Goal: Information Seeking & Learning: Find specific page/section

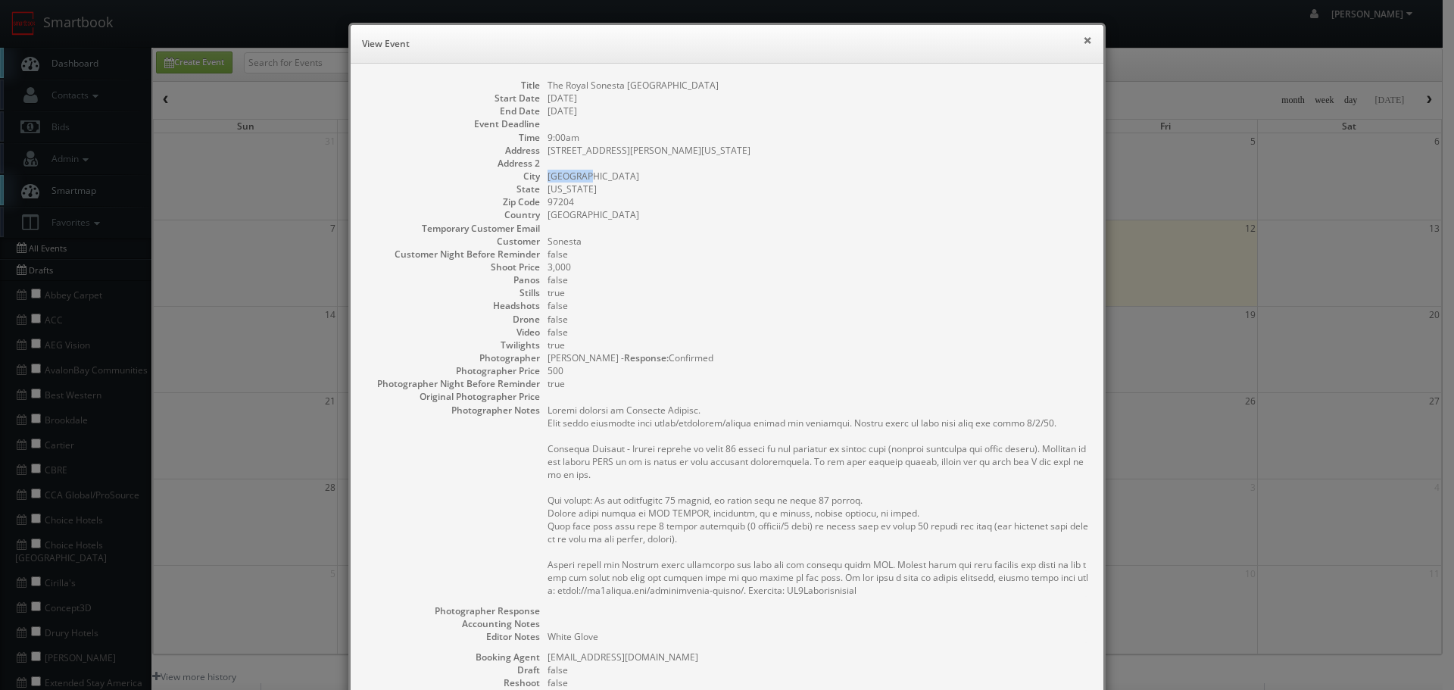
click at [1085, 44] on button "×" at bounding box center [1087, 40] width 9 height 11
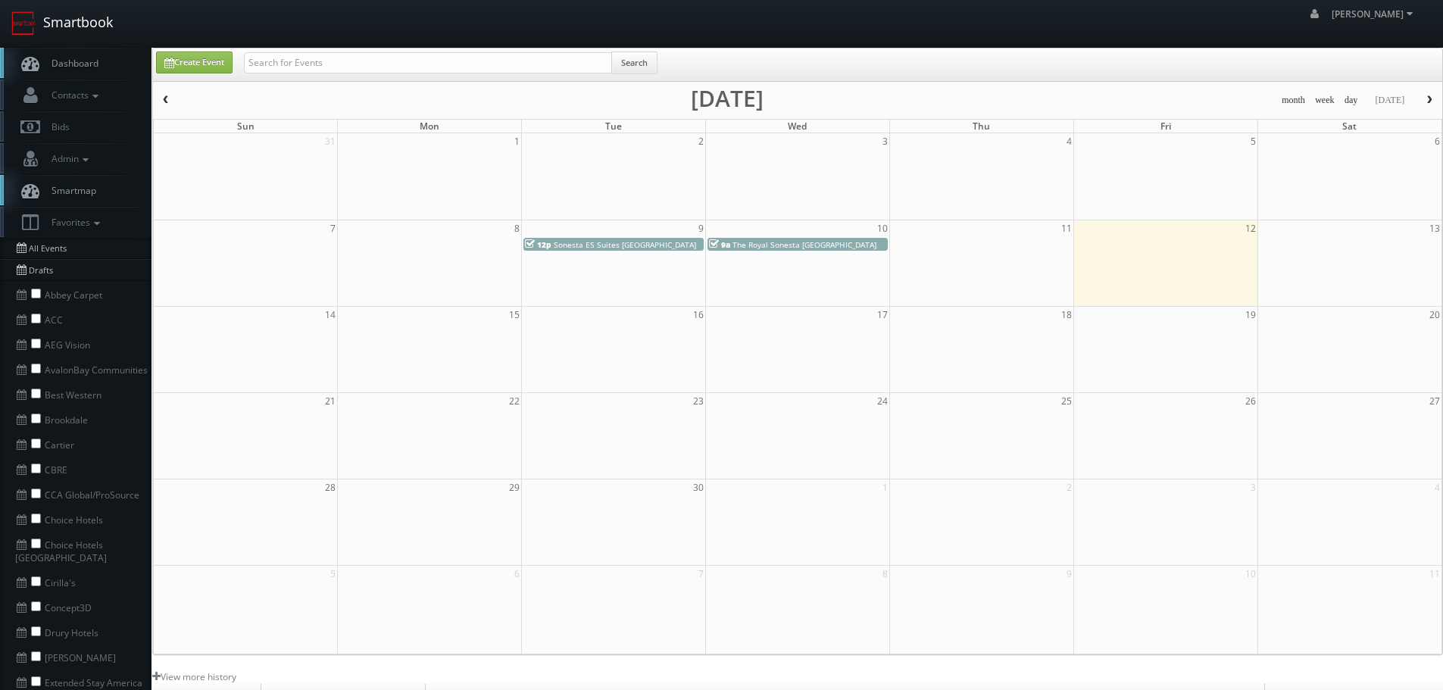
click at [83, 29] on link "Smartbook" at bounding box center [62, 23] width 124 height 47
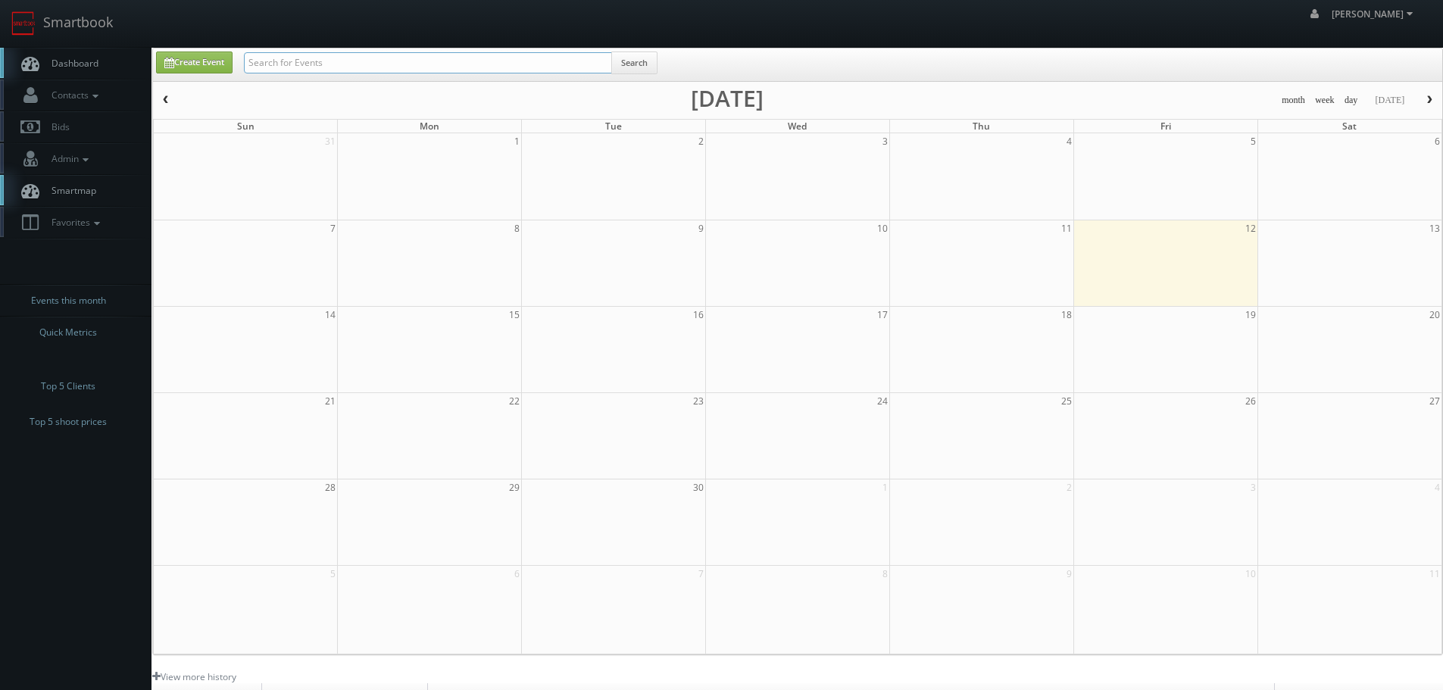
click at [364, 66] on input "text" at bounding box center [428, 62] width 368 height 21
type input "sonesta"
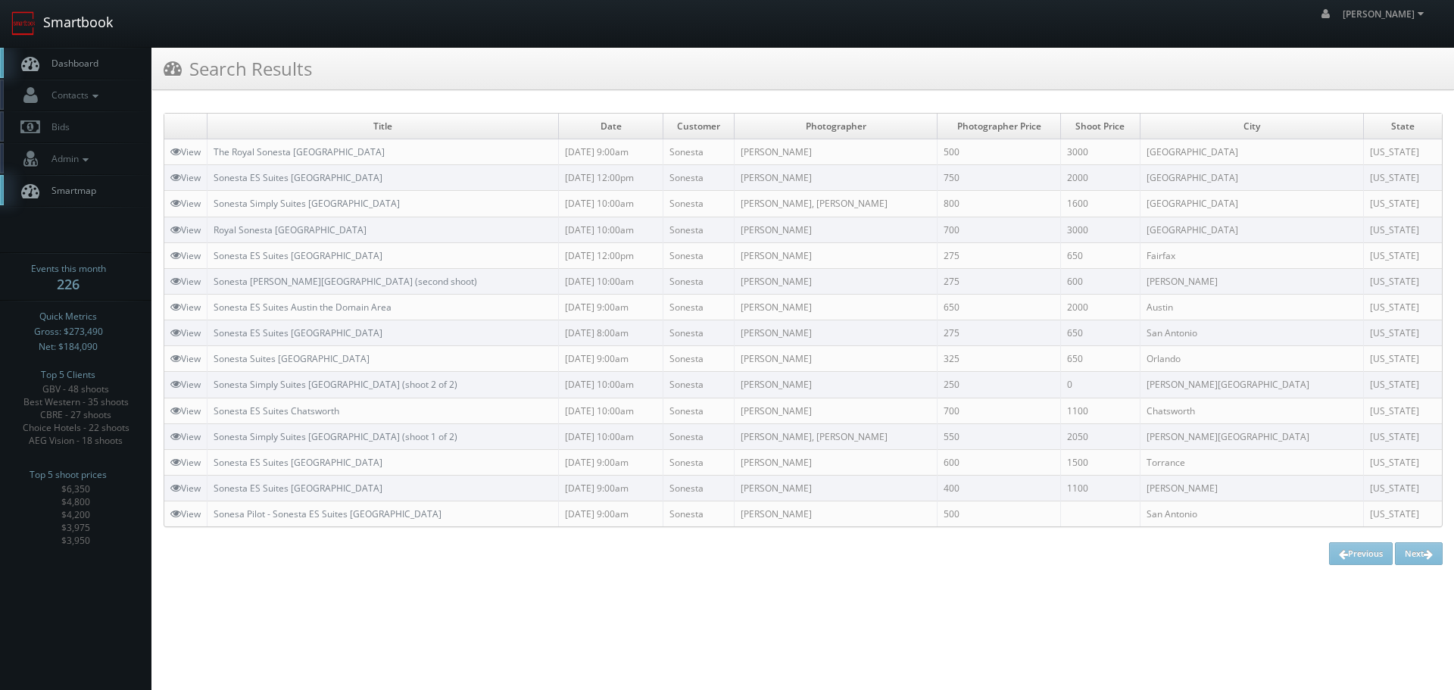
click at [109, 23] on link "Smartbook" at bounding box center [62, 23] width 124 height 47
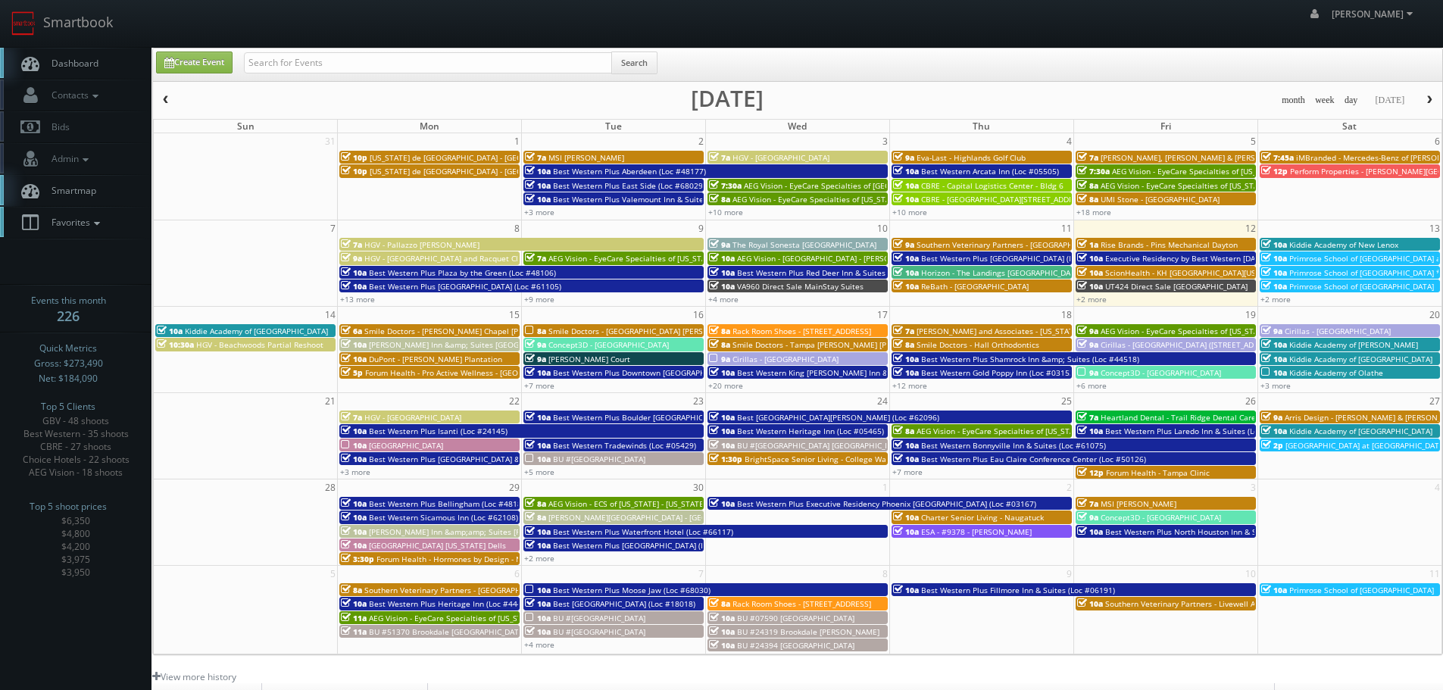
click at [104, 223] on icon at bounding box center [97, 223] width 14 height 11
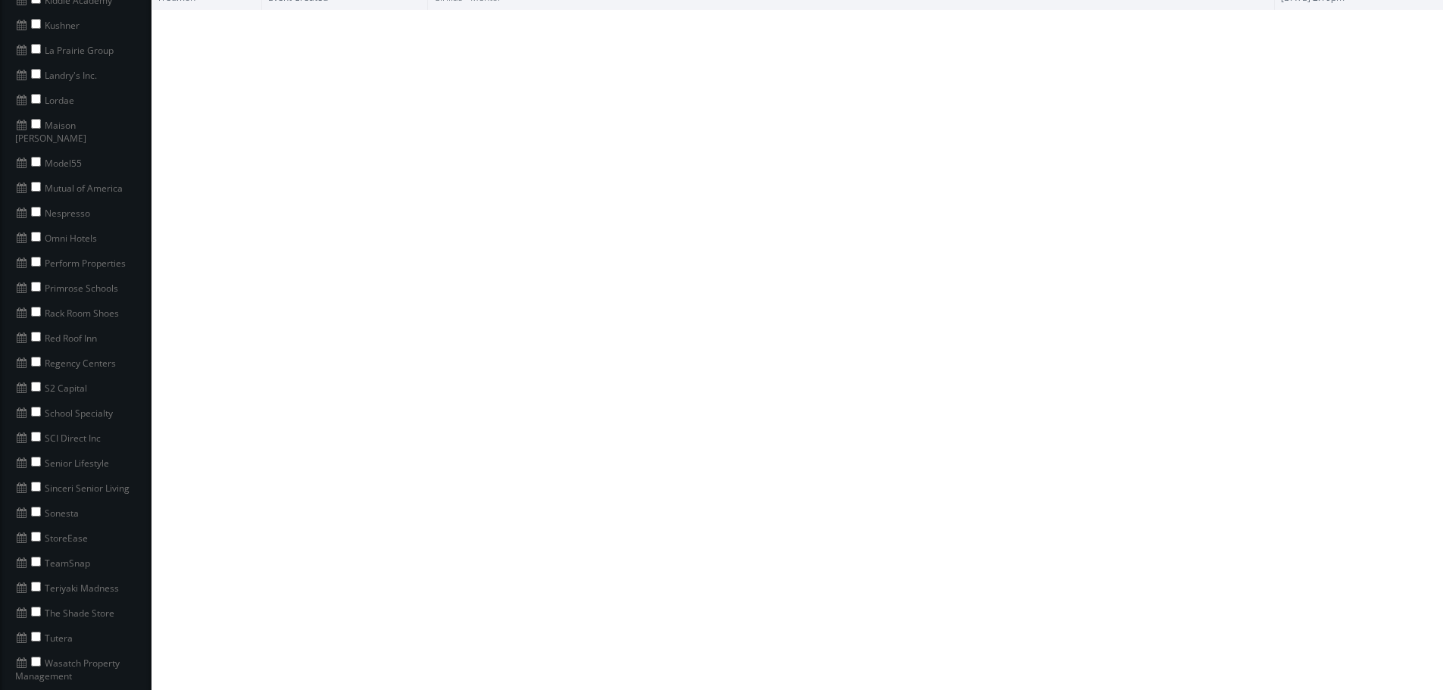
scroll to position [985, 0]
click at [34, 504] on input "checkbox" at bounding box center [36, 509] width 10 height 10
checkbox input "true"
copy li "StoreEase"
drag, startPoint x: 74, startPoint y: 501, endPoint x: 44, endPoint y: 501, distance: 30.3
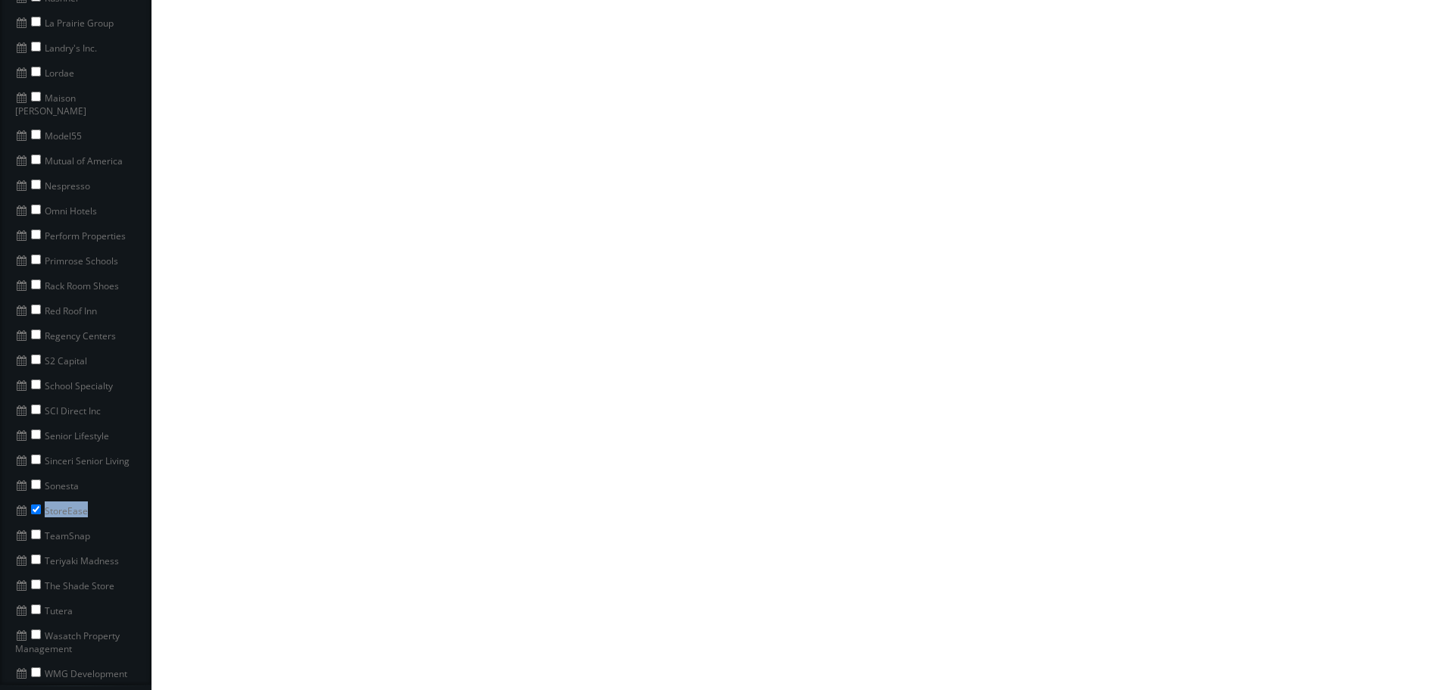
click at [44, 501] on li "StoreEase" at bounding box center [75, 509] width 151 height 25
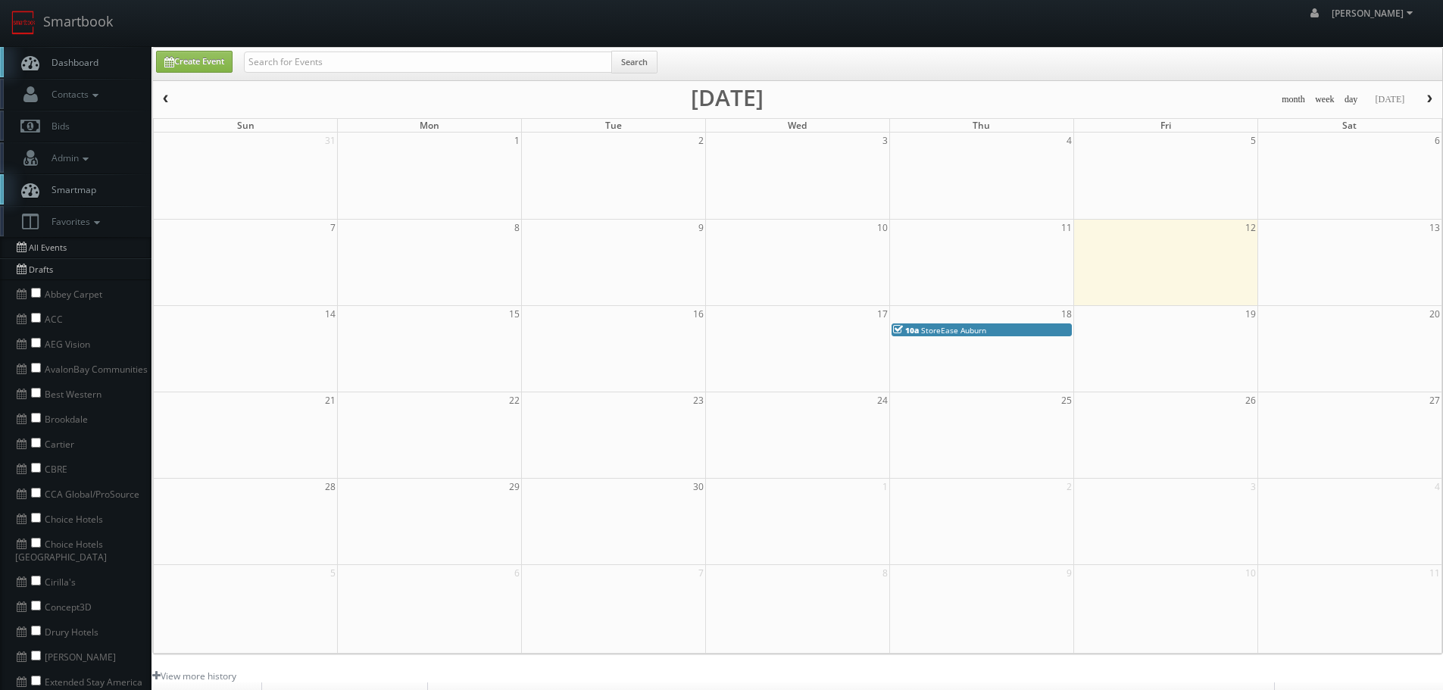
scroll to position [0, 0]
click at [414, 55] on input "text" at bounding box center [428, 62] width 368 height 21
paste input "StoreEase"
type input "StoreEase"
click at [613, 66] on button "Search" at bounding box center [634, 63] width 46 height 23
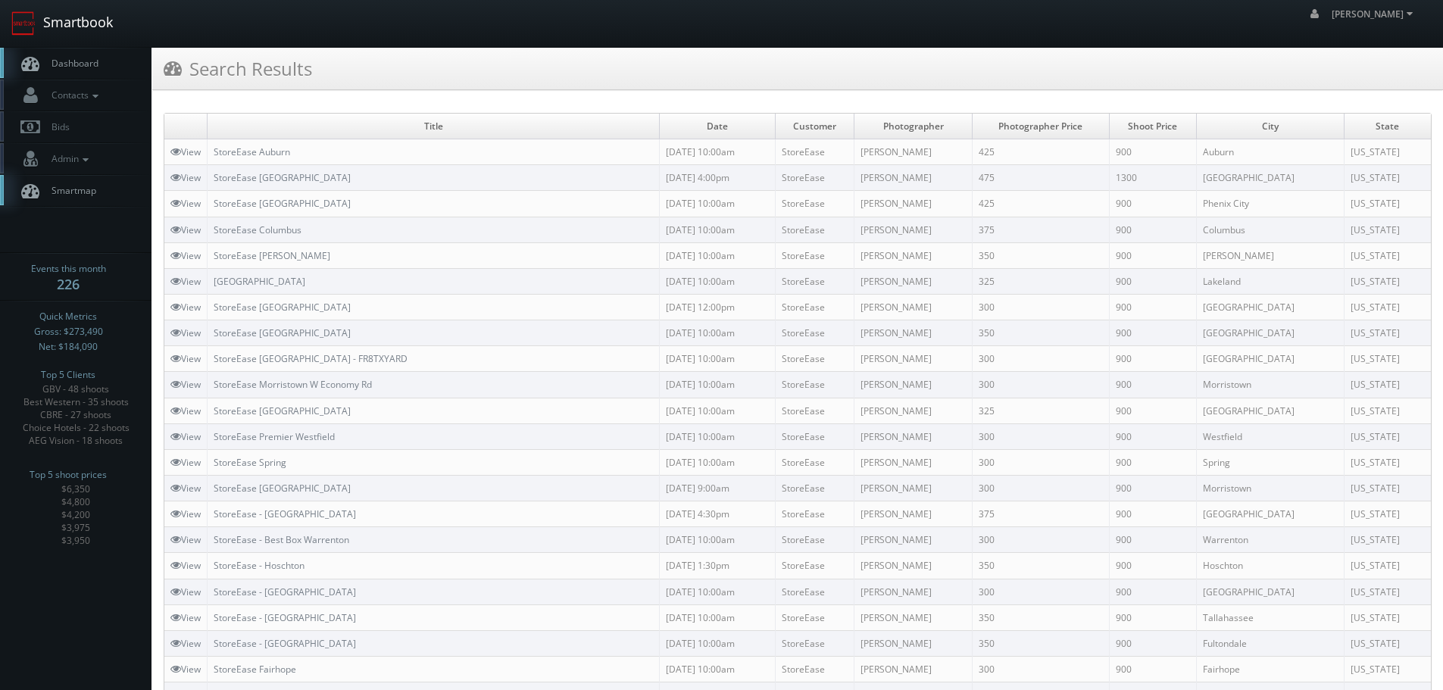
click at [78, 28] on link "Smartbook" at bounding box center [62, 23] width 124 height 47
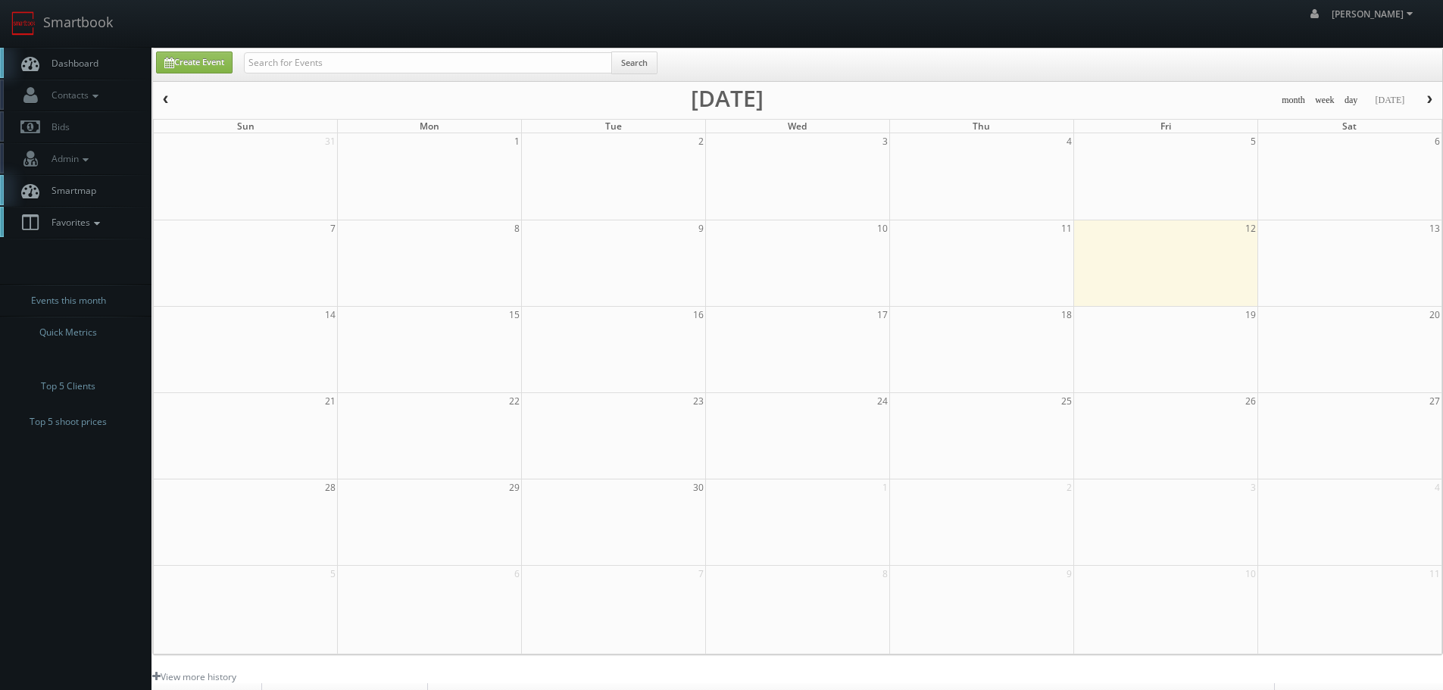
click at [107, 229] on link "Favorites" at bounding box center [75, 222] width 151 height 31
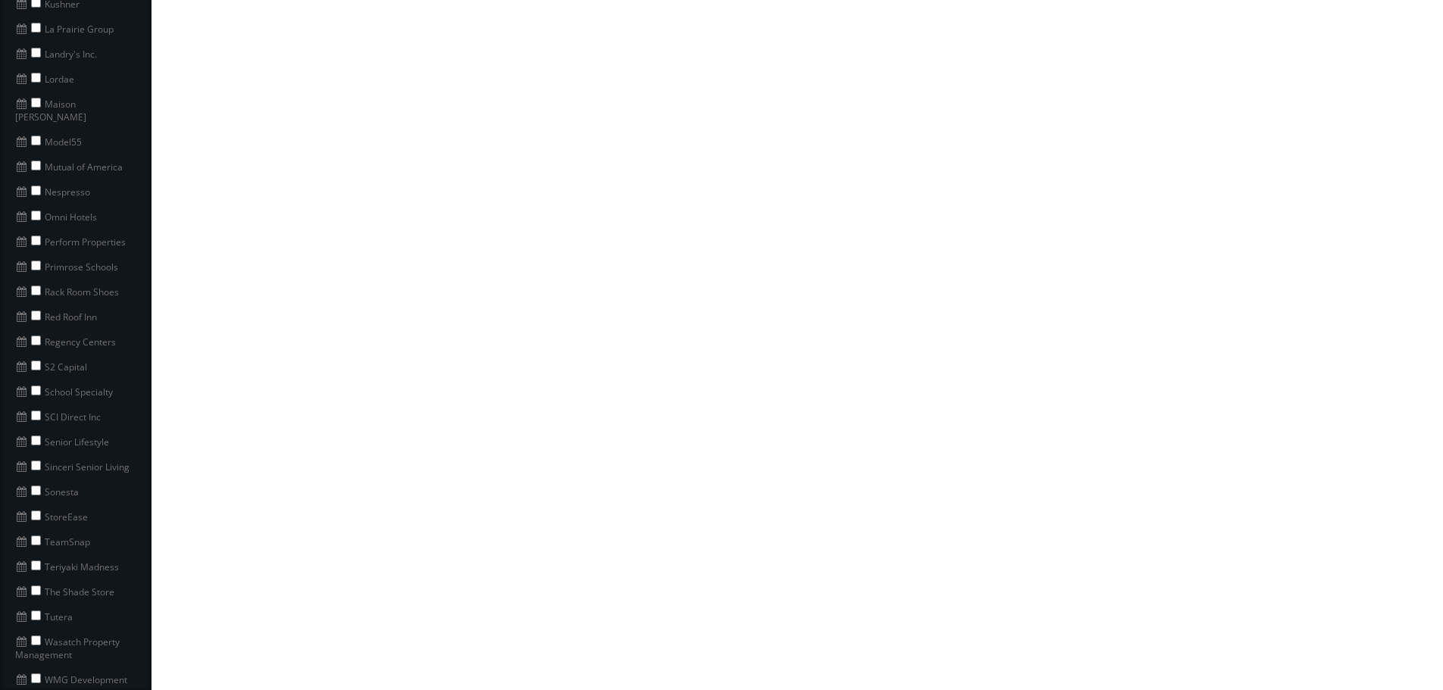
scroll to position [985, 0]
click at [36, 529] on input "checkbox" at bounding box center [36, 534] width 10 height 10
checkbox input "true"
drag, startPoint x: 98, startPoint y: 519, endPoint x: 25, endPoint y: 525, distance: 73.0
click at [25, 525] on li "TeamSnap" at bounding box center [75, 534] width 151 height 25
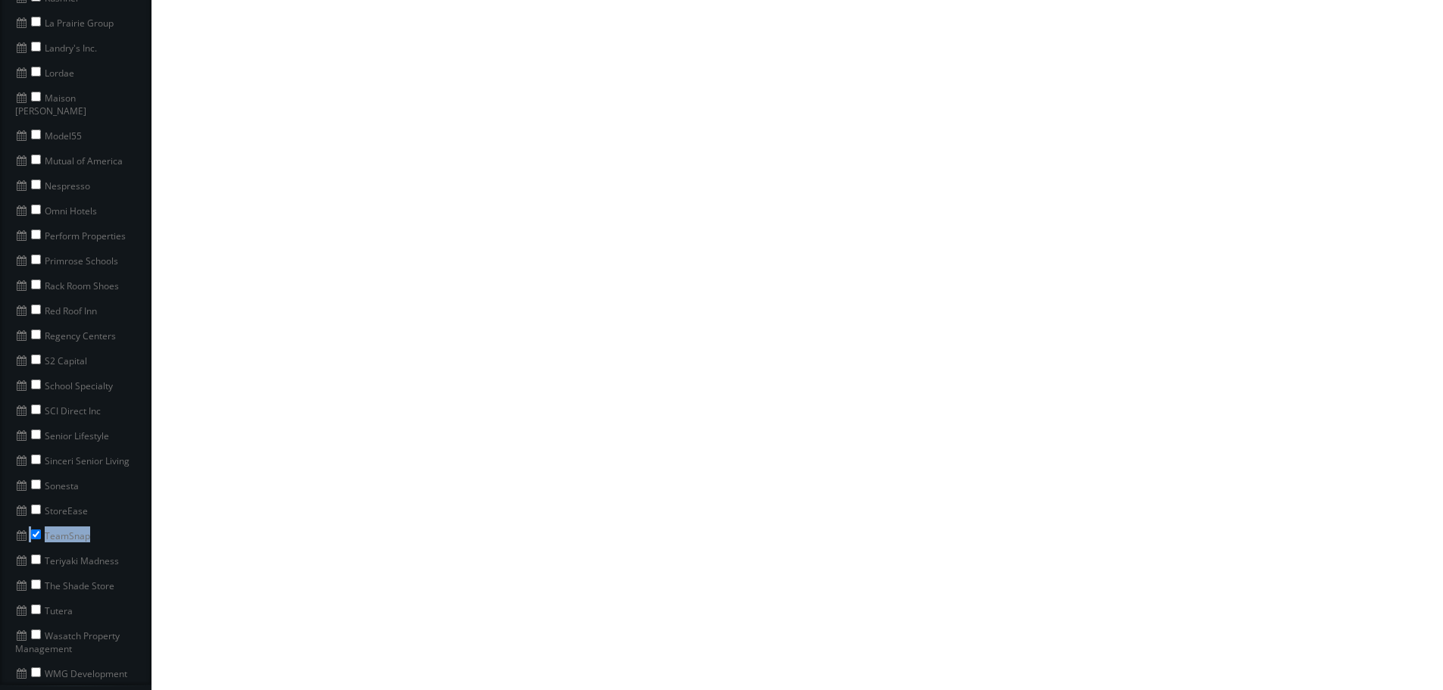
copy li "TeamSnap"
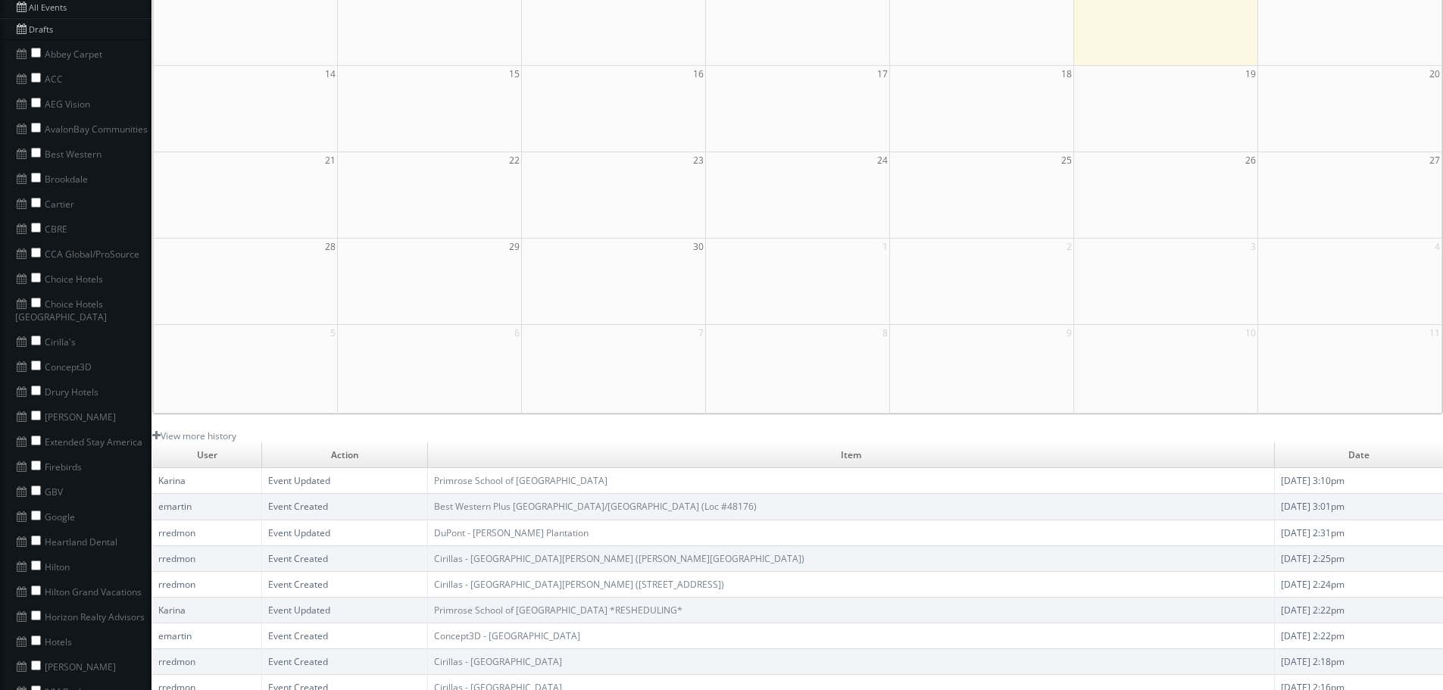
scroll to position [0, 0]
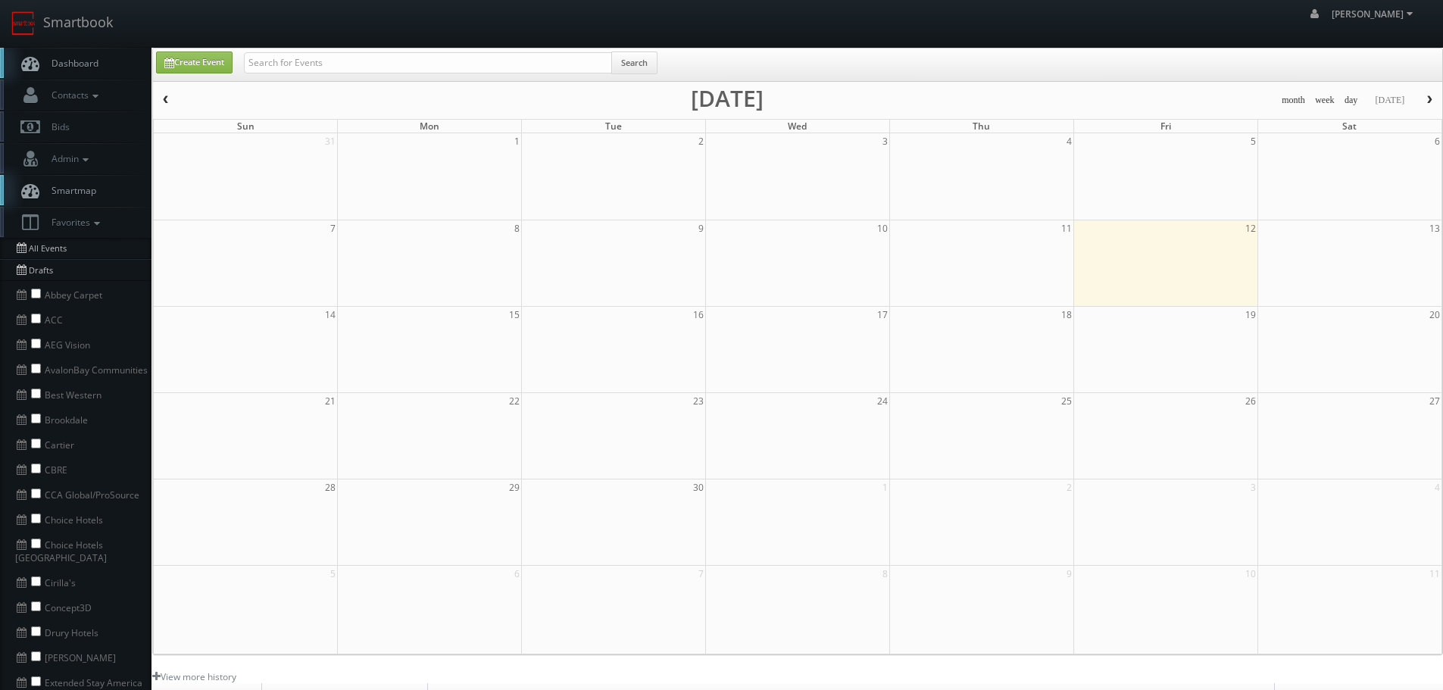
drag, startPoint x: 540, startPoint y: 76, endPoint x: 543, endPoint y: 66, distance: 10.3
click at [541, 76] on div "Search" at bounding box center [451, 67] width 414 height 30
click at [543, 64] on input "text" at bounding box center [428, 62] width 368 height 21
paste input "TeamSnap"
type input "TeamSnap"
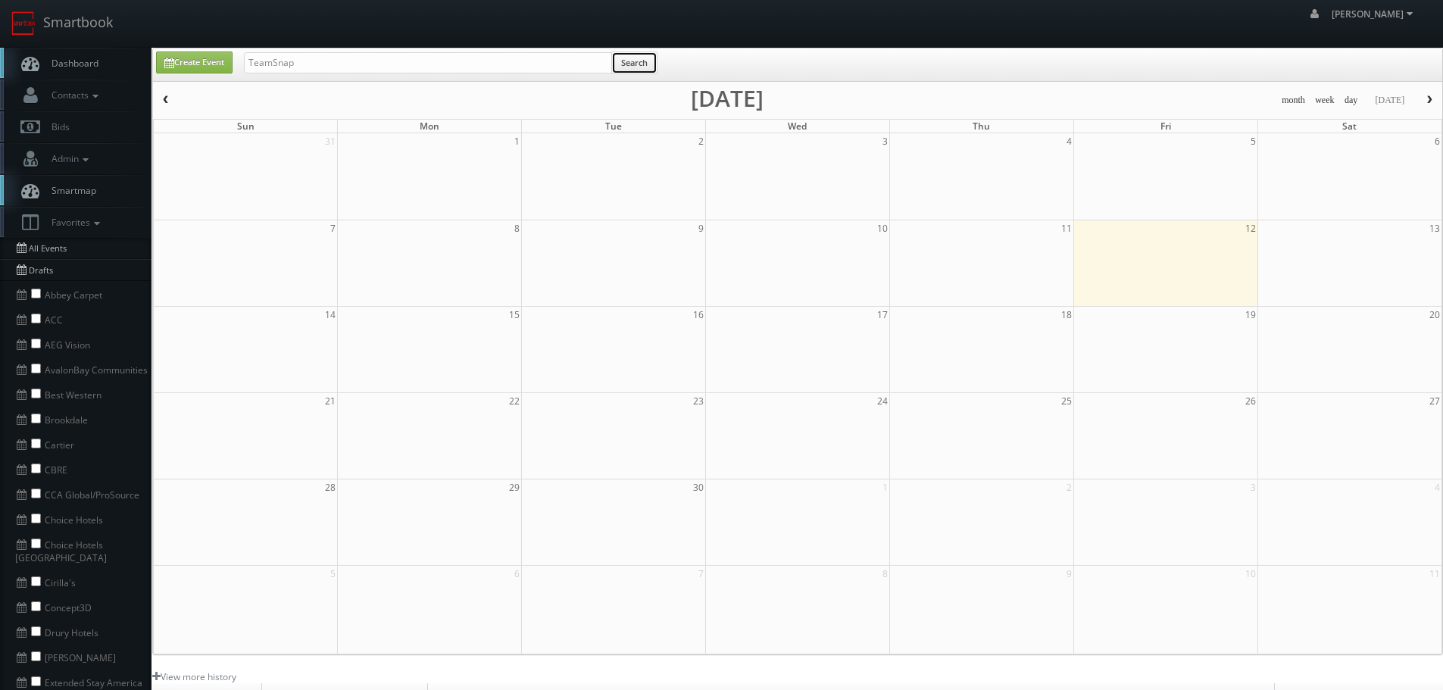
click at [629, 61] on button "Search" at bounding box center [634, 63] width 46 height 23
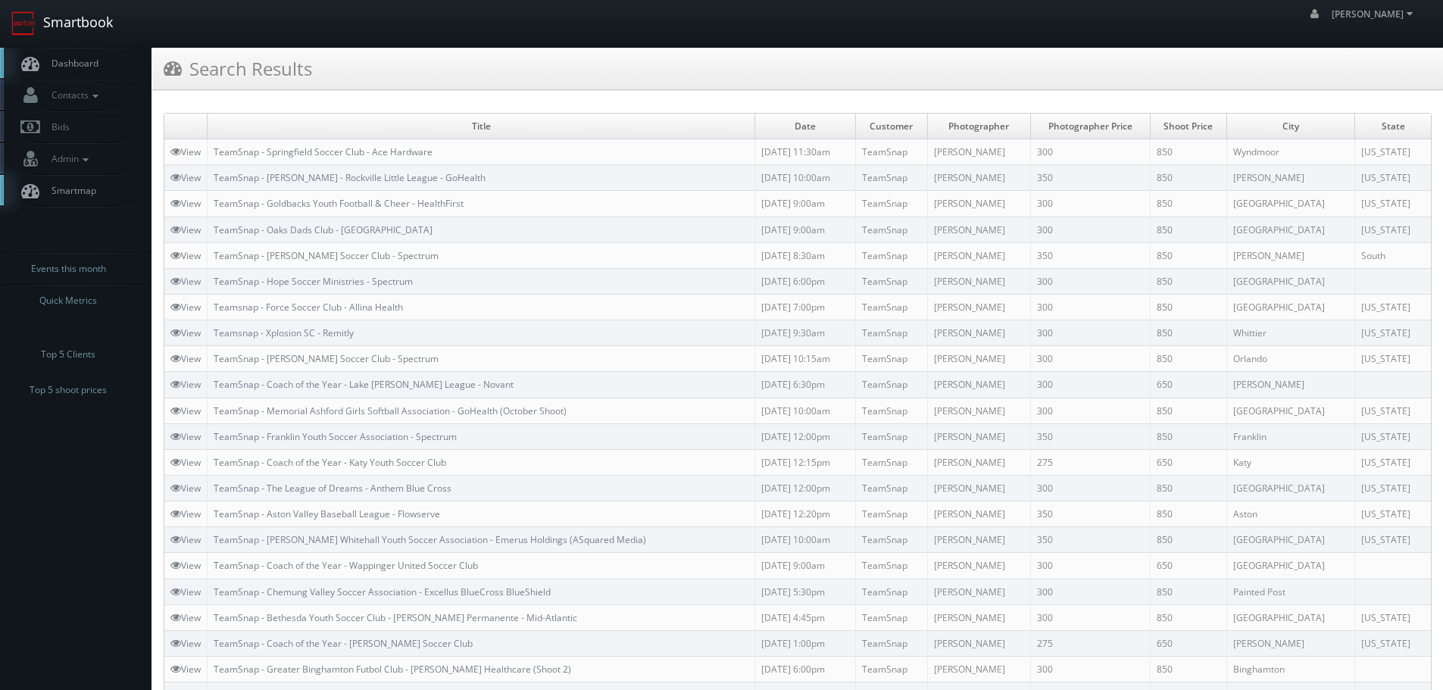
click at [72, 29] on link "Smartbook" at bounding box center [62, 23] width 124 height 47
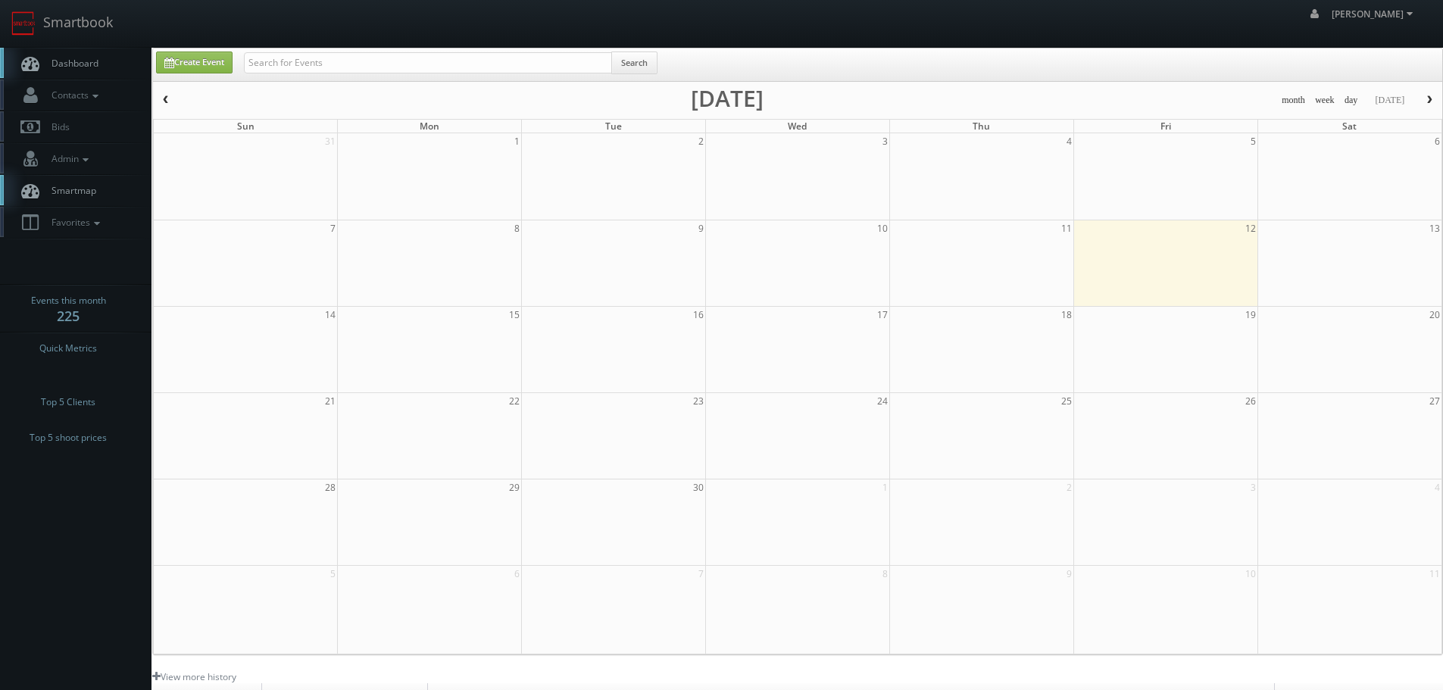
click at [100, 200] on link "Smartmap" at bounding box center [75, 190] width 151 height 31
click at [95, 231] on link "Favorites" at bounding box center [75, 222] width 151 height 31
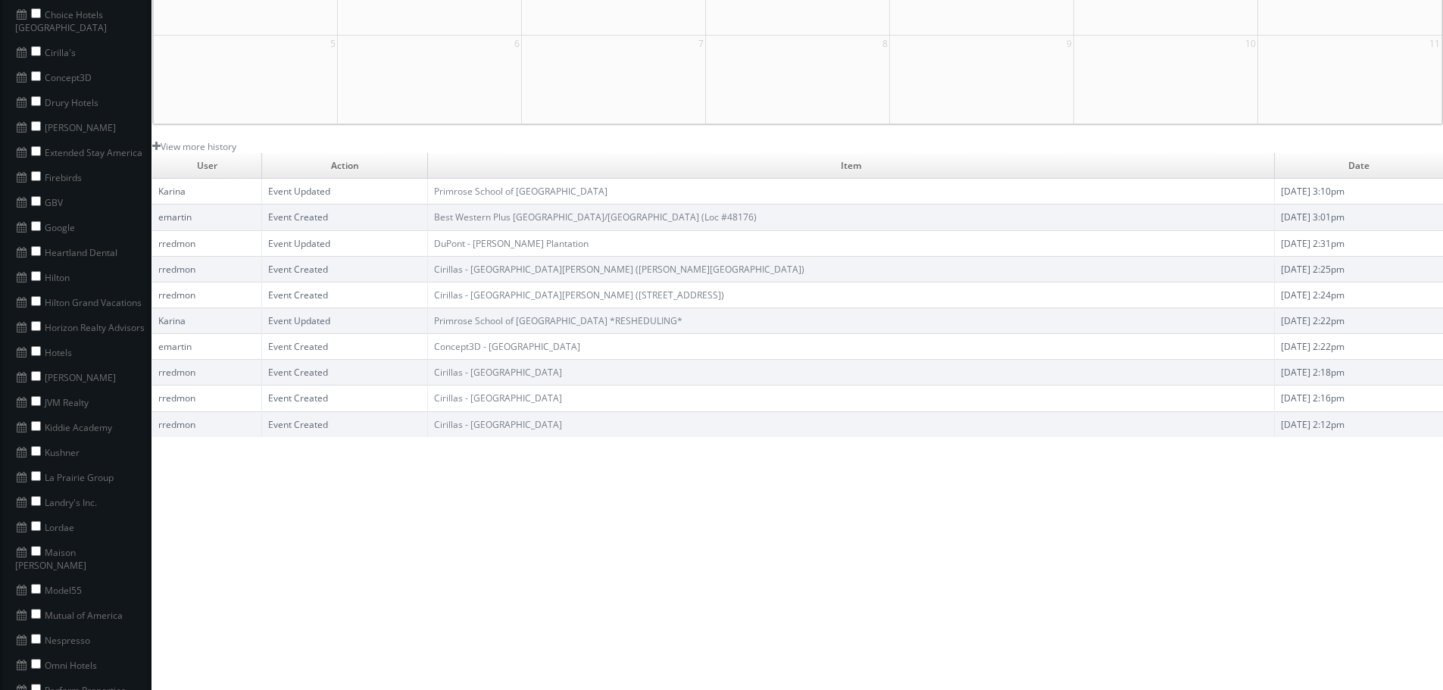
scroll to position [985, 0]
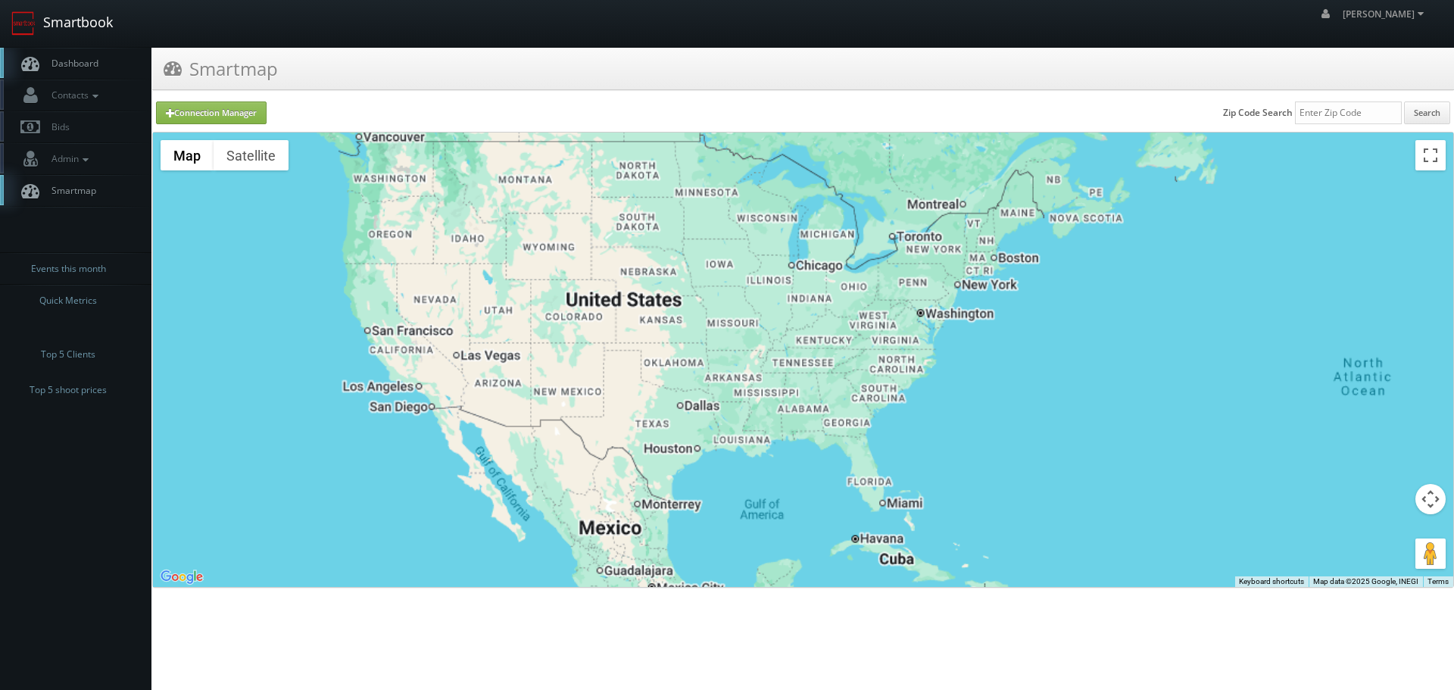
click at [75, 20] on link "Smartbook" at bounding box center [62, 23] width 124 height 47
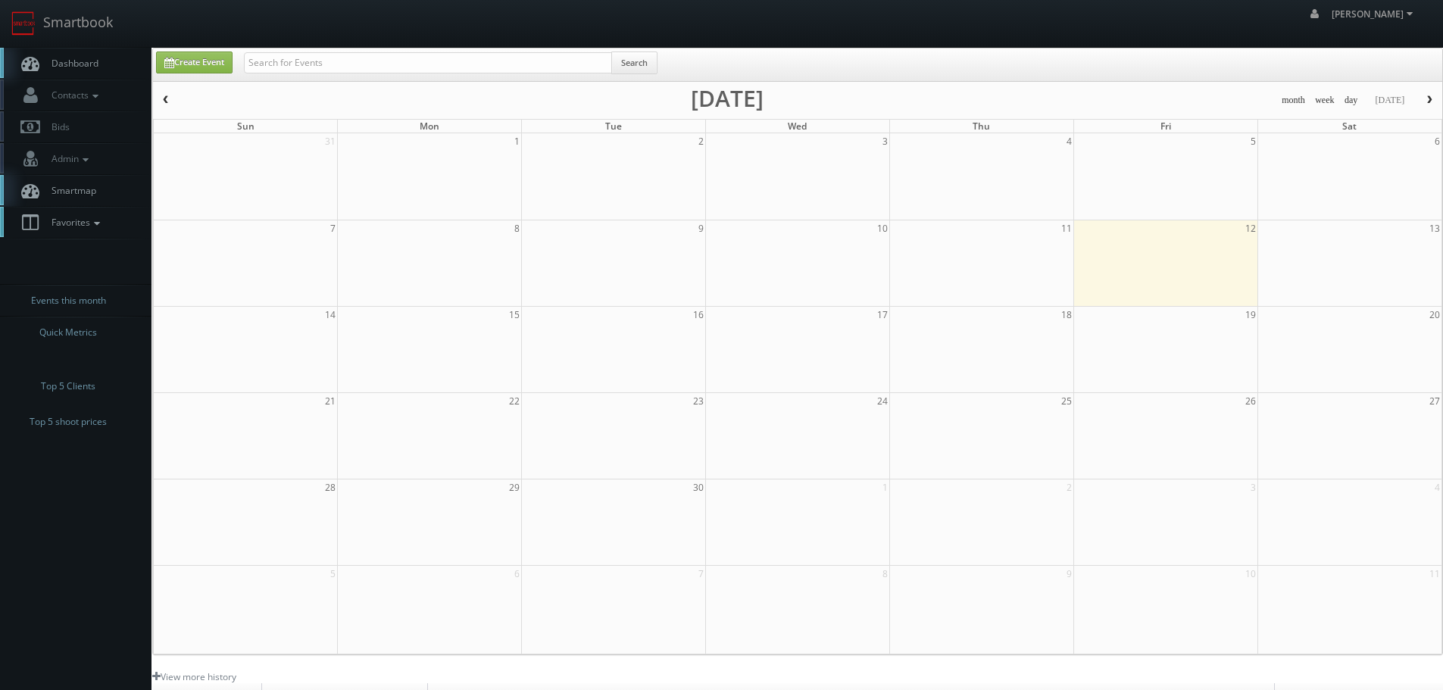
click at [101, 223] on icon at bounding box center [97, 223] width 14 height 11
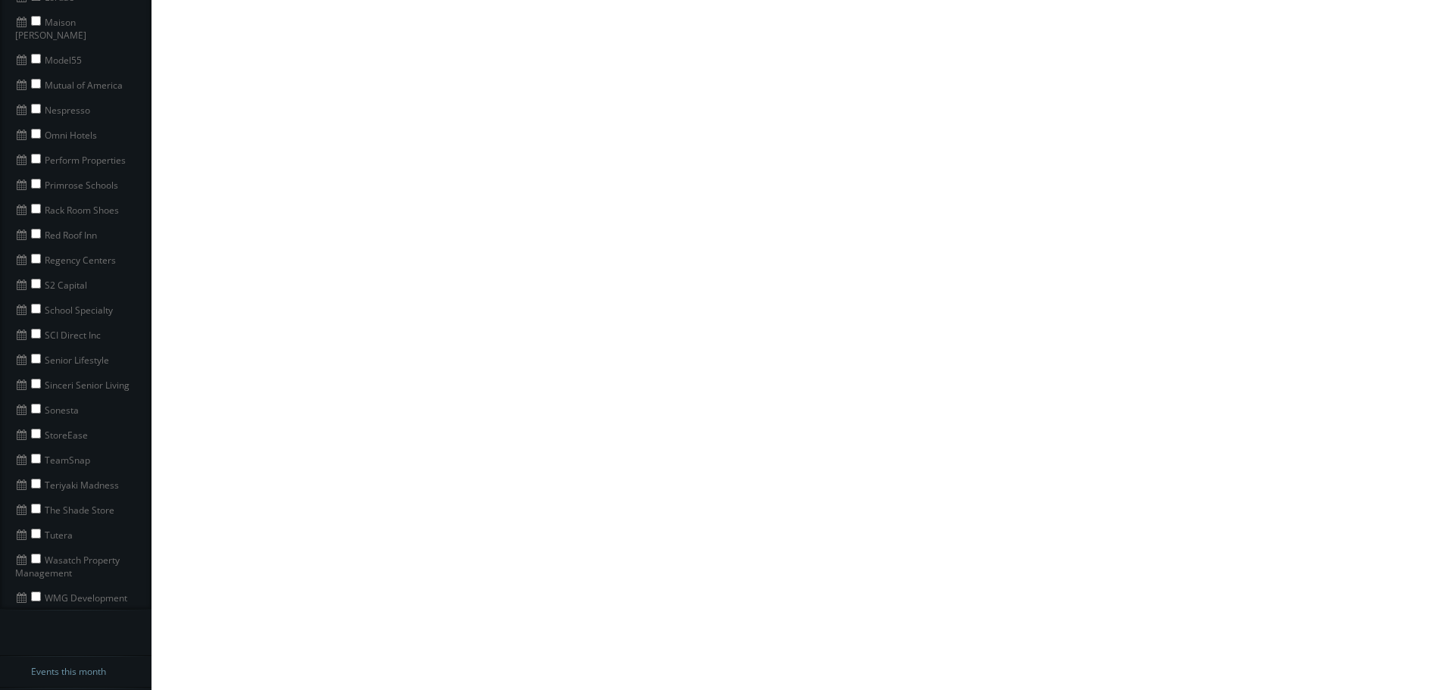
scroll to position [1136, 0]
click at [39, 403] on input "checkbox" at bounding box center [36, 408] width 10 height 10
checkbox input "true"
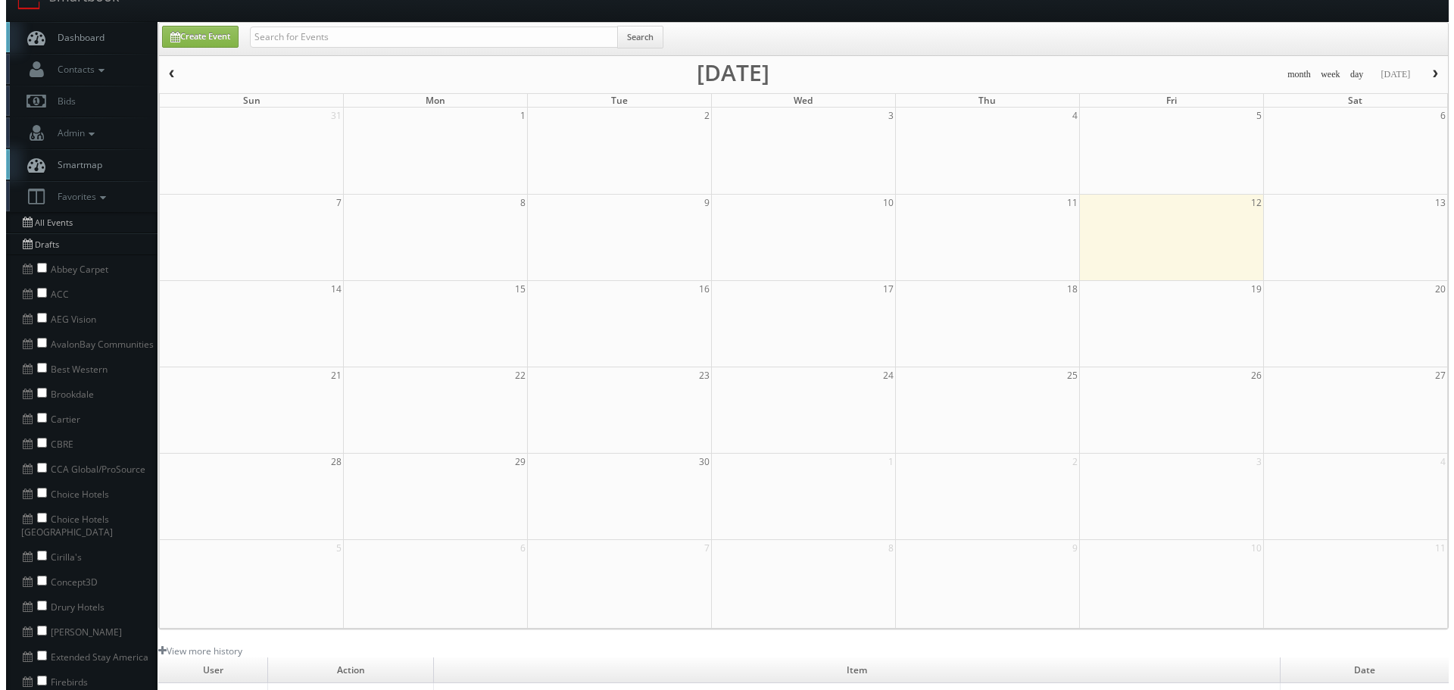
scroll to position [0, 0]
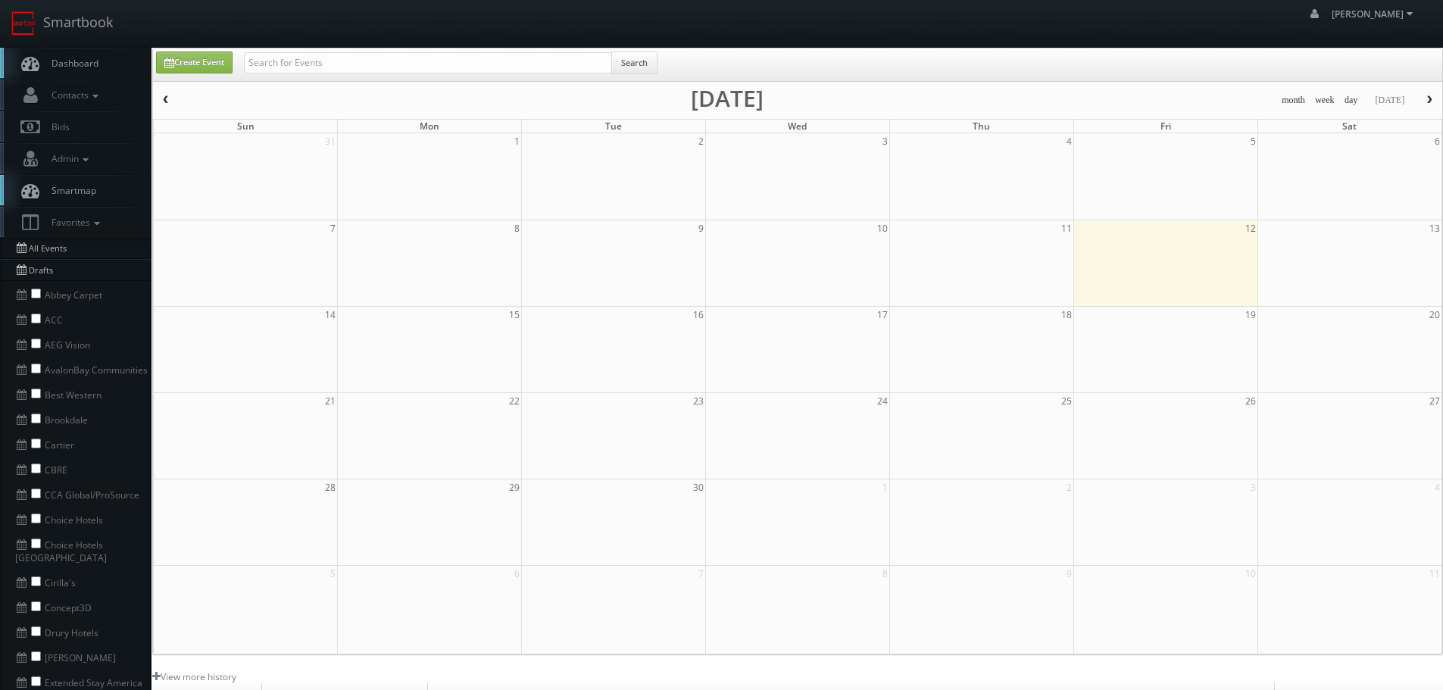
click at [170, 93] on button "button" at bounding box center [166, 100] width 26 height 19
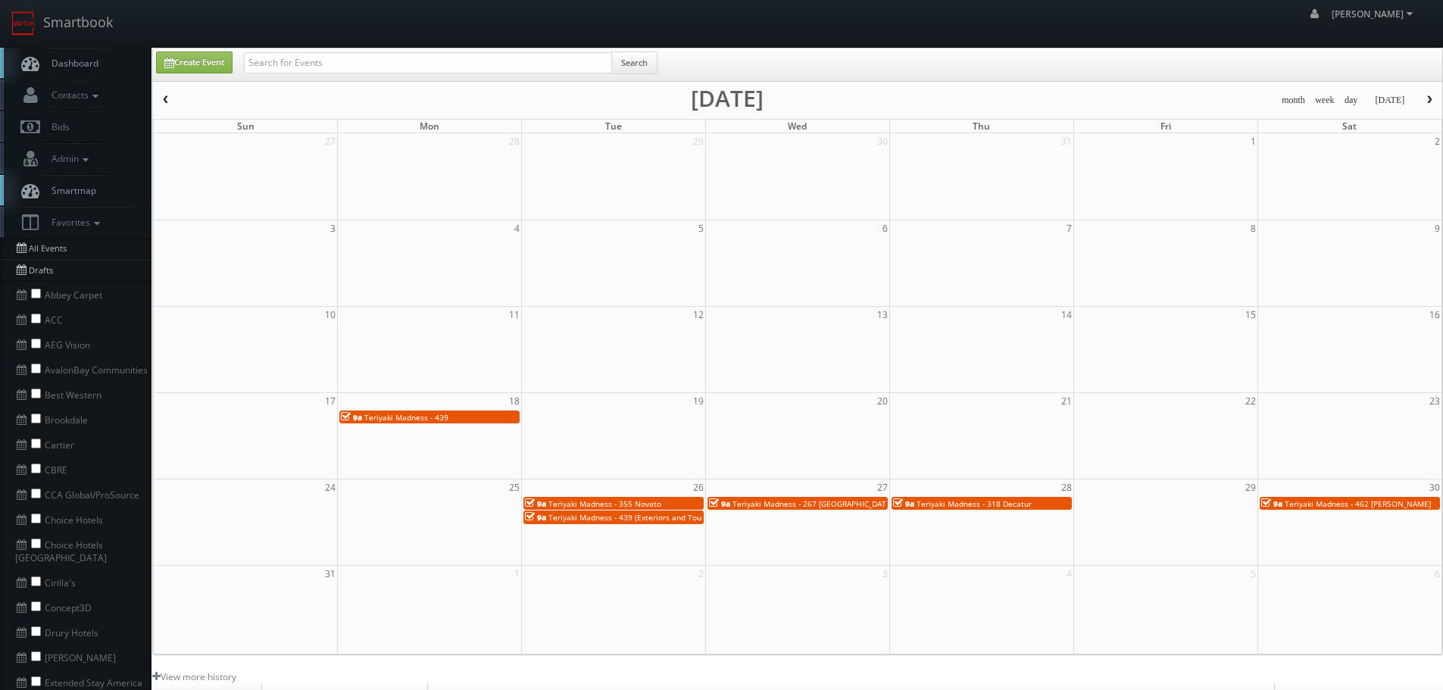
click at [650, 506] on span "Teriyaki Madness - 355 Novato" at bounding box center [604, 503] width 113 height 11
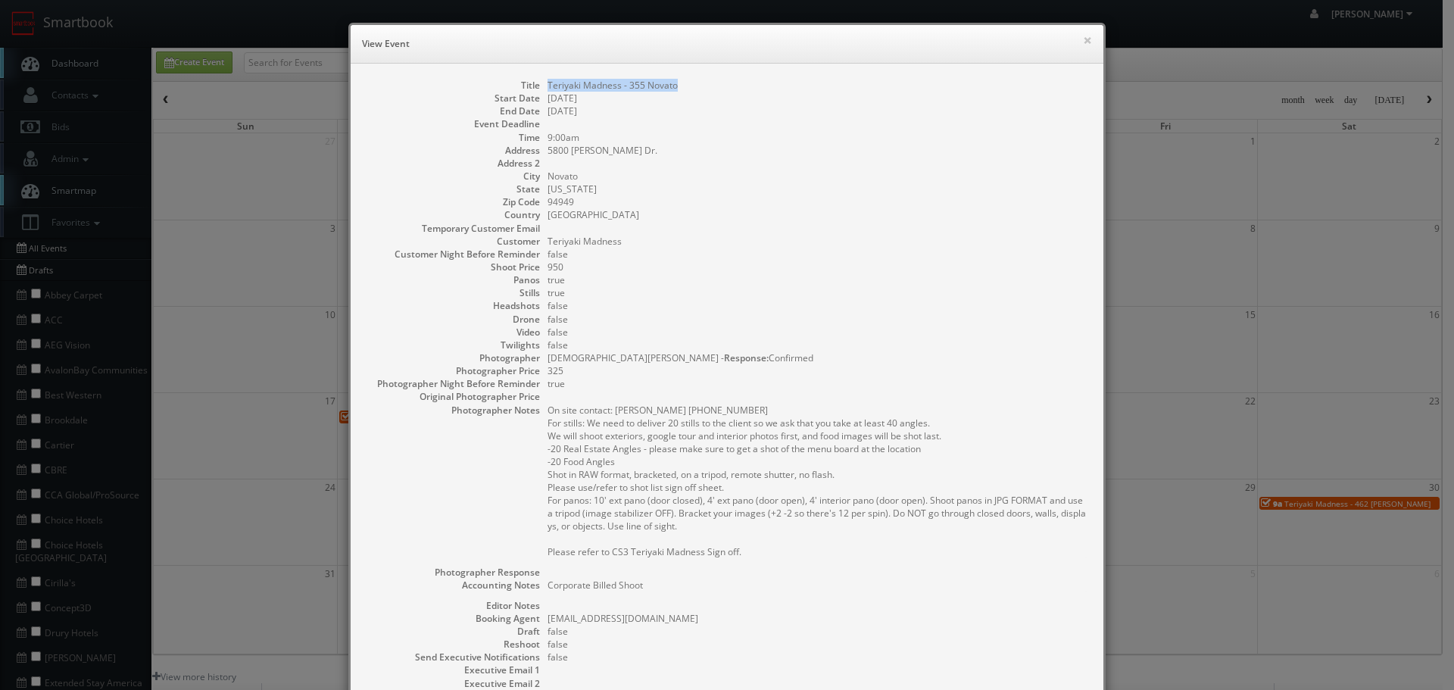
copy dd "Teriyaki Madness - 355 Novato"
drag, startPoint x: 697, startPoint y: 84, endPoint x: 539, endPoint y: 85, distance: 157.5
click at [539, 85] on dl "Title Teriyaki Madness - 355 Novato Start Date [DATE] End Date [DATE] Event Dea…" at bounding box center [727, 430] width 723 height 702
click at [1083, 42] on button "×" at bounding box center [1087, 40] width 9 height 11
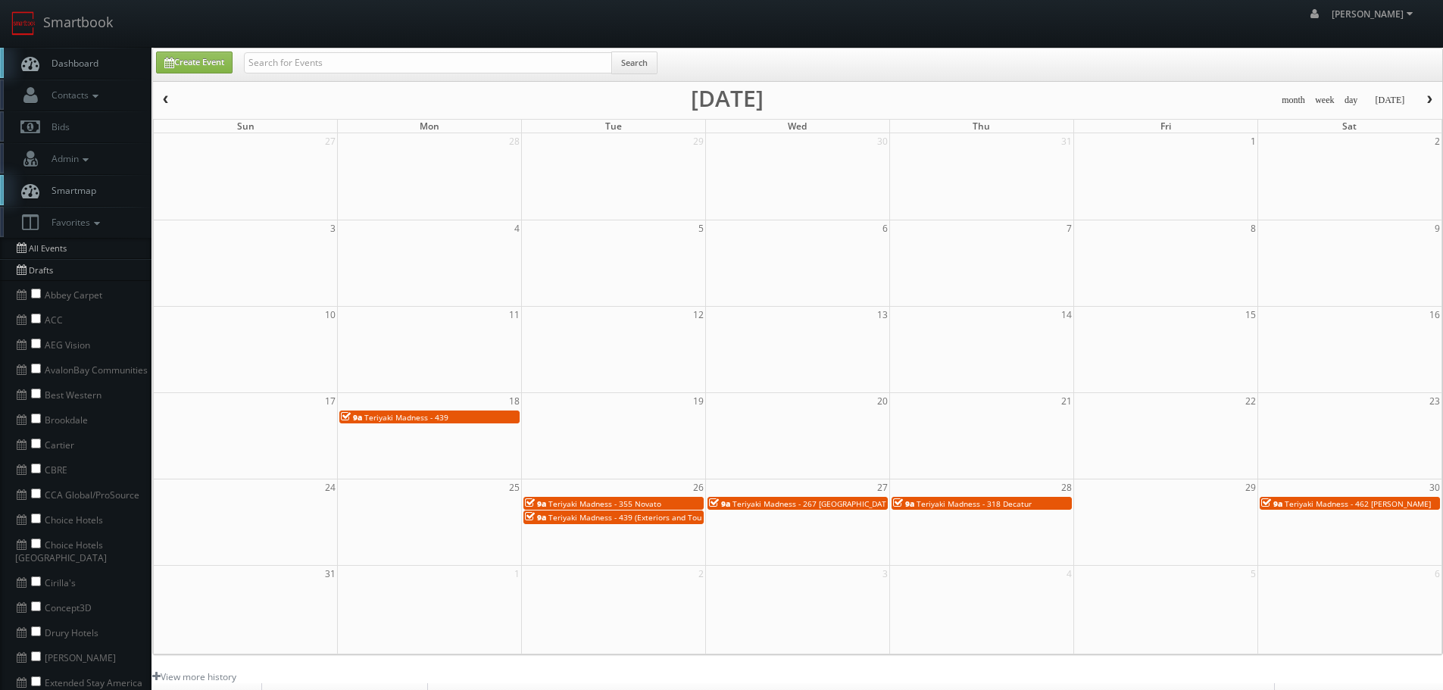
click at [1309, 500] on span "Teriyaki Madness - 462 [PERSON_NAME]" at bounding box center [1358, 503] width 146 height 11
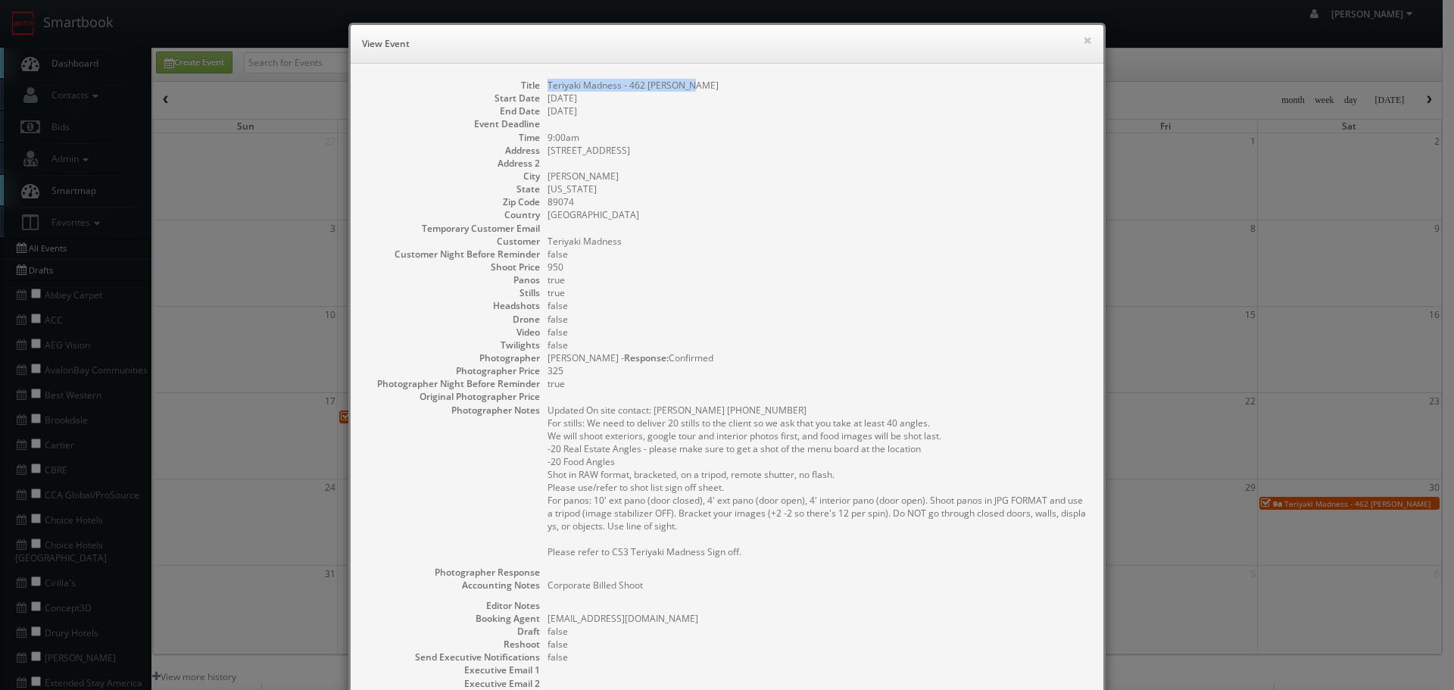
copy dd "Teriyaki Madness - 462 [PERSON_NAME]"
drag, startPoint x: 745, startPoint y: 72, endPoint x: 539, endPoint y: 83, distance: 205.5
click at [539, 83] on div "Title Teriyaki Madness - 462 [PERSON_NAME] Start Date [DATE] End Date [DATE] Ev…" at bounding box center [727, 438] width 753 height 748
click at [1083, 35] on button "×" at bounding box center [1087, 40] width 9 height 11
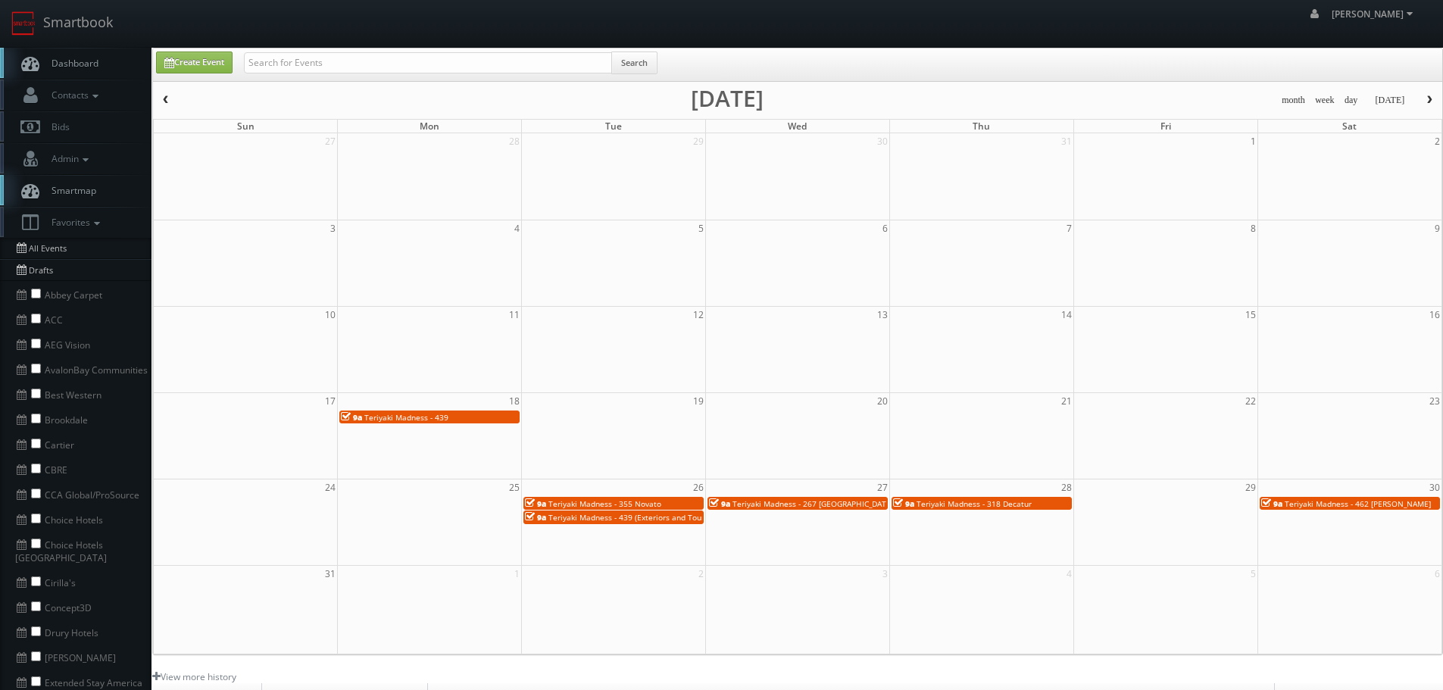
click at [861, 503] on span "Teriyaki Madness - 267 [GEOGRAPHIC_DATA]" at bounding box center [812, 503] width 161 height 11
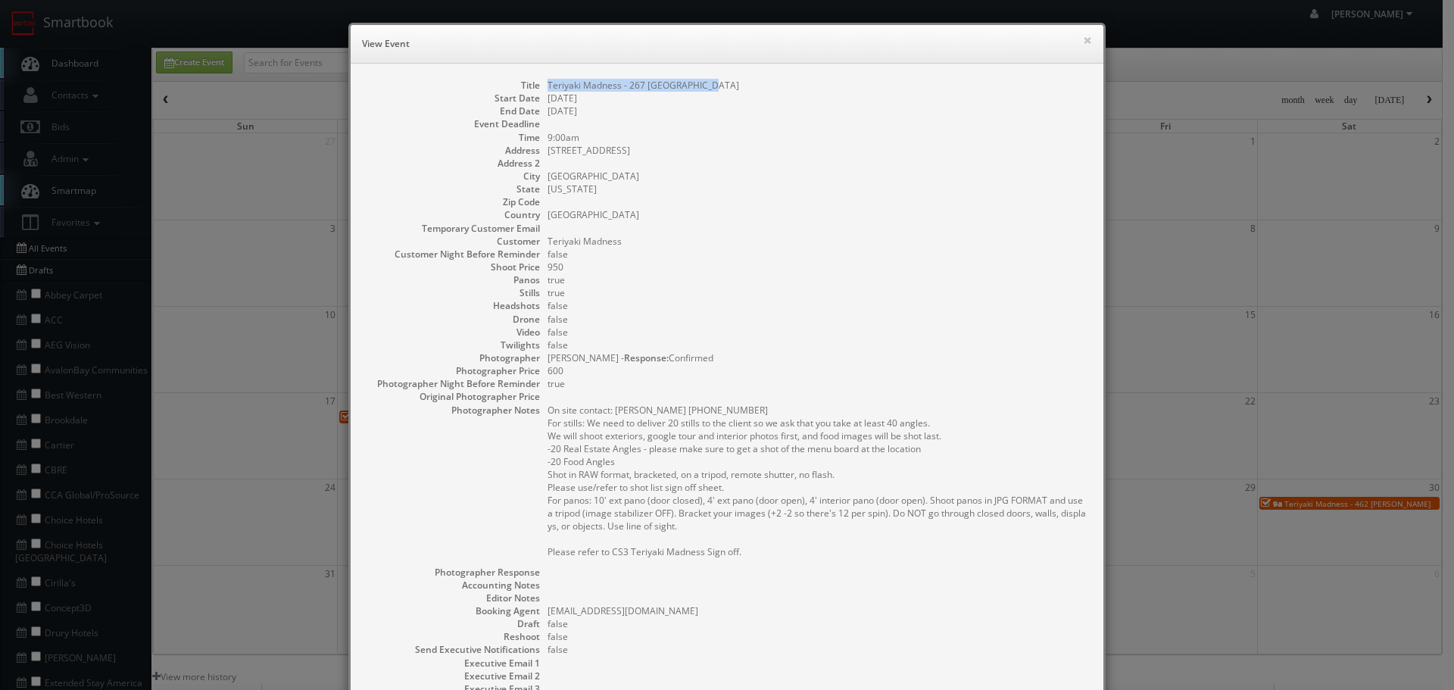
copy dd "Teriyaki Madness - 267 [GEOGRAPHIC_DATA]"
drag, startPoint x: 638, startPoint y: 81, endPoint x: 536, endPoint y: 81, distance: 101.5
click at [536, 81] on dl "Title Teriyaki Madness - 267 [GEOGRAPHIC_DATA] Start Date [DATE] End Date [DATE…" at bounding box center [727, 426] width 723 height 695
click at [1083, 36] on button "×" at bounding box center [1087, 40] width 9 height 11
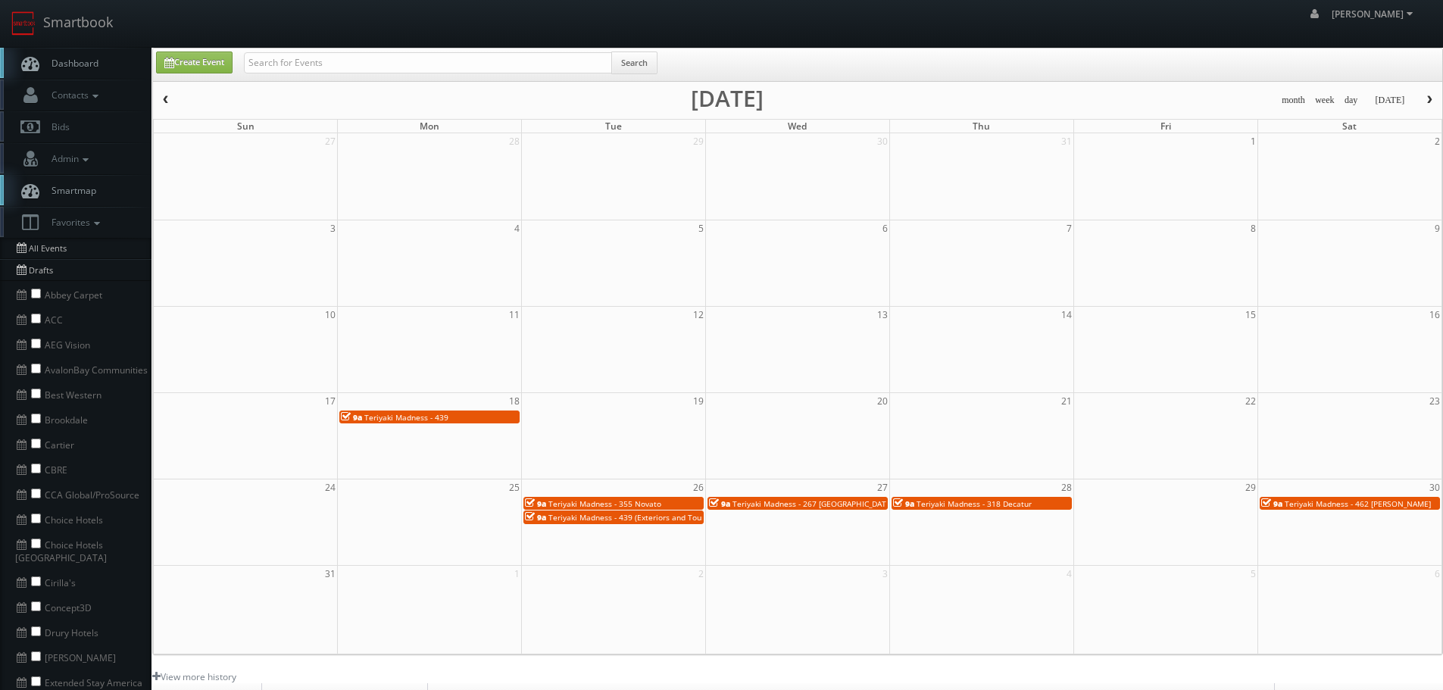
click at [993, 504] on span "Teriyaki Madness - 318 Decatur" at bounding box center [973, 503] width 115 height 11
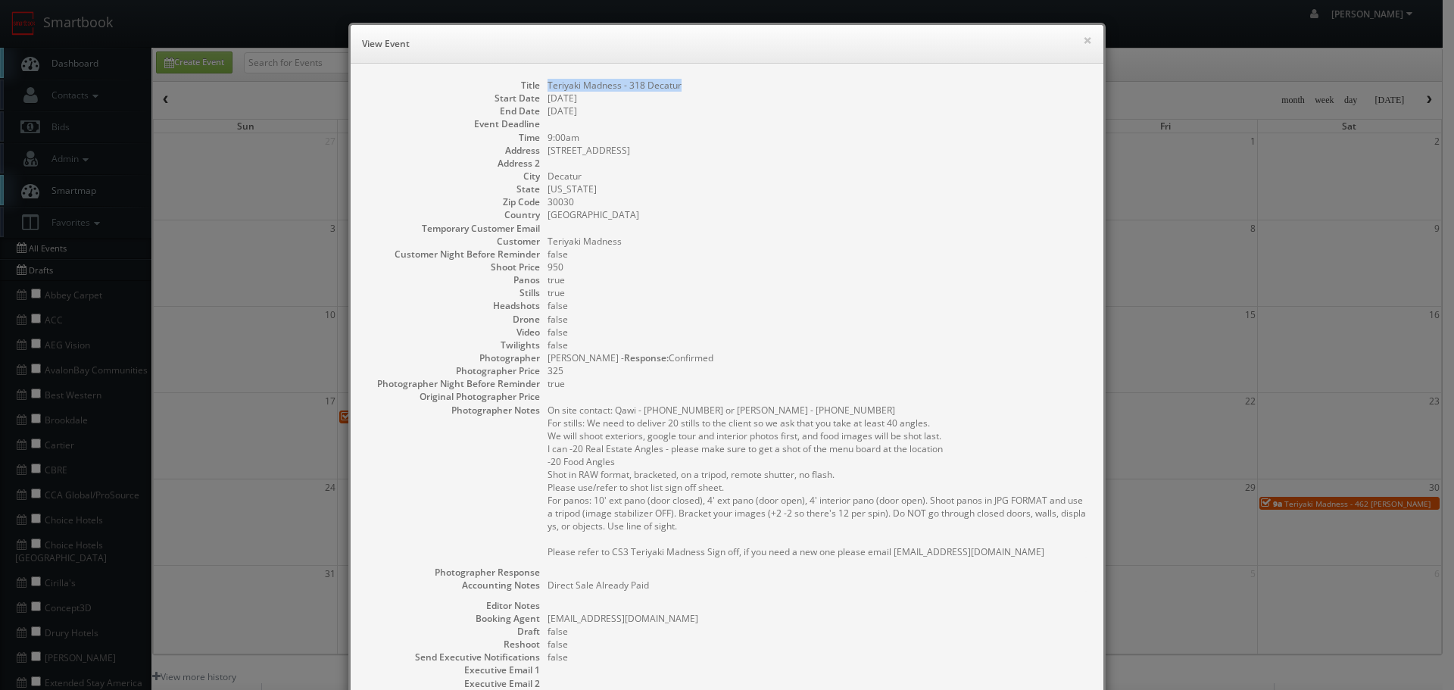
copy dd "Teriyaki Madness - 318 Decatur"
drag, startPoint x: 691, startPoint y: 82, endPoint x: 539, endPoint y: 87, distance: 151.6
click at [539, 87] on dl "Title Teriyaki Madness - 318 Decatur Start Date 08/28/2025 End Date 08/28/2025 …" at bounding box center [727, 430] width 723 height 702
click at [1083, 41] on button "×" at bounding box center [1087, 40] width 9 height 11
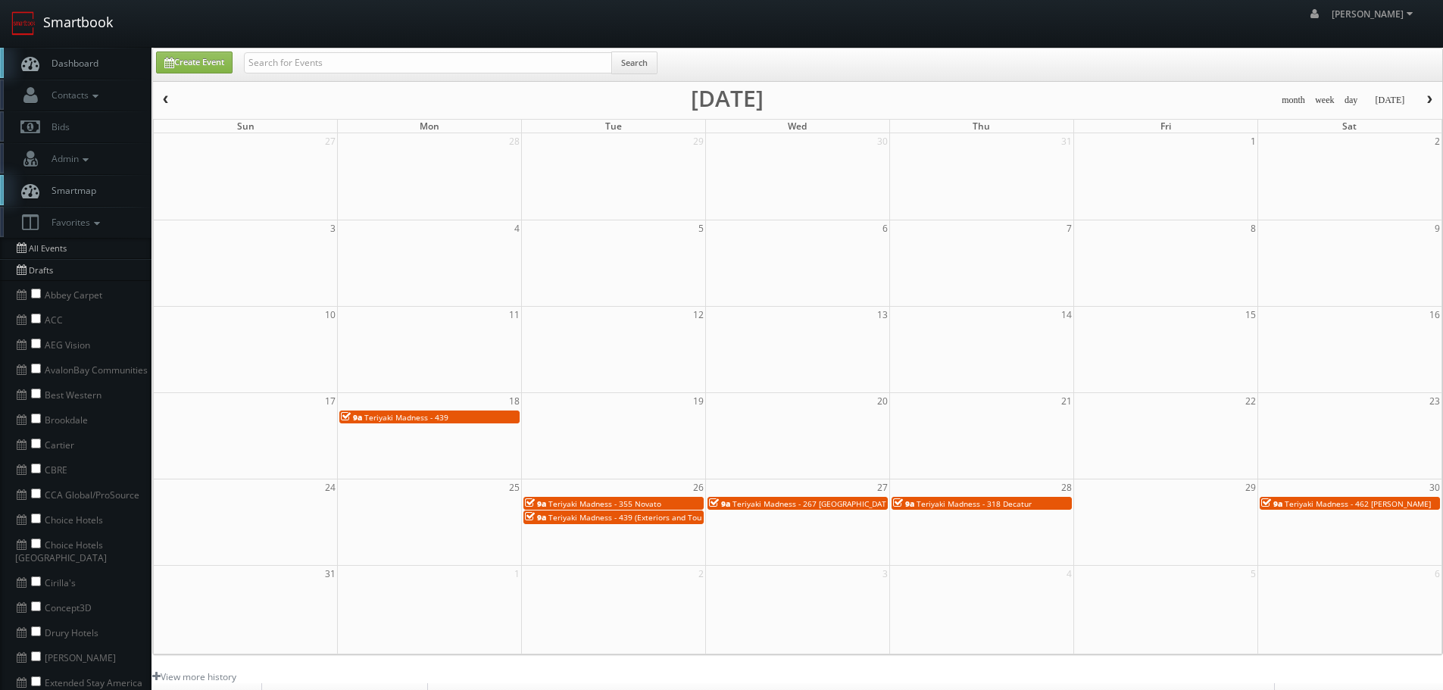
click at [73, 30] on link "Smartbook" at bounding box center [62, 23] width 124 height 47
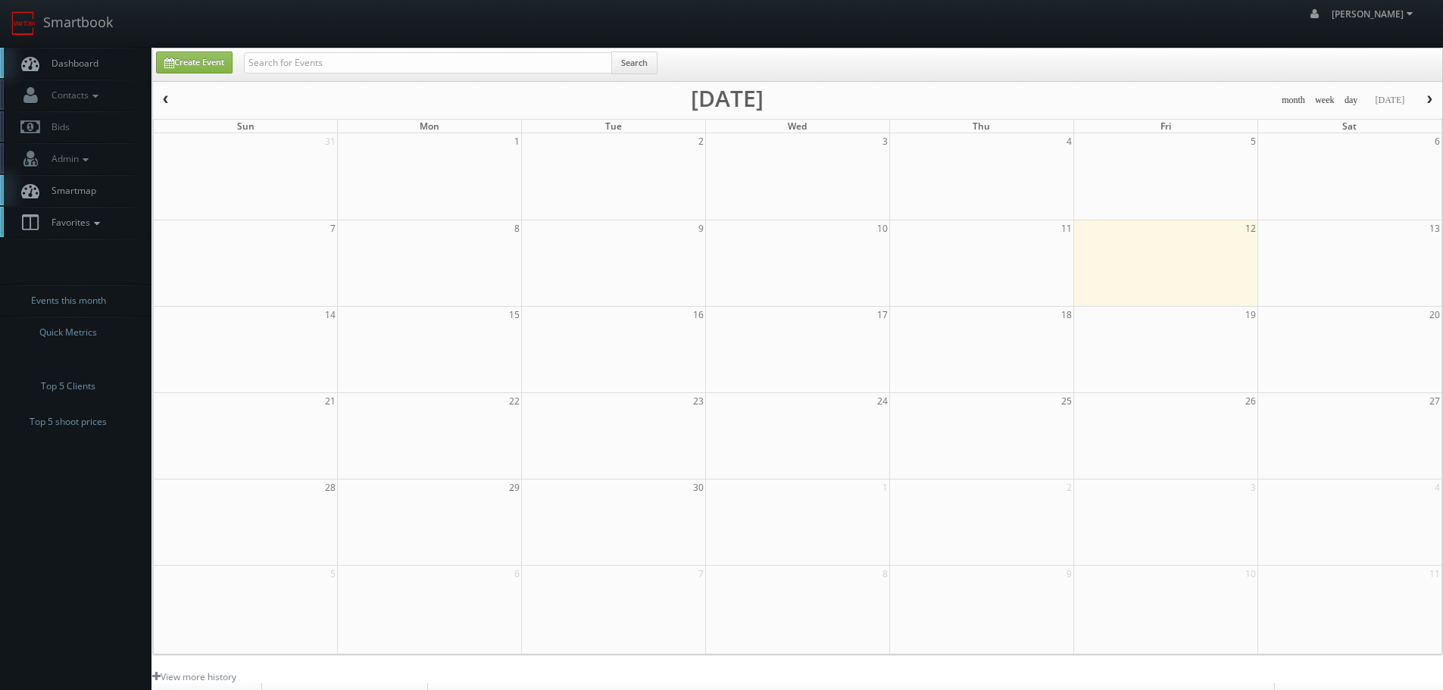
click at [100, 224] on icon at bounding box center [97, 223] width 14 height 11
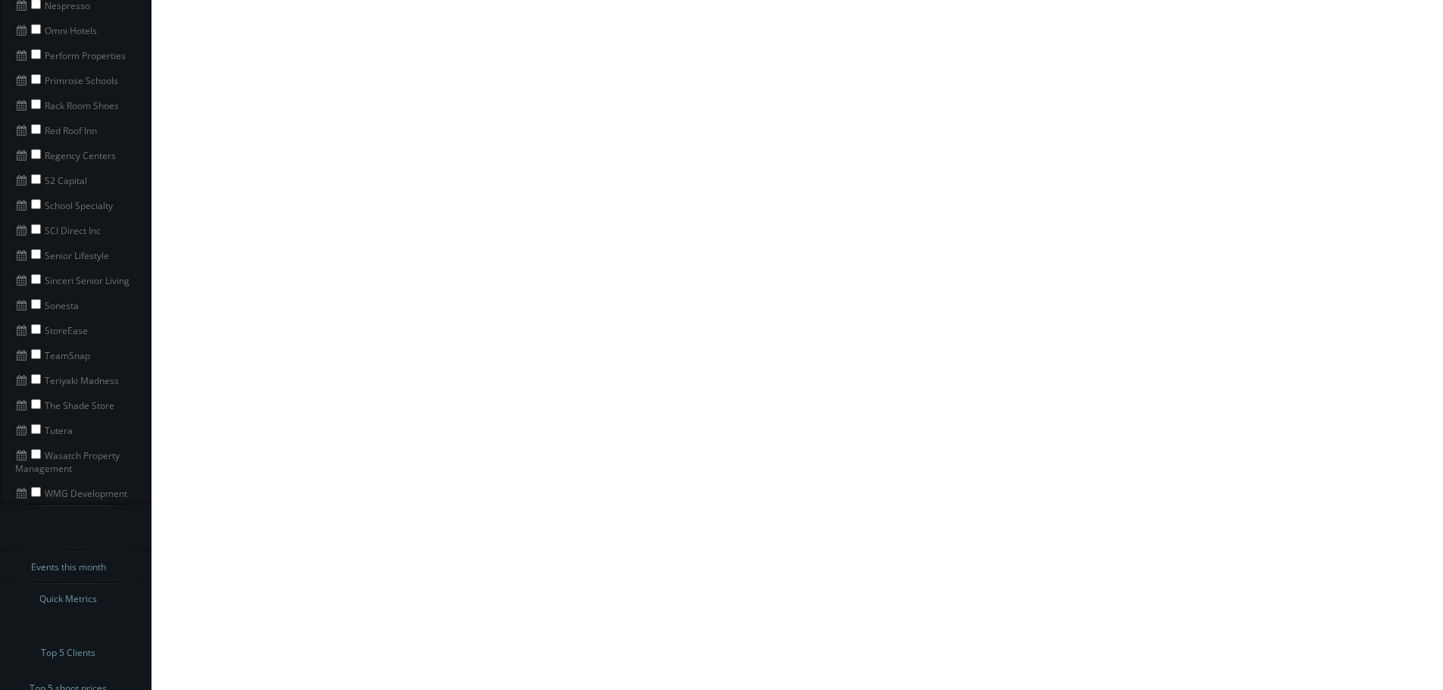
scroll to position [1166, 0]
click at [35, 397] on li "The Shade Store" at bounding box center [75, 403] width 151 height 25
click at [33, 398] on input "checkbox" at bounding box center [36, 403] width 10 height 10
checkbox input "true"
drag, startPoint x: 124, startPoint y: 393, endPoint x: 42, endPoint y: 398, distance: 82.0
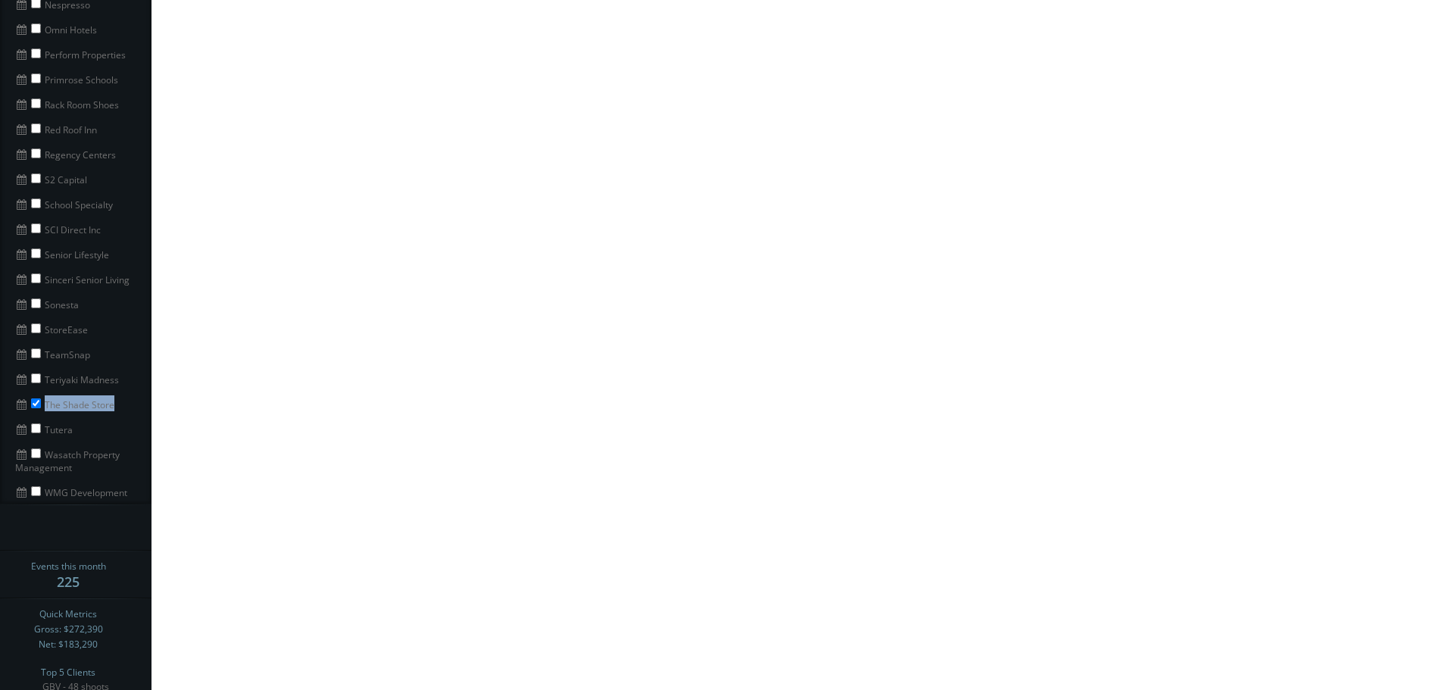
click at [42, 398] on li "The Shade Store" at bounding box center [75, 403] width 151 height 25
copy li "The Shade Store"
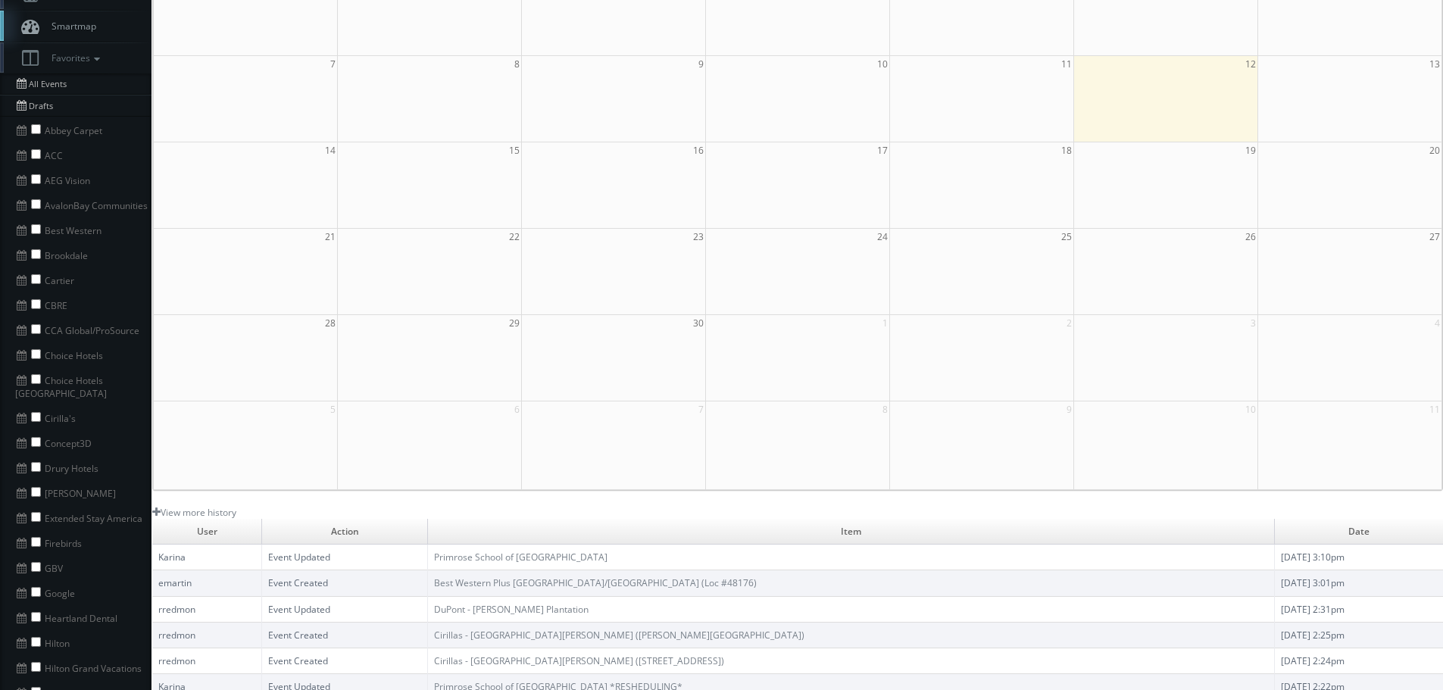
scroll to position [0, 0]
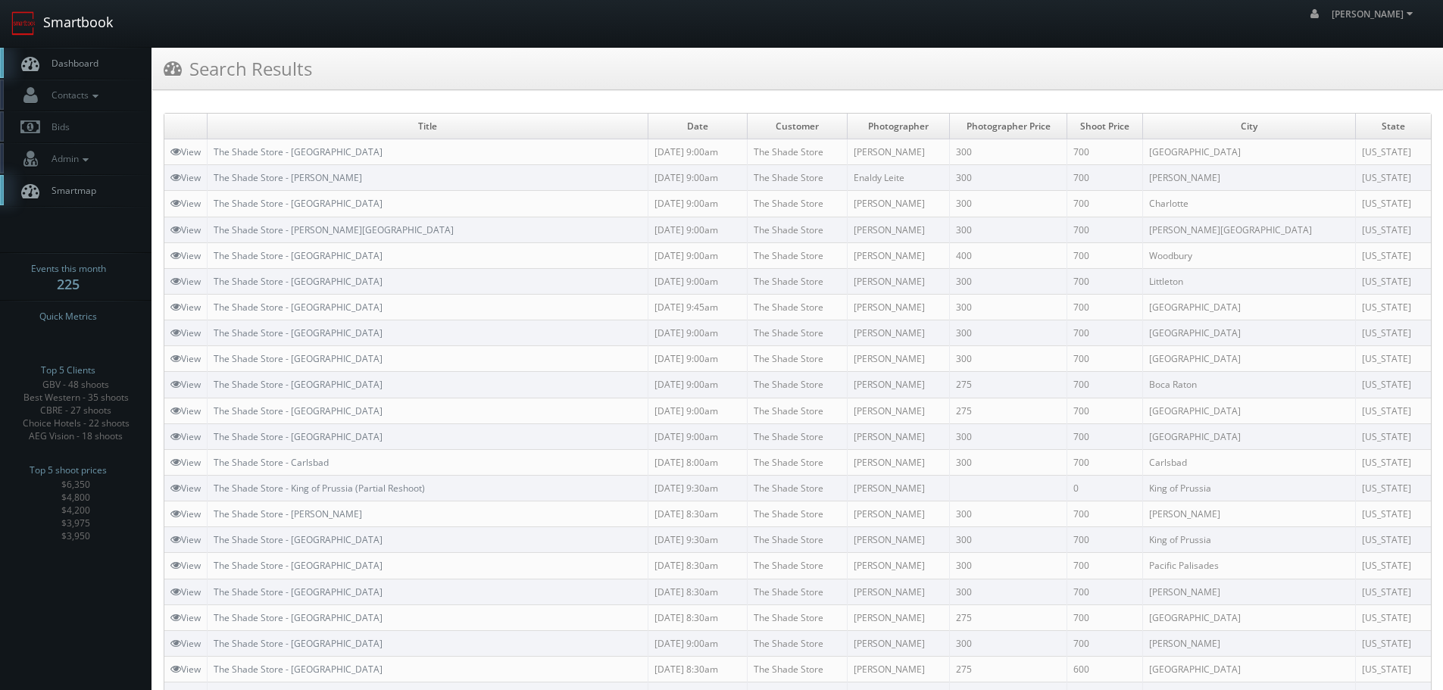
click at [92, 20] on link "Smartbook" at bounding box center [62, 23] width 124 height 47
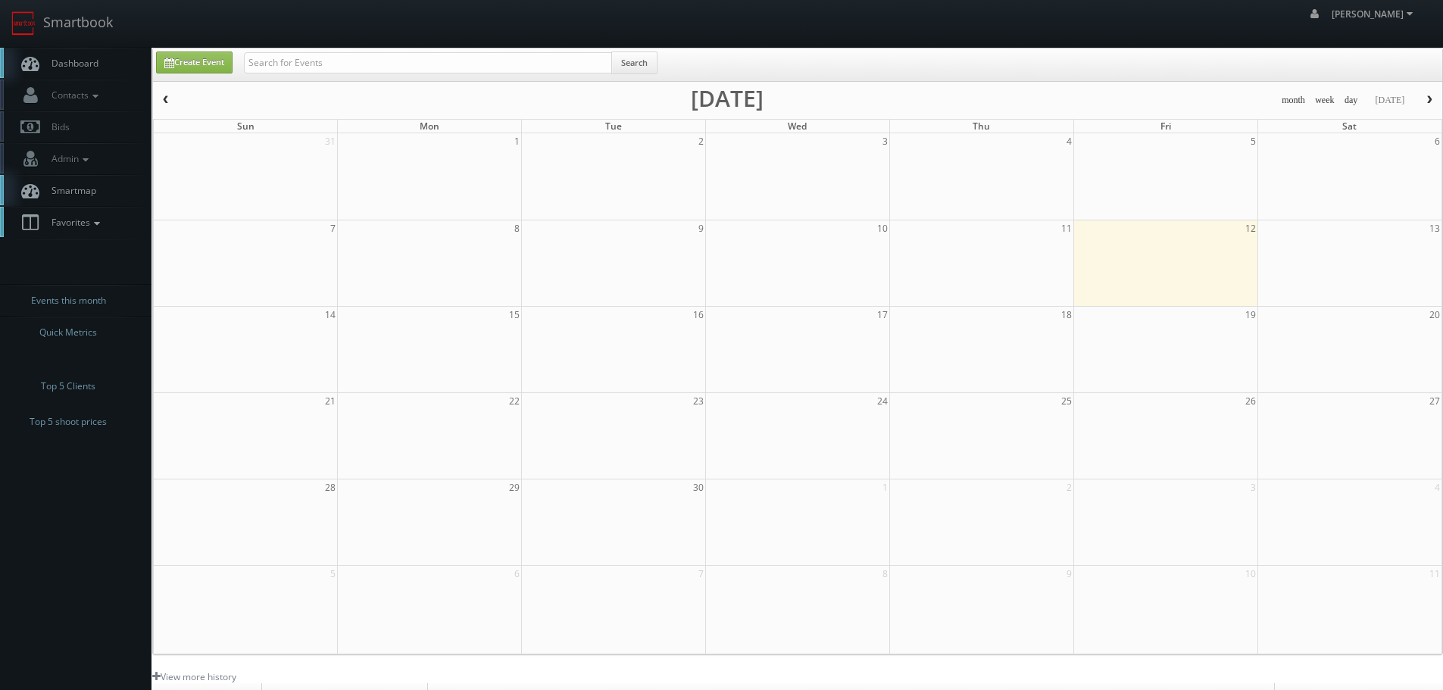
click at [87, 222] on span "Favorites" at bounding box center [74, 222] width 60 height 13
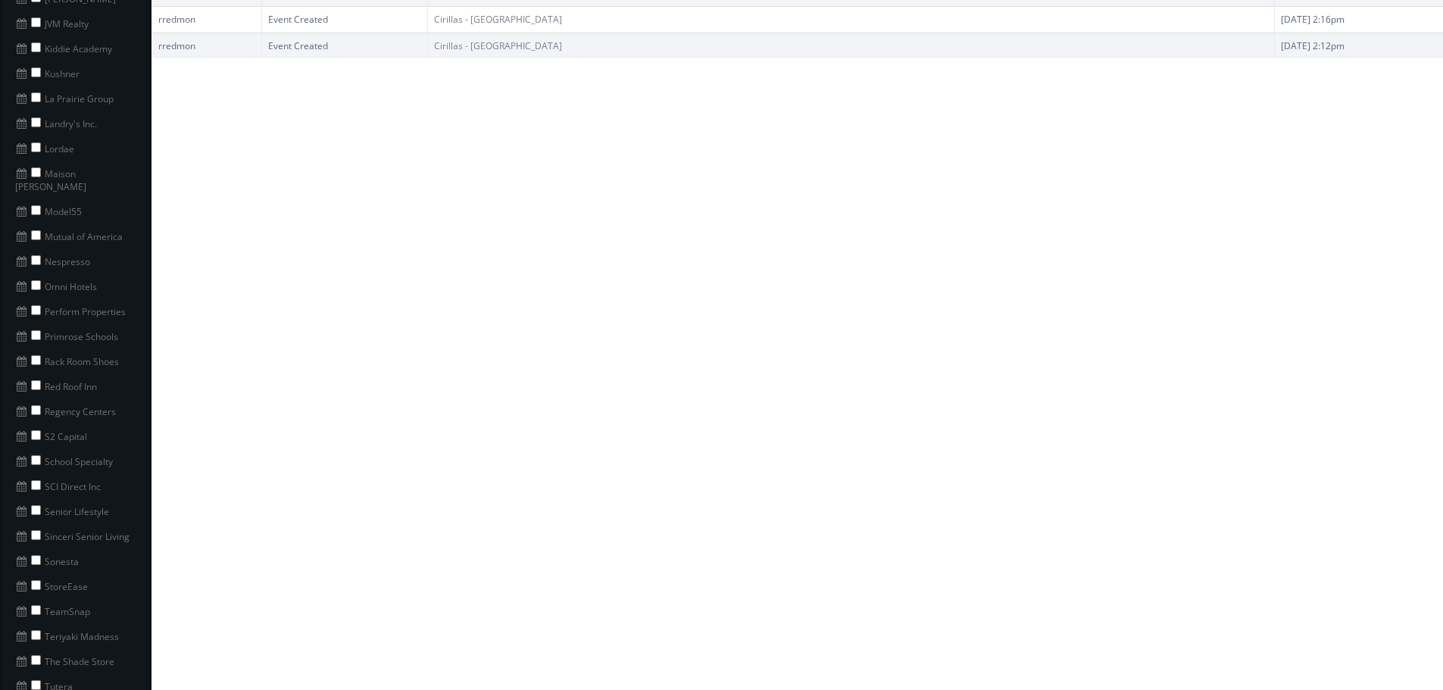
scroll to position [1166, 0]
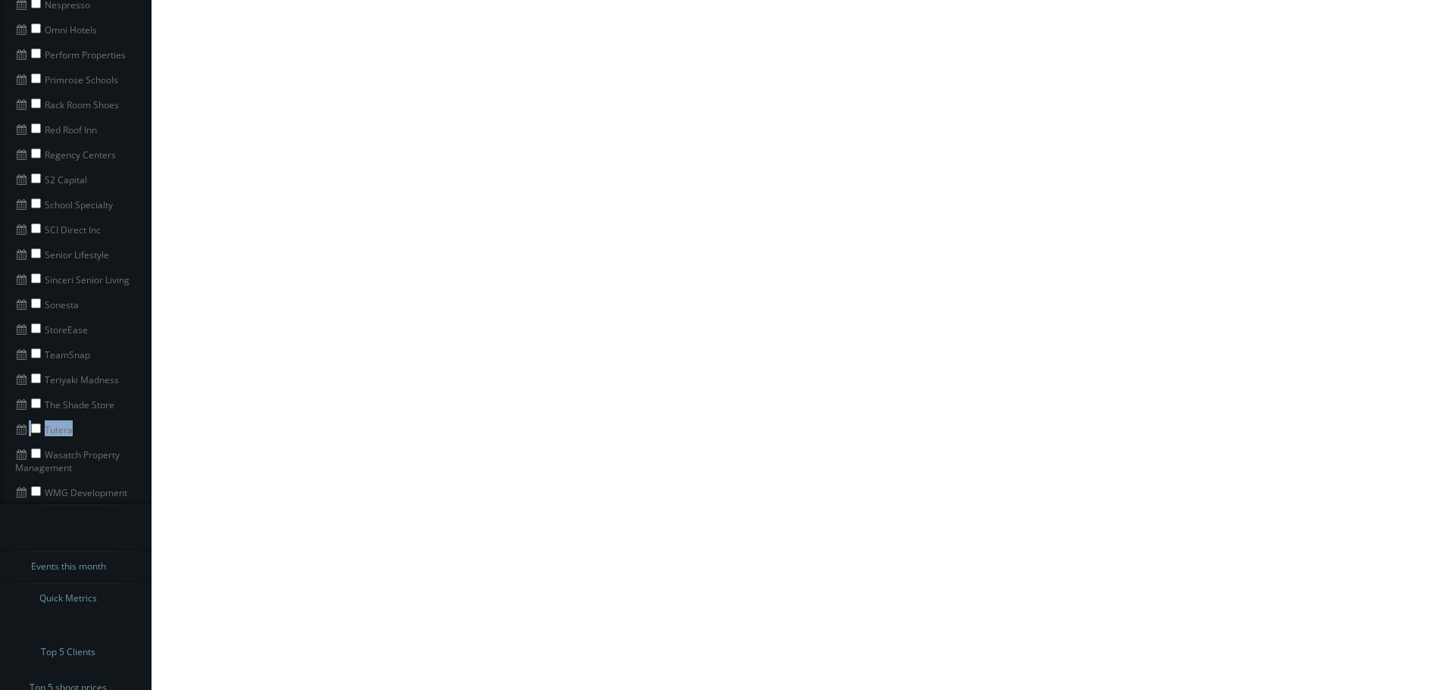
copy li "Tutera"
drag, startPoint x: 77, startPoint y: 418, endPoint x: 39, endPoint y: 417, distance: 37.9
click at [39, 417] on li "Tutera" at bounding box center [75, 428] width 151 height 25
click at [39, 423] on input "checkbox" at bounding box center [36, 428] width 10 height 10
checkbox input "true"
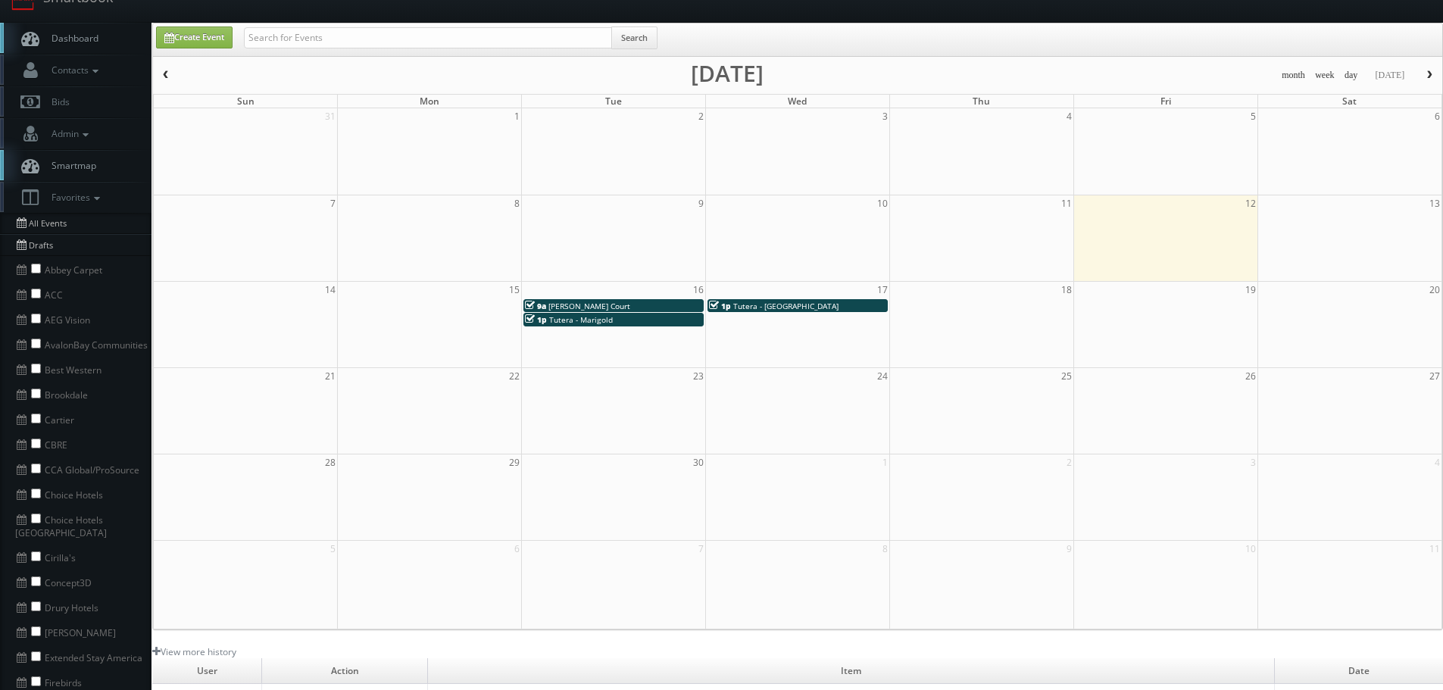
scroll to position [0, 0]
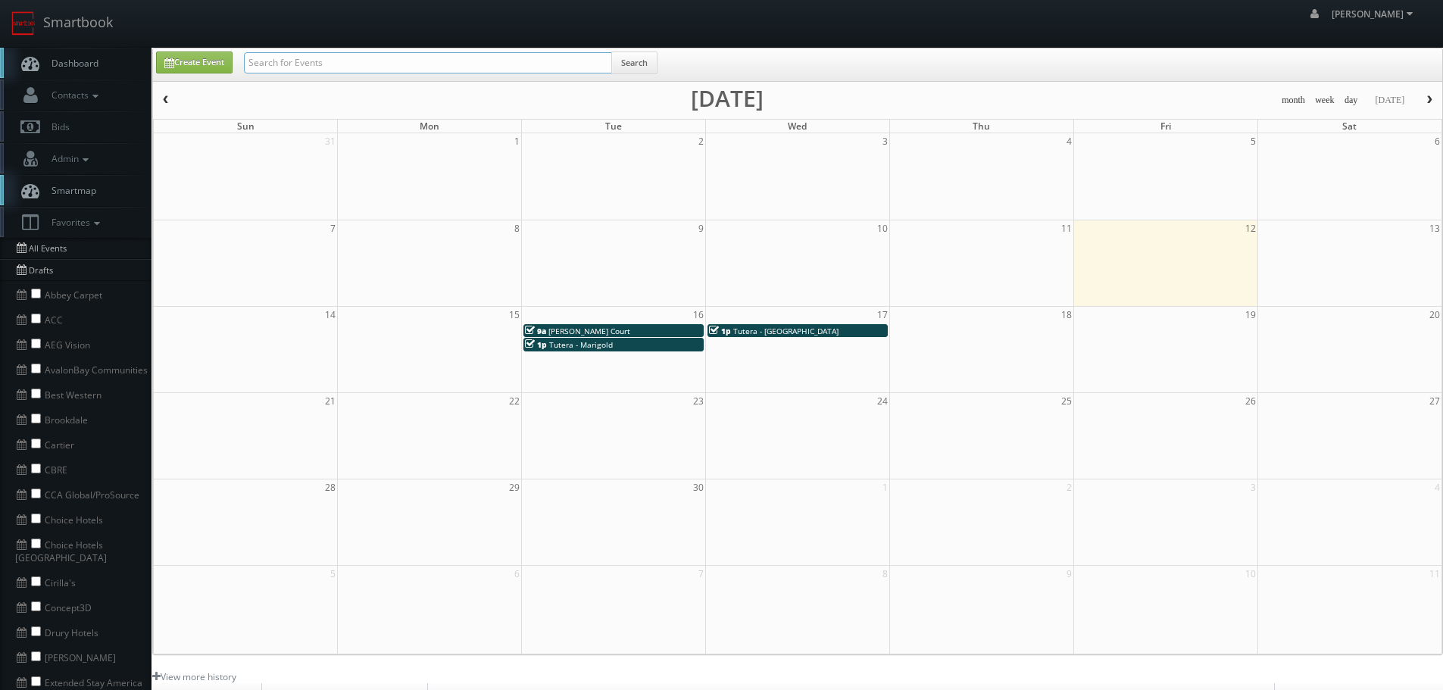
click at [359, 53] on input "text" at bounding box center [428, 62] width 368 height 21
paste input "Tutera"
type input "Tutera"
click at [646, 58] on button "Search" at bounding box center [634, 63] width 46 height 23
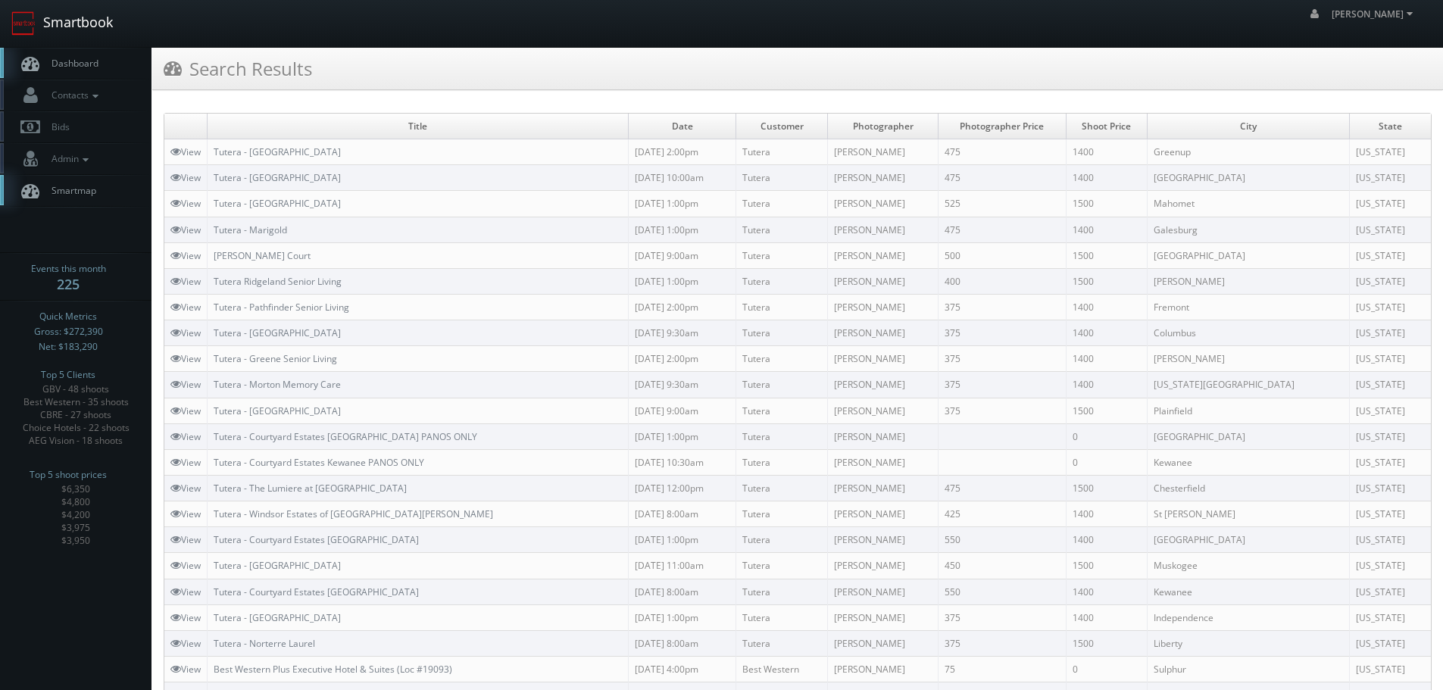
click at [77, 20] on link "Smartbook" at bounding box center [62, 23] width 124 height 47
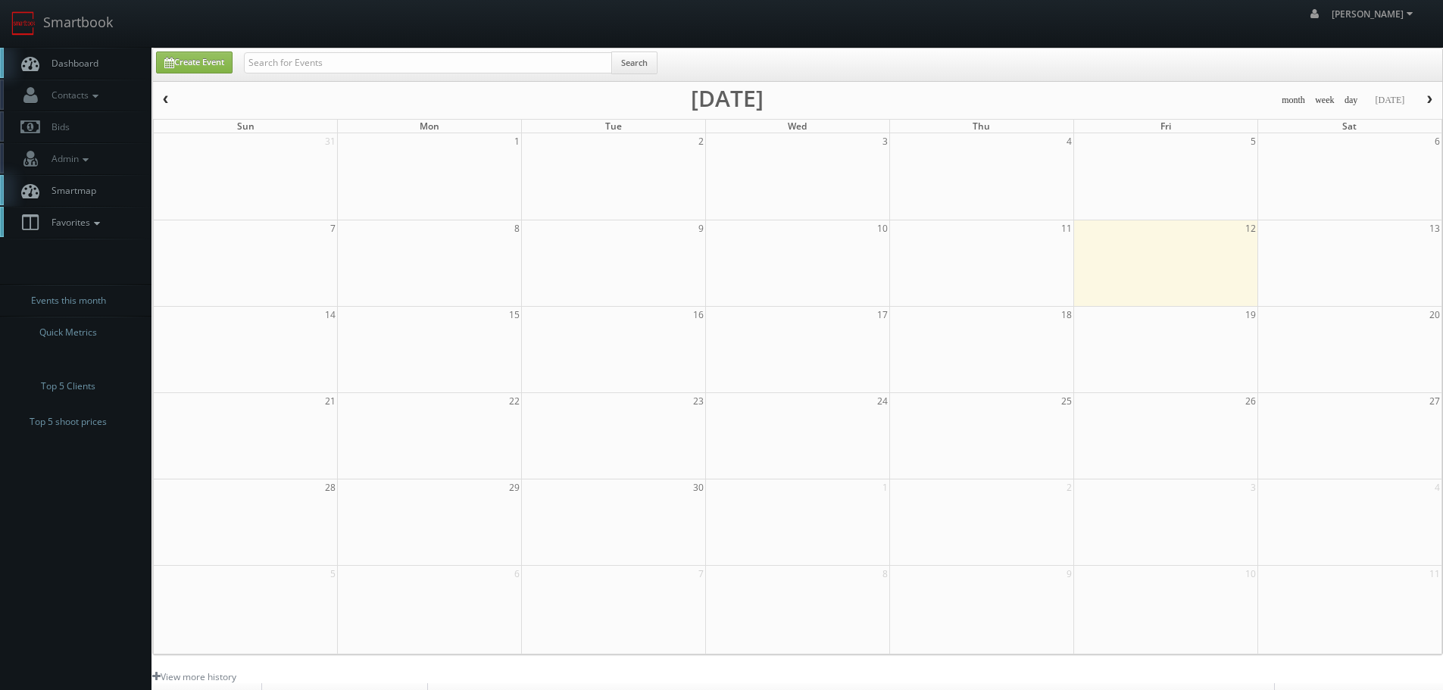
click at [87, 224] on span "Favorites" at bounding box center [74, 222] width 60 height 13
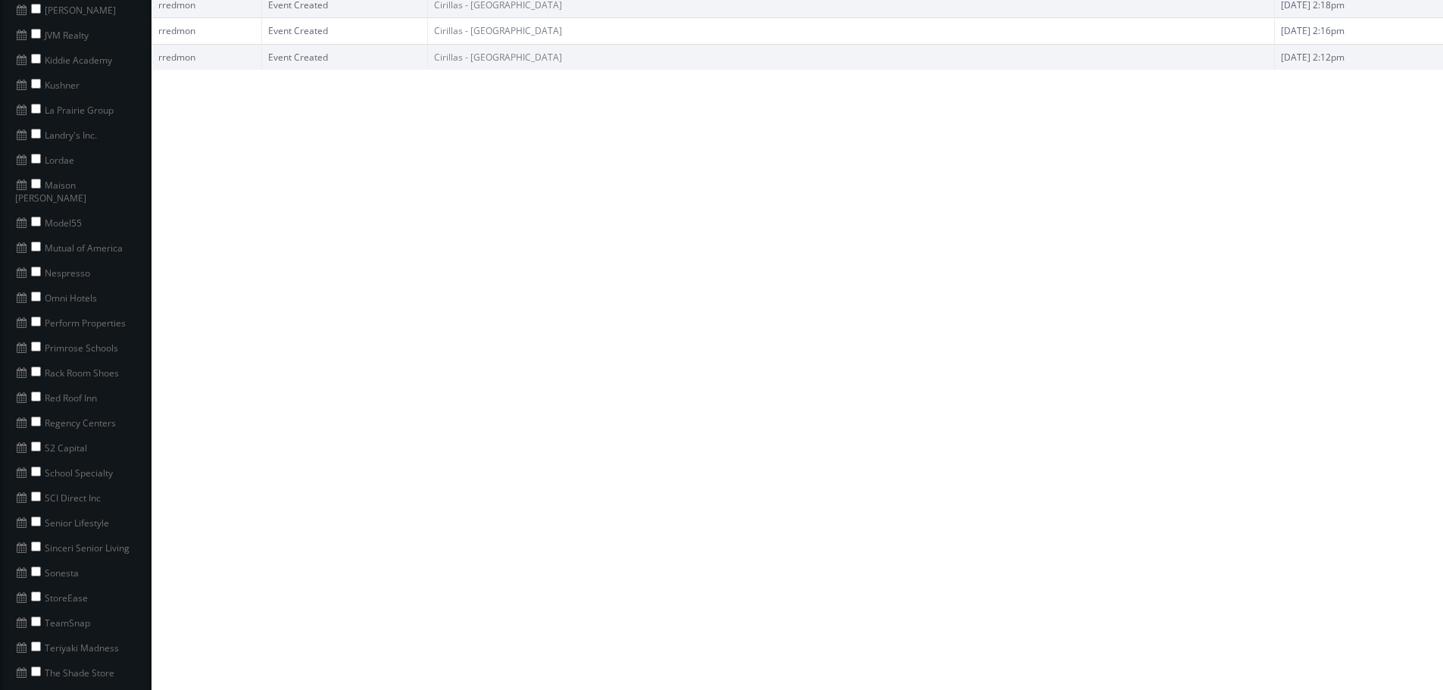
scroll to position [1136, 0]
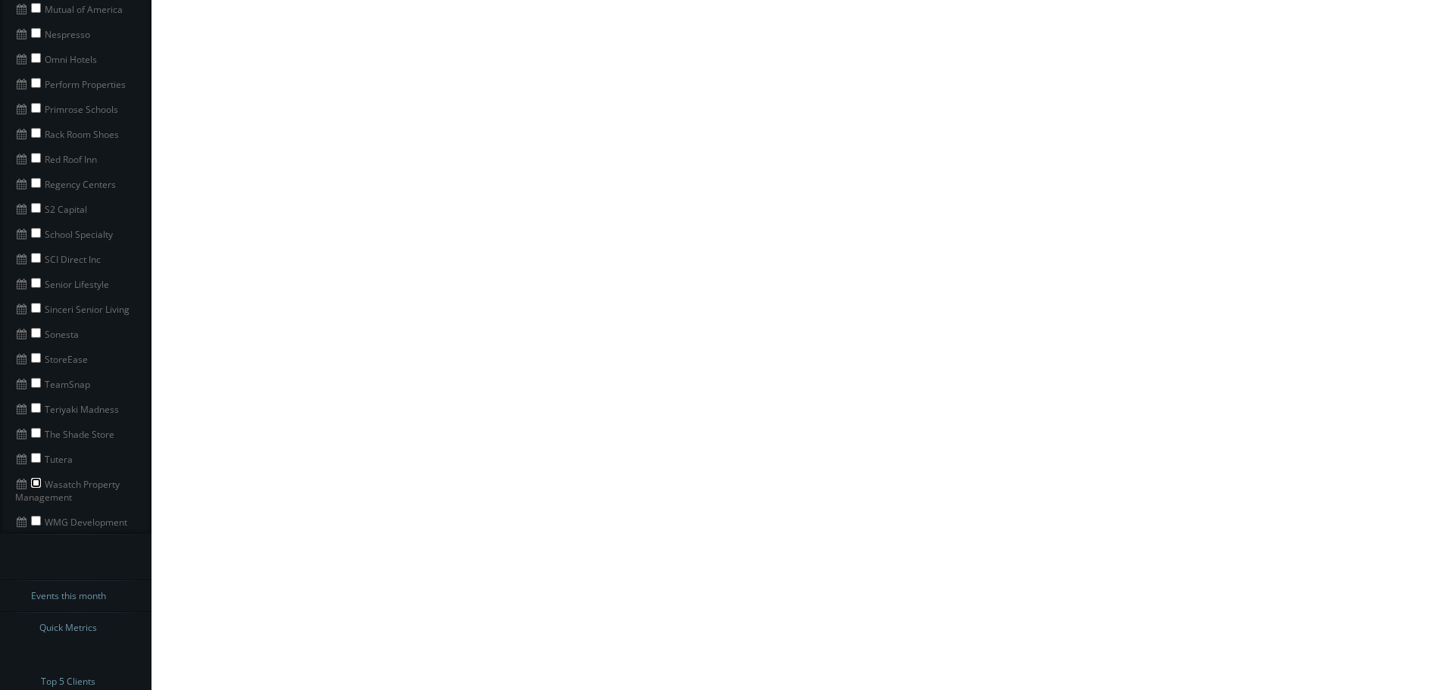
click at [39, 478] on input "checkbox" at bounding box center [36, 483] width 10 height 10
checkbox input "true"
copy li "Wasatch Property Management"
drag, startPoint x: 62, startPoint y: 487, endPoint x: 45, endPoint y: 471, distance: 23.6
click at [45, 471] on li "Wasatch Property Management" at bounding box center [75, 489] width 151 height 38
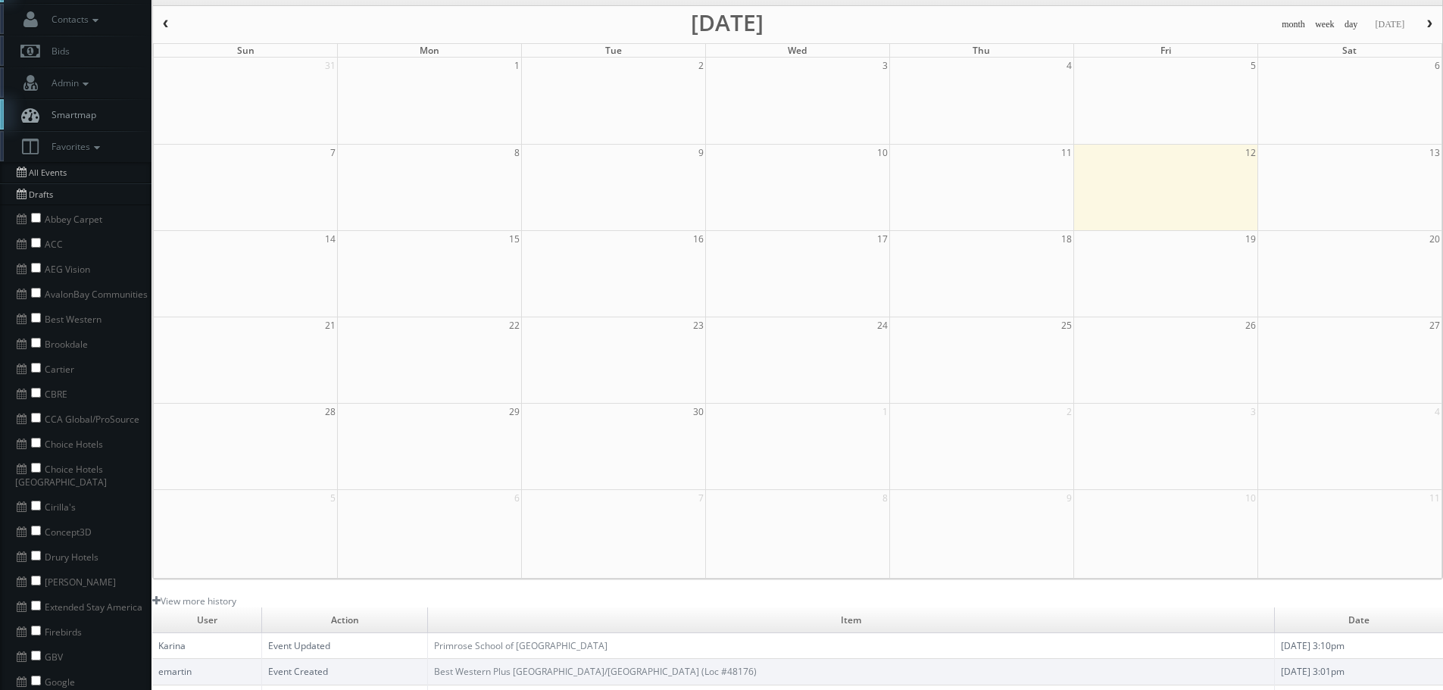
scroll to position [0, 0]
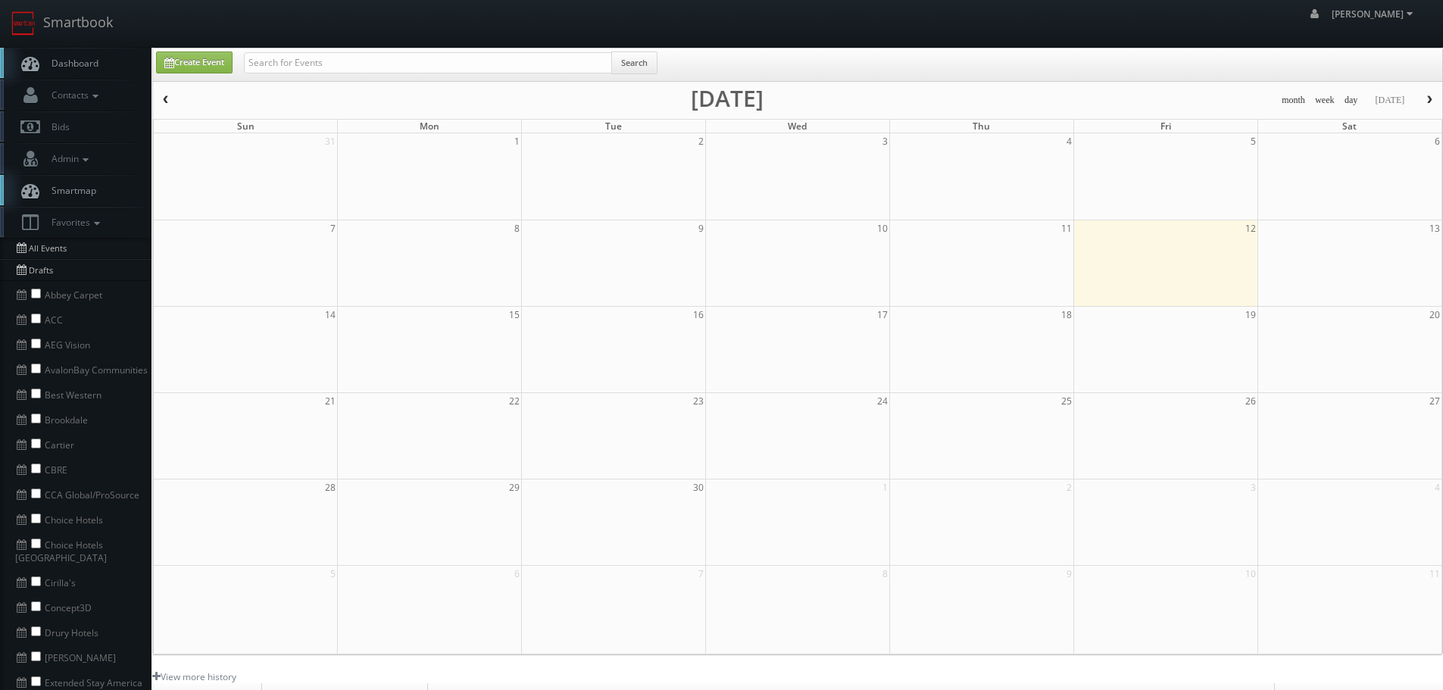
click at [537, 76] on div "Search" at bounding box center [451, 67] width 414 height 30
click at [537, 70] on input "text" at bounding box center [428, 62] width 368 height 21
paste input "Wasatch Property Management"
type input "Wasatch Property Management"
click at [645, 61] on button "Search" at bounding box center [634, 63] width 46 height 23
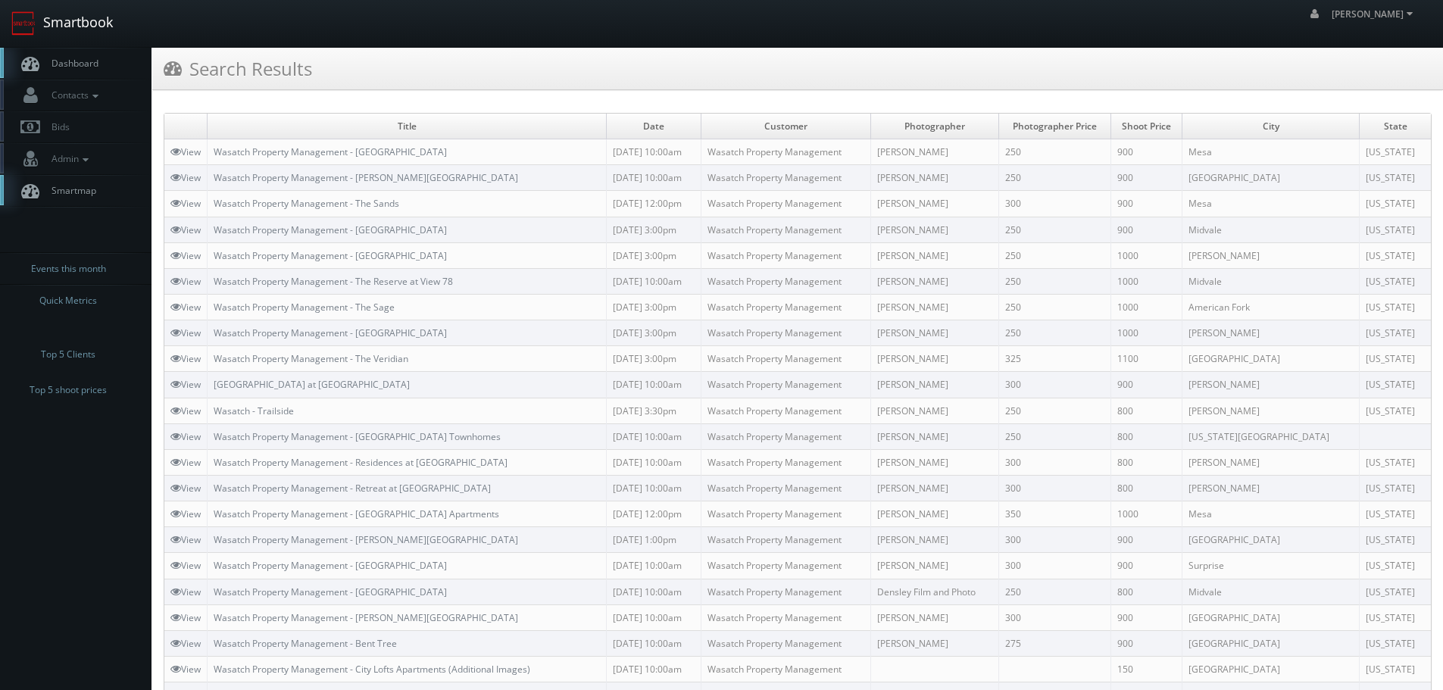
click at [91, 16] on link "Smartbook" at bounding box center [62, 23] width 124 height 47
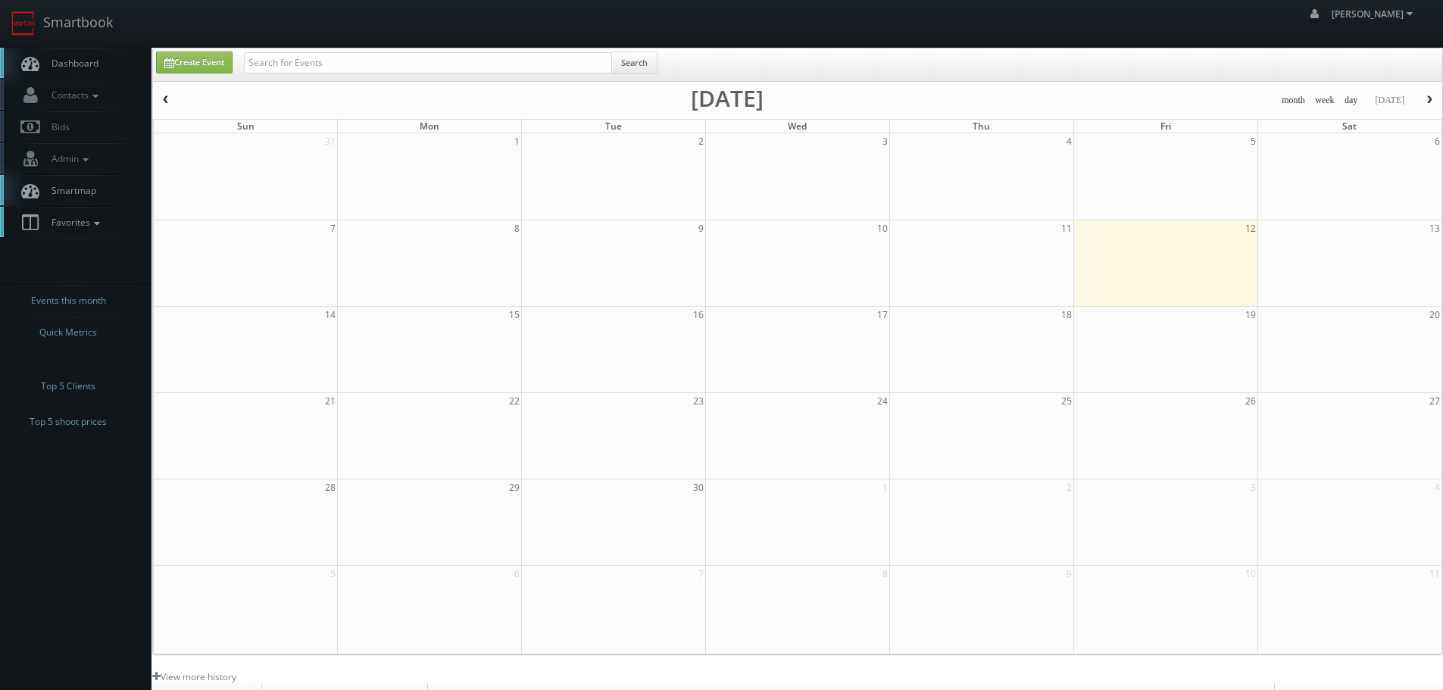
click at [117, 216] on link "Favorites" at bounding box center [75, 222] width 151 height 31
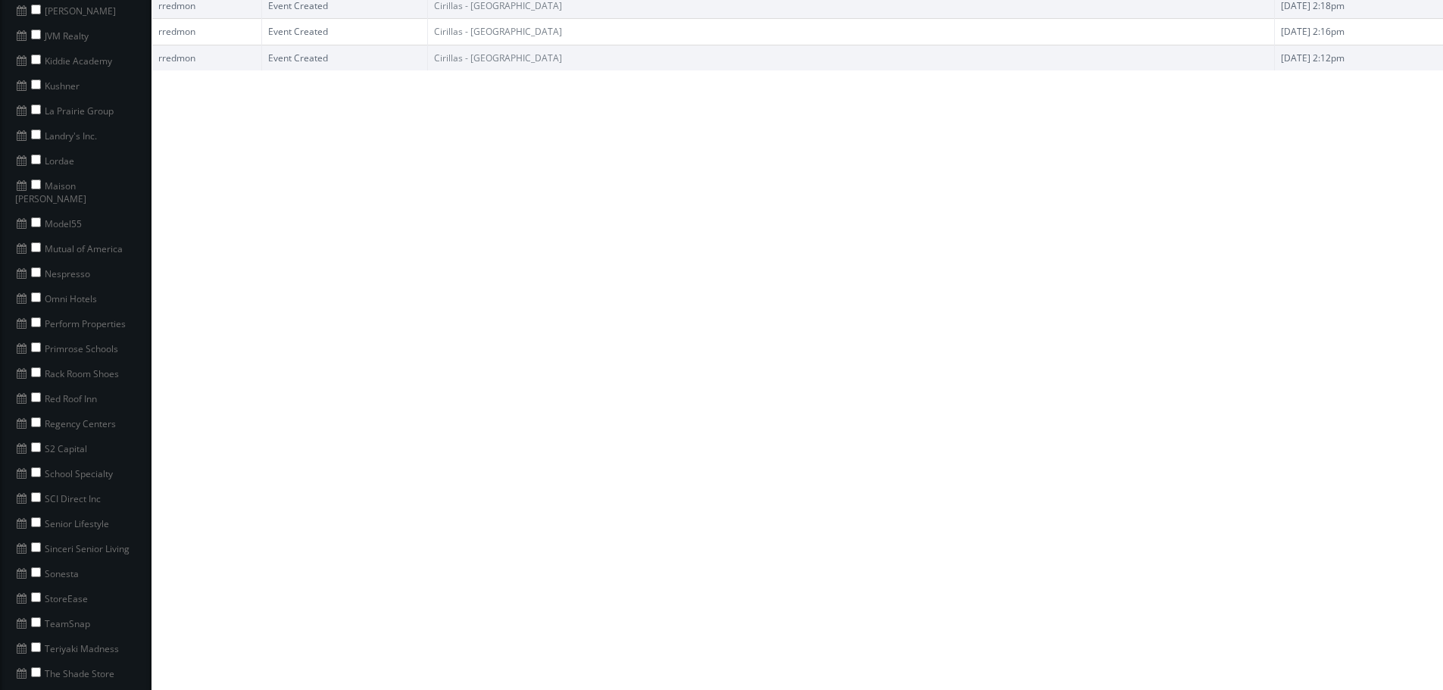
scroll to position [1136, 0]
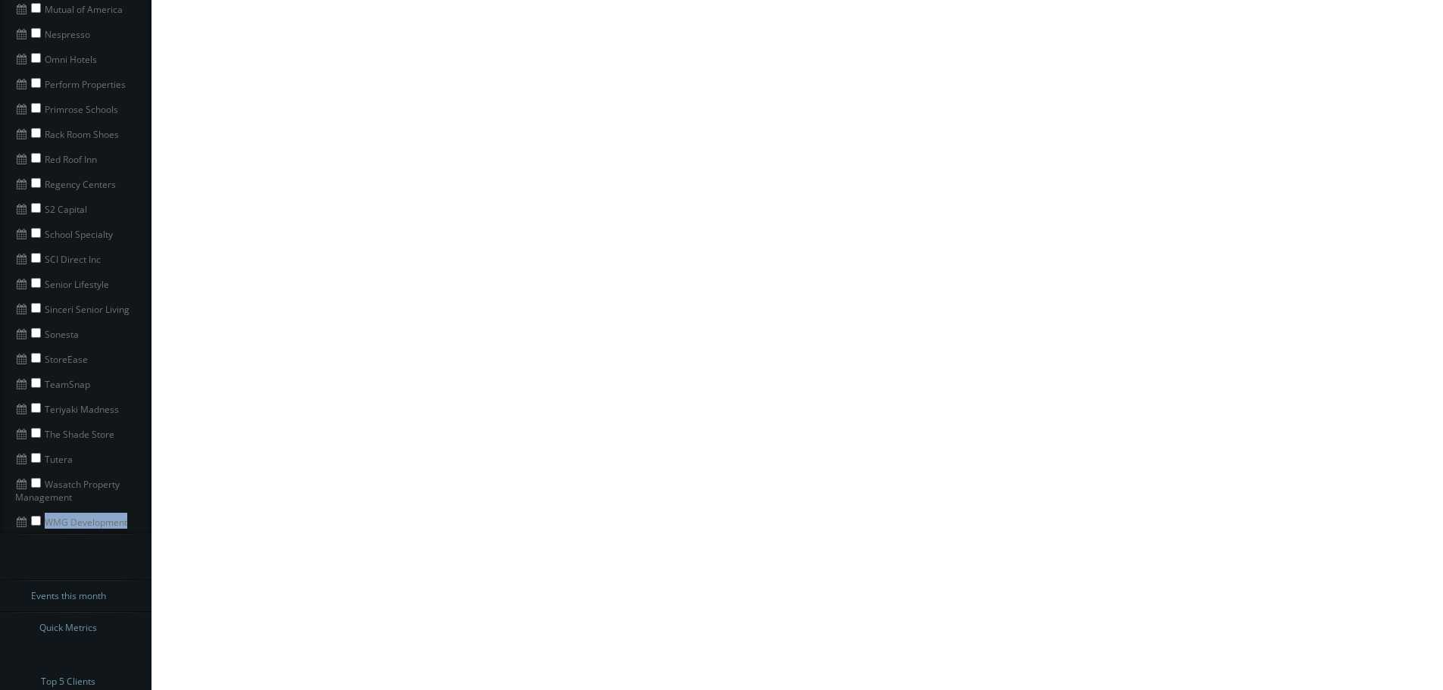
copy li "WMG Development"
drag, startPoint x: 147, startPoint y: 510, endPoint x: 44, endPoint y: 507, distance: 103.0
click at [44, 508] on li "WMG Development" at bounding box center [75, 520] width 151 height 25
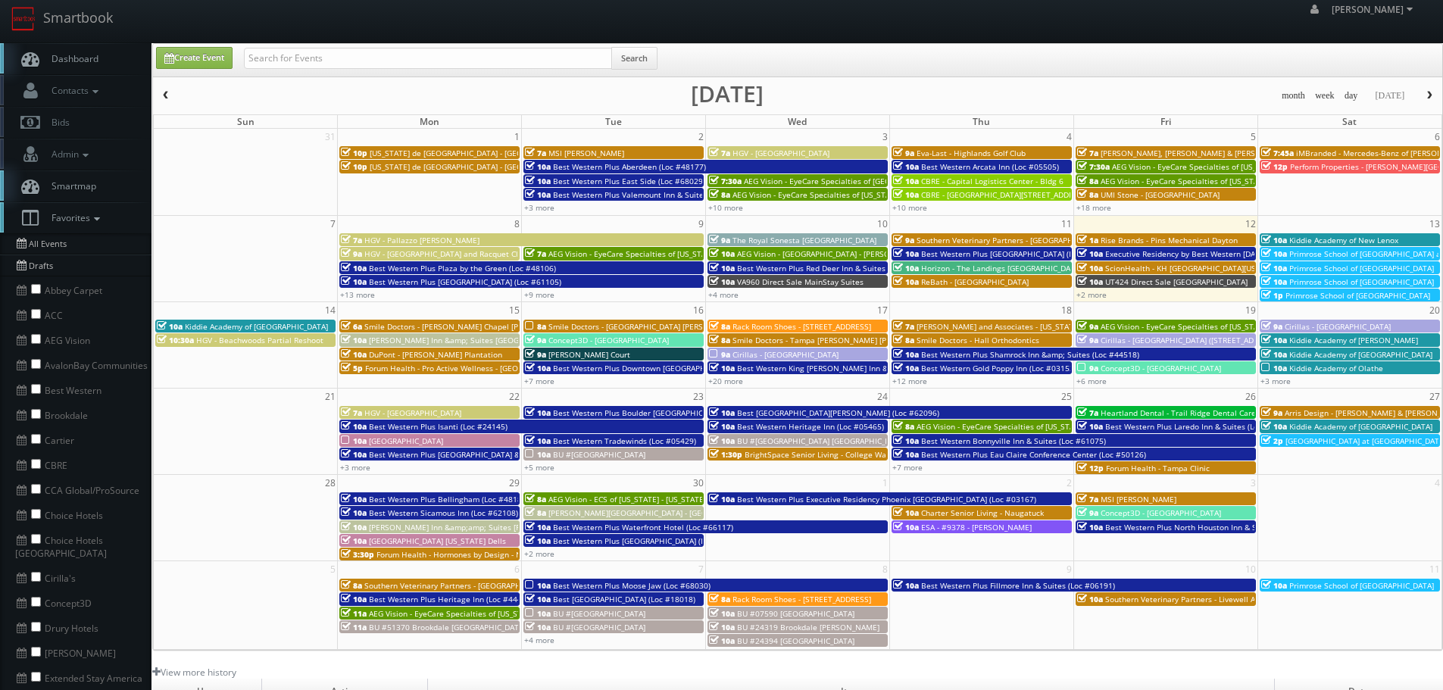
scroll to position [0, 0]
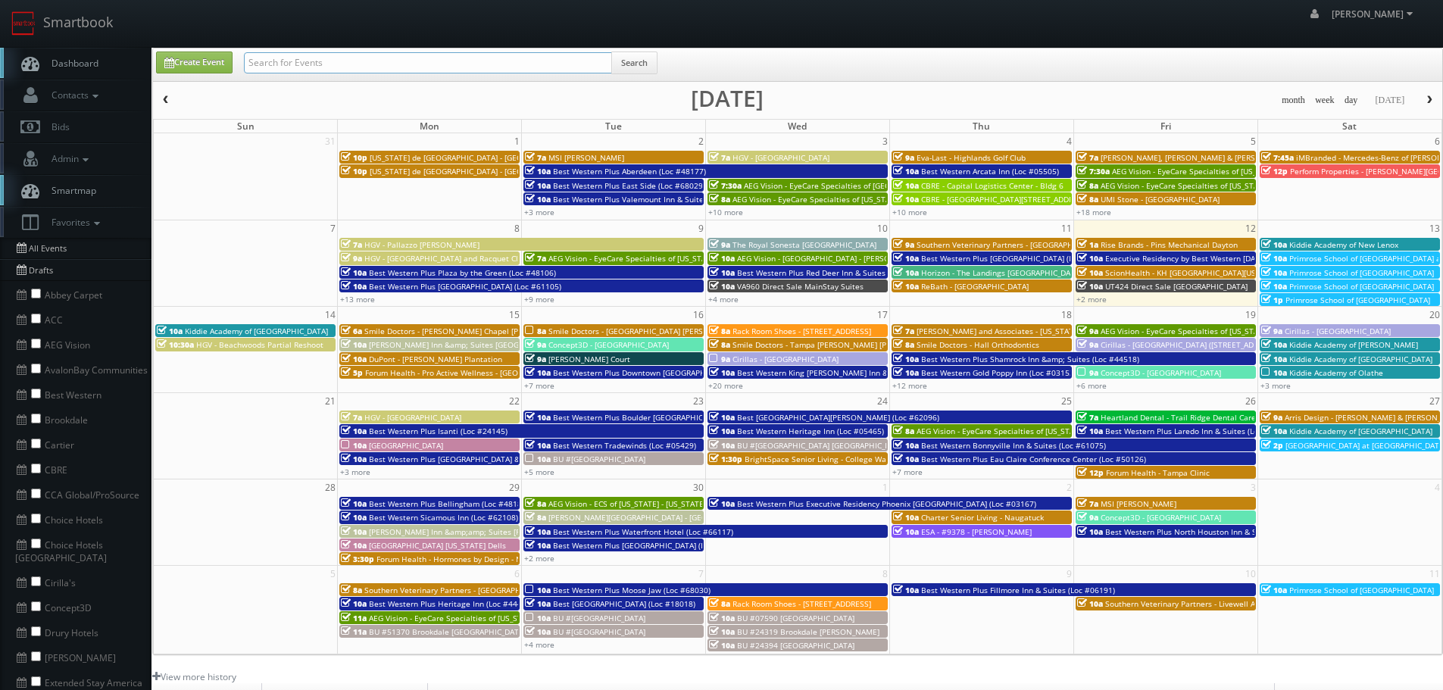
click at [323, 58] on input "text" at bounding box center [428, 62] width 368 height 21
paste input "WMG Development"
type input "WMG Development"
click at [635, 58] on button "Search" at bounding box center [634, 63] width 46 height 23
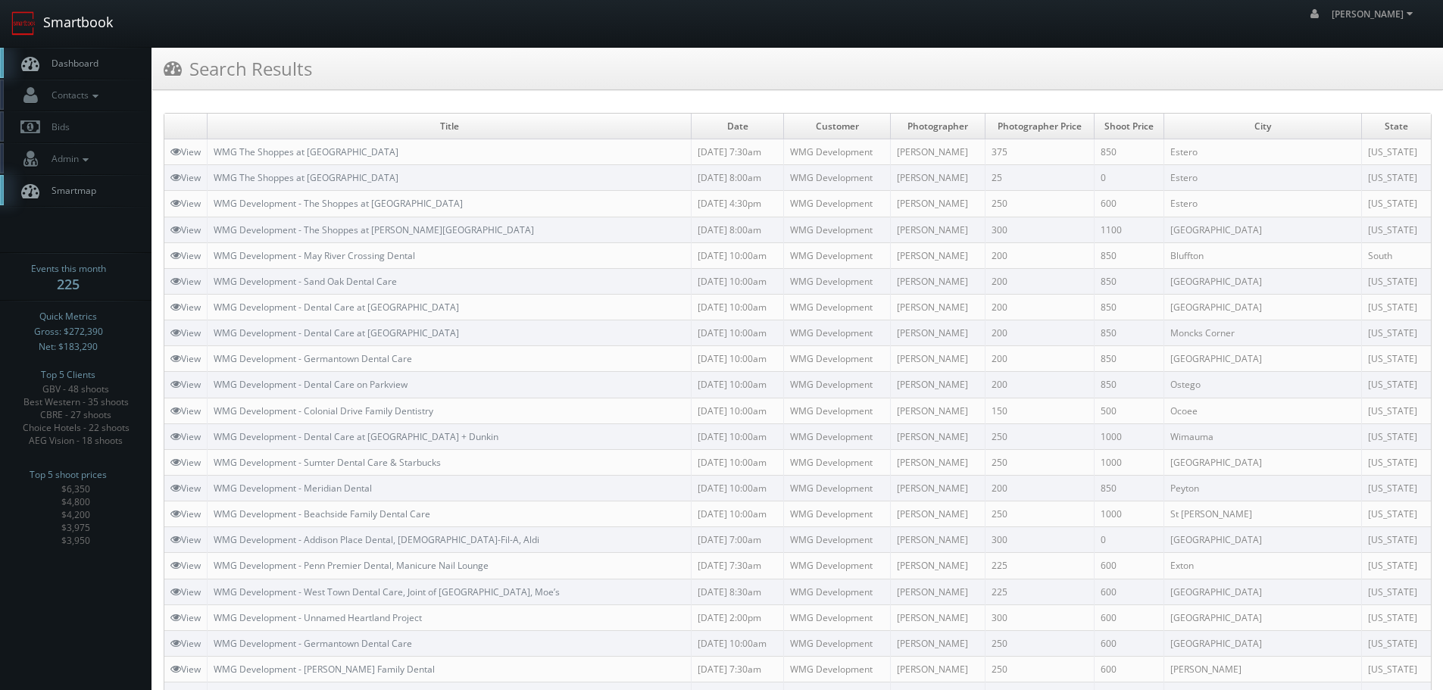
click at [90, 38] on link "Smartbook" at bounding box center [62, 23] width 124 height 47
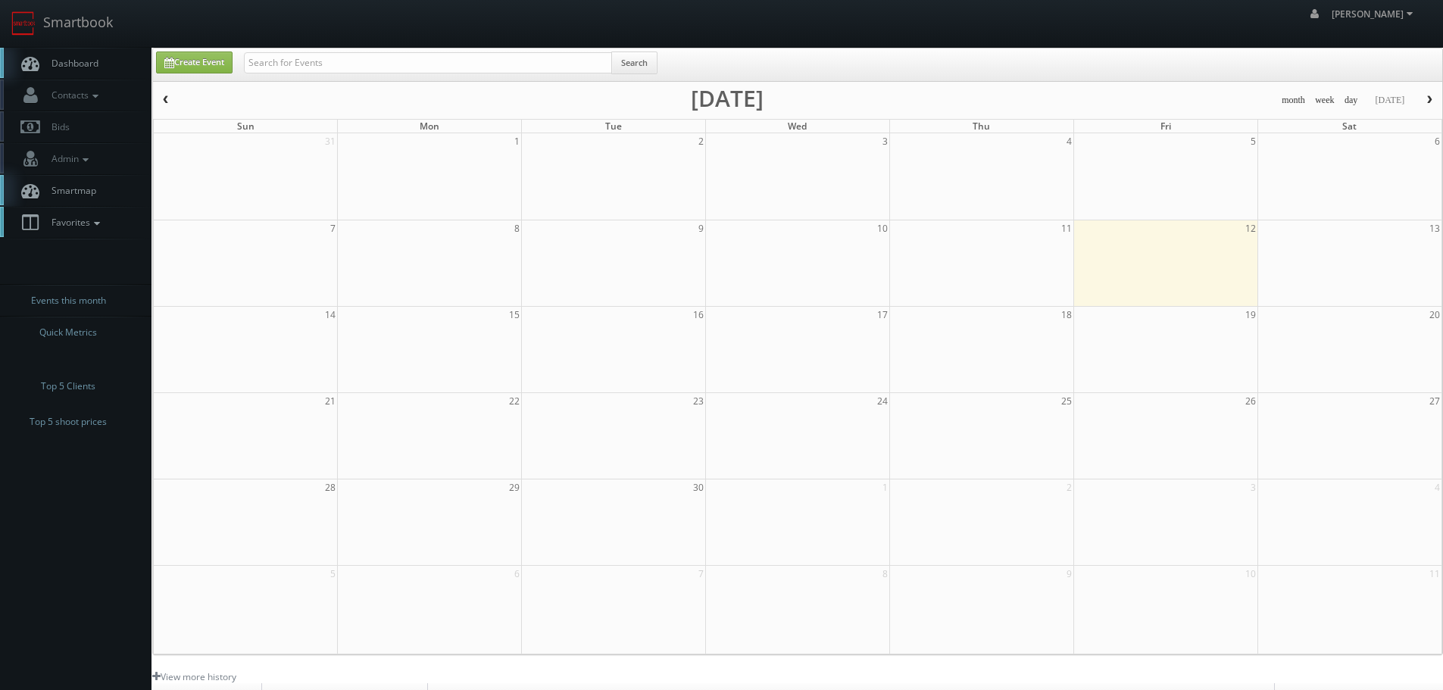
click at [83, 225] on span "Favorites" at bounding box center [74, 222] width 60 height 13
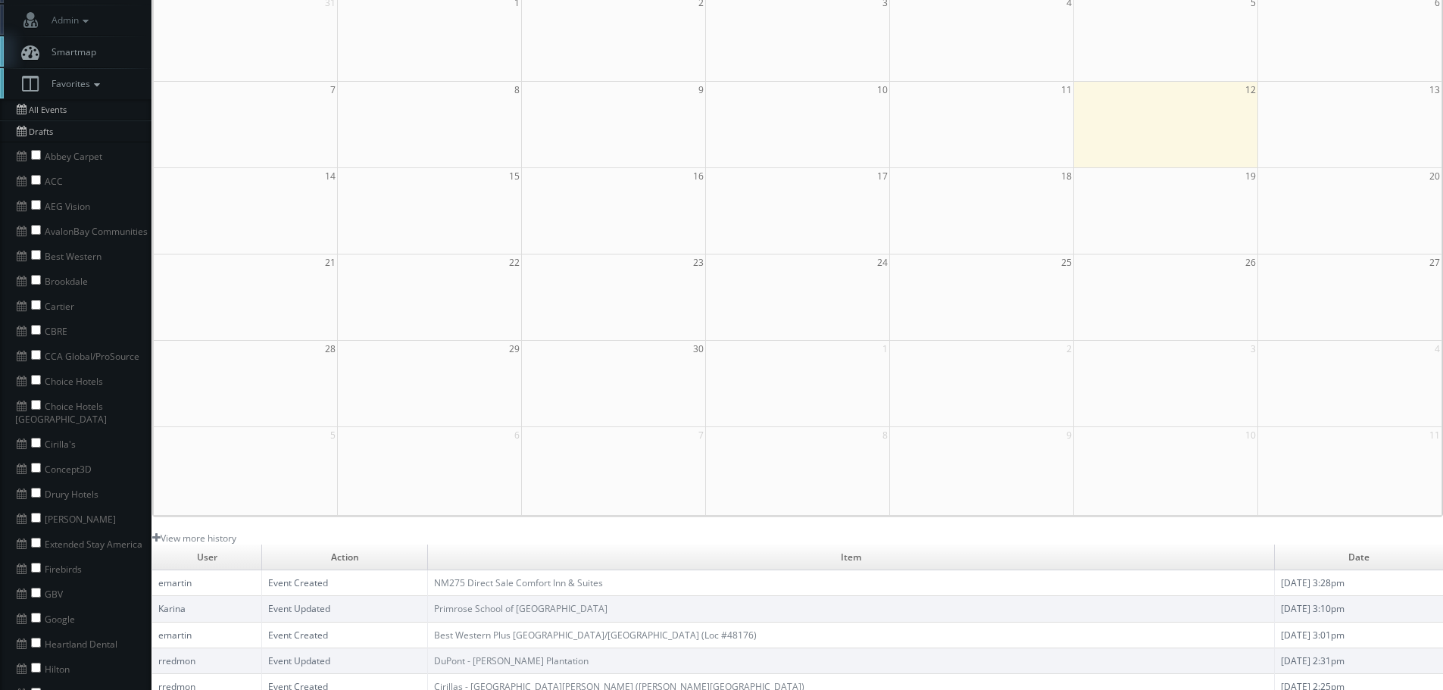
scroll to position [227, 0]
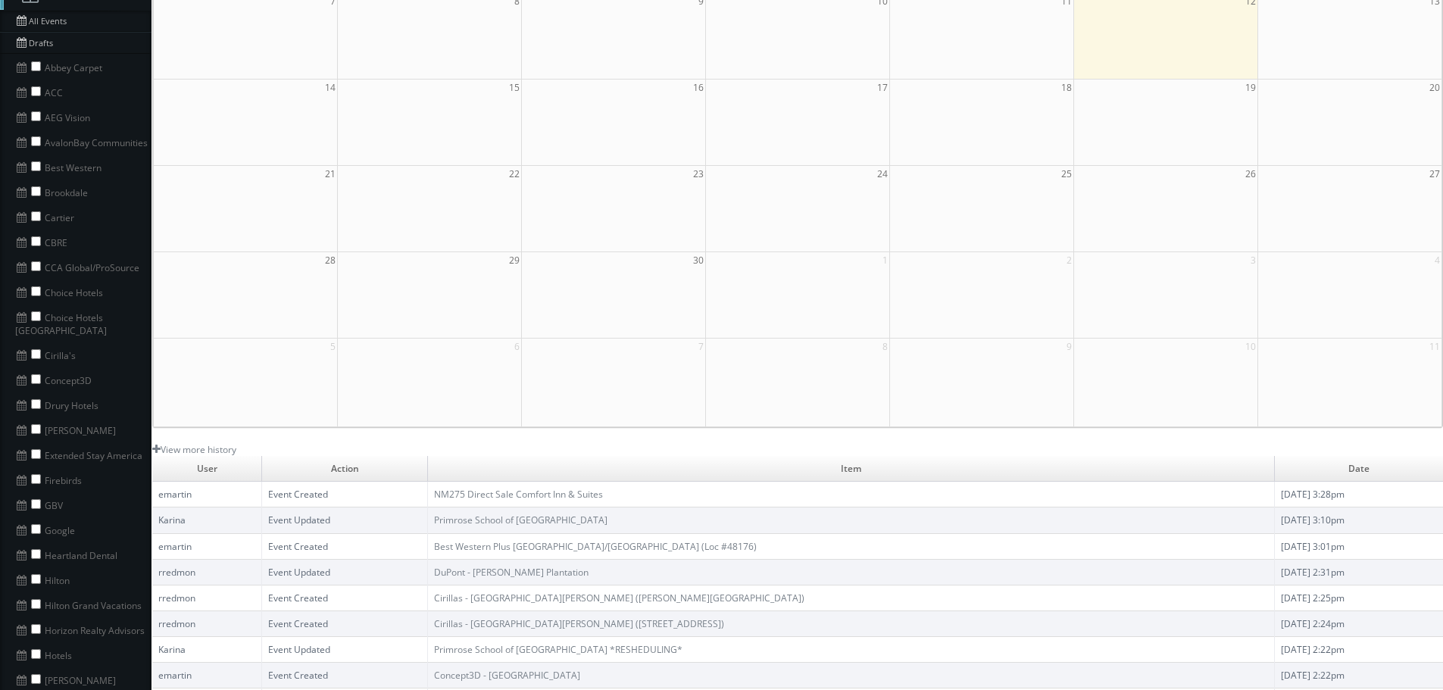
click at [38, 496] on li "GBV" at bounding box center [75, 504] width 151 height 25
click at [37, 499] on input "checkbox" at bounding box center [36, 504] width 10 height 10
checkbox input "true"
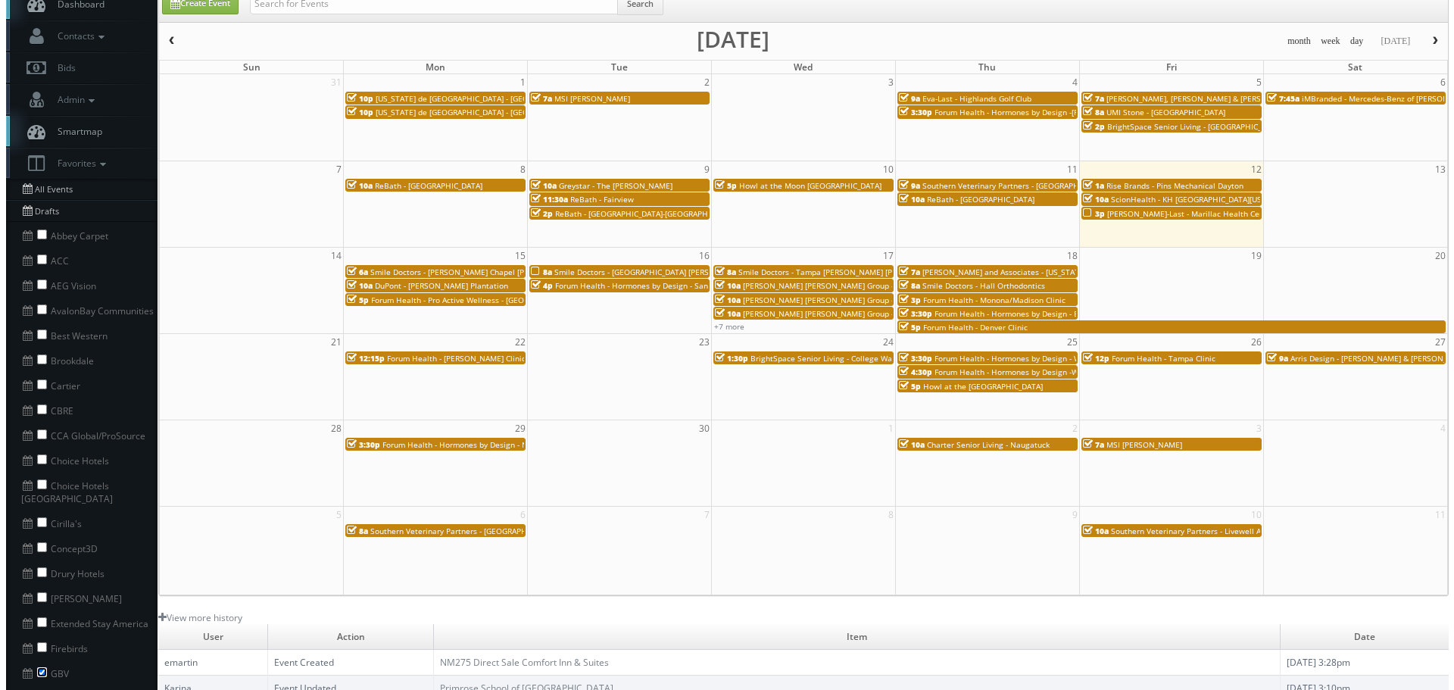
scroll to position [0, 0]
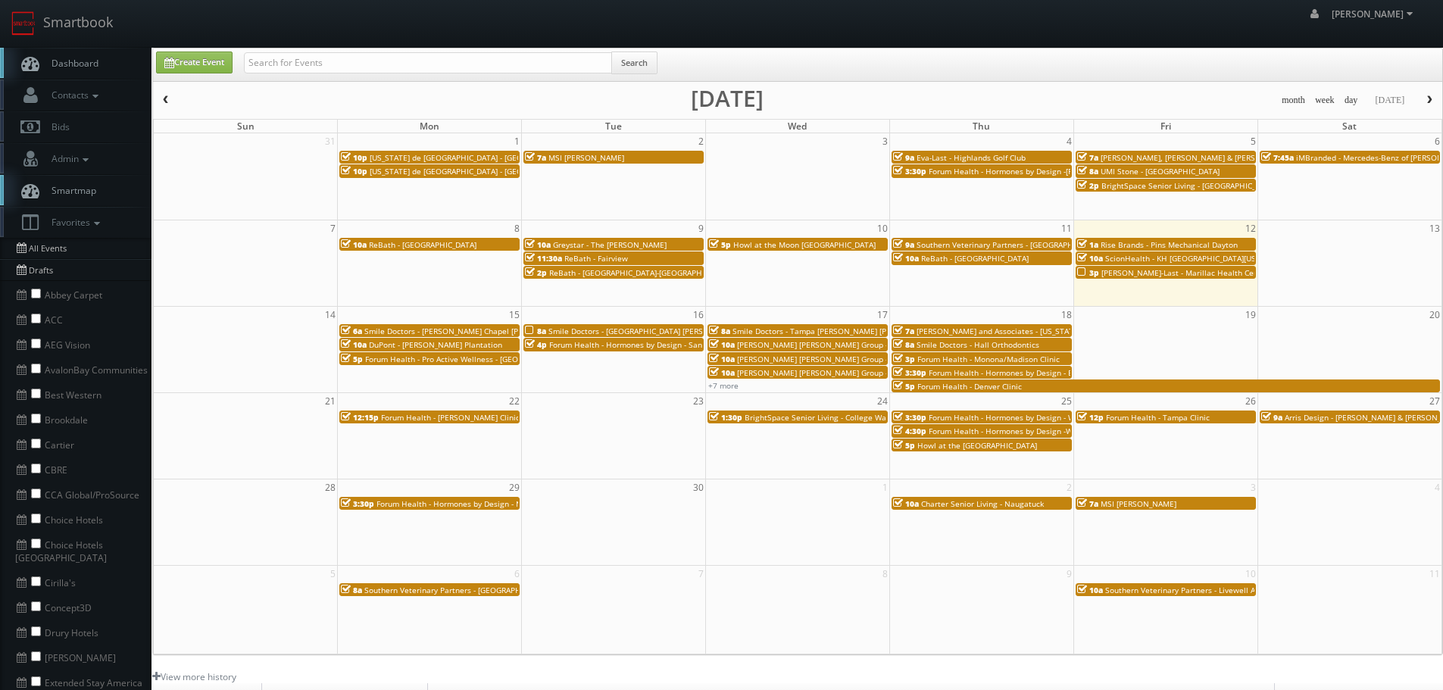
click at [642, 245] on div "10a Greystar - The Wyatt" at bounding box center [613, 244] width 177 height 11
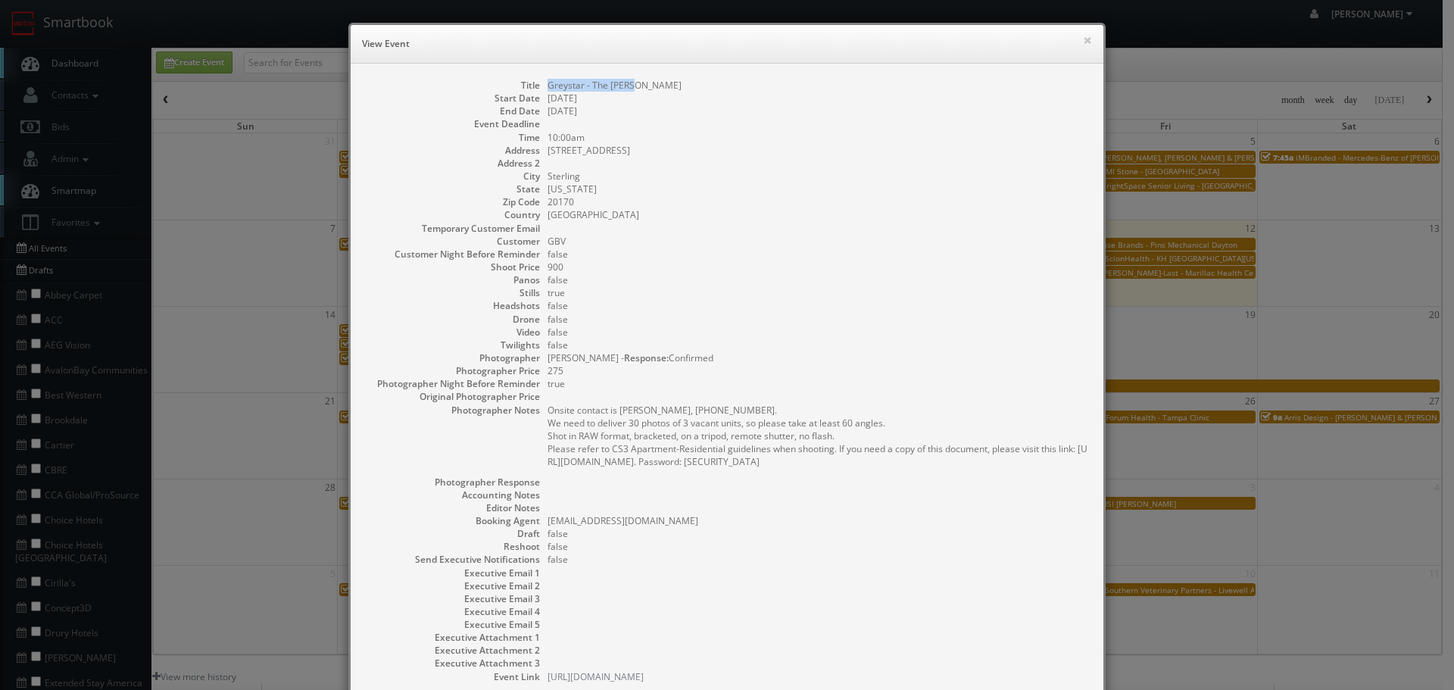
copy dd "Greystar - The Wyatt"
drag, startPoint x: 658, startPoint y: 87, endPoint x: 539, endPoint y: 85, distance: 118.9
click at [539, 85] on dl "Title Greystar - The Wyatt Start Date 09/09/2025 End Date 09/09/2025 Event Dead…" at bounding box center [727, 381] width 723 height 604
click at [653, 84] on dd "Greystar - The Wyatt" at bounding box center [818, 85] width 541 height 13
drag, startPoint x: 591, startPoint y: 81, endPoint x: 540, endPoint y: 86, distance: 50.9
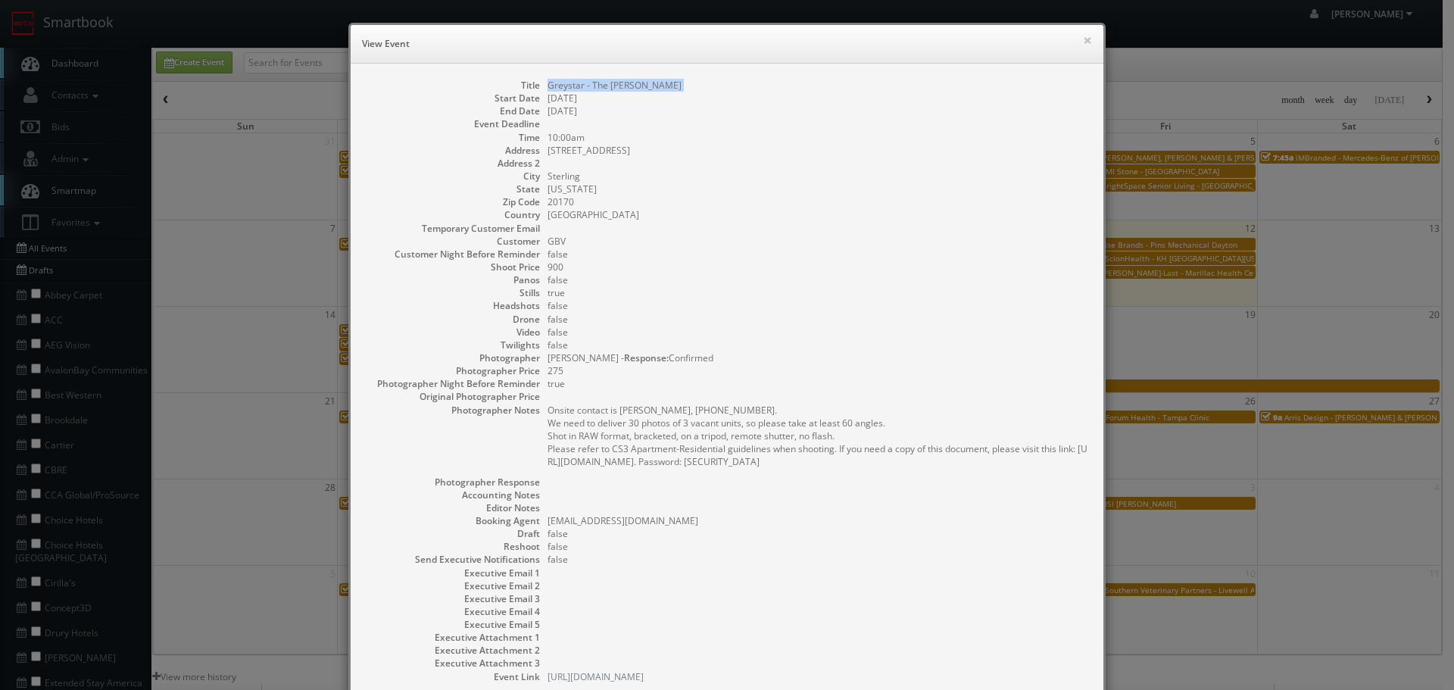
click at [540, 86] on dl "Title Greystar - The Wyatt Start Date 09/09/2025 End Date 09/09/2025 Event Dead…" at bounding box center [727, 381] width 723 height 604
drag, startPoint x: 637, startPoint y: 141, endPoint x: 615, endPoint y: 149, distance: 23.5
click at [615, 149] on dl "Title Greystar - The Wyatt Start Date 09/09/2025 End Date 09/09/2025 Event Dead…" at bounding box center [727, 381] width 723 height 604
click at [687, 151] on dd "23550 Innovation Ave" at bounding box center [818, 150] width 541 height 13
copy dd "23550 Innovation Ave"
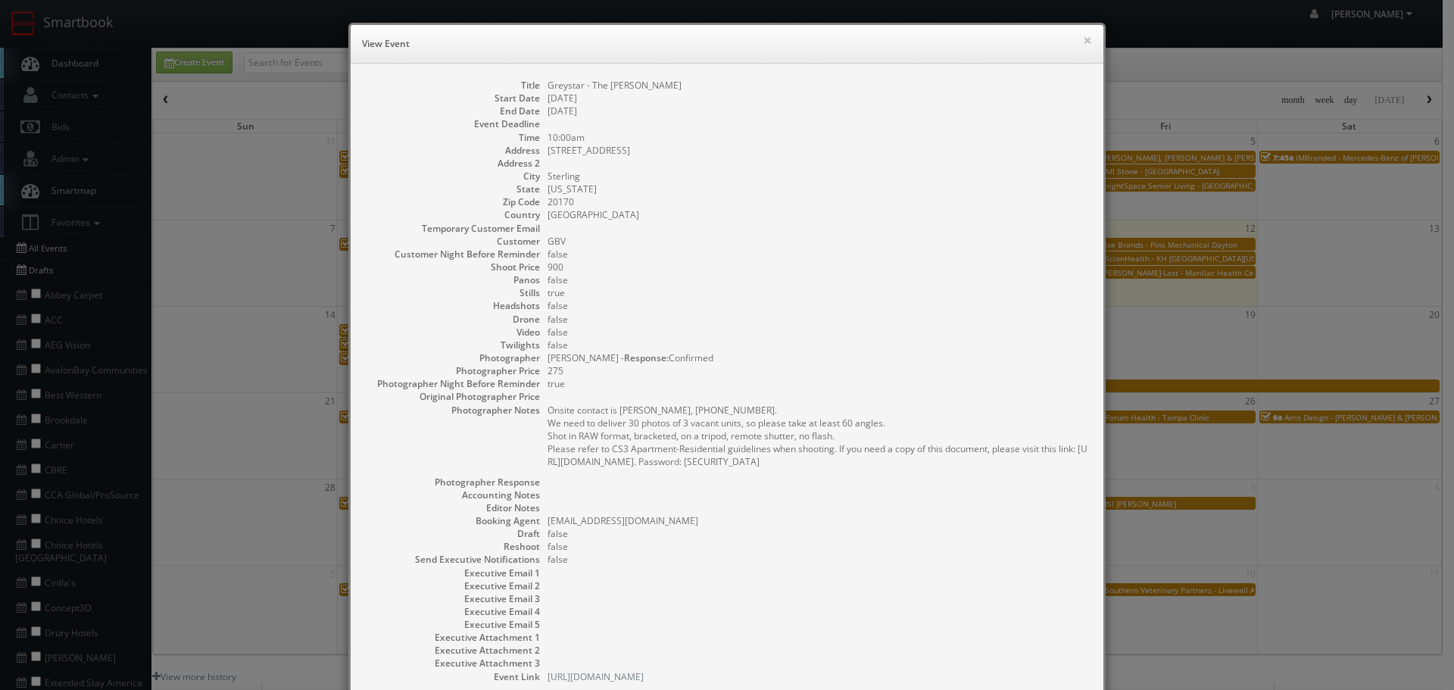
drag, startPoint x: 642, startPoint y: 148, endPoint x: 573, endPoint y: 167, distance: 71.5
click at [548, 154] on dd "23550 Innovation Ave" at bounding box center [818, 150] width 541 height 13
copy dd "Greystar - The Wyatt"
drag, startPoint x: 635, startPoint y: 86, endPoint x: 541, endPoint y: 85, distance: 94.7
click at [541, 85] on dl "Title Greystar - The Wyatt Start Date 09/09/2025 End Date 09/09/2025 Event Dead…" at bounding box center [727, 381] width 723 height 604
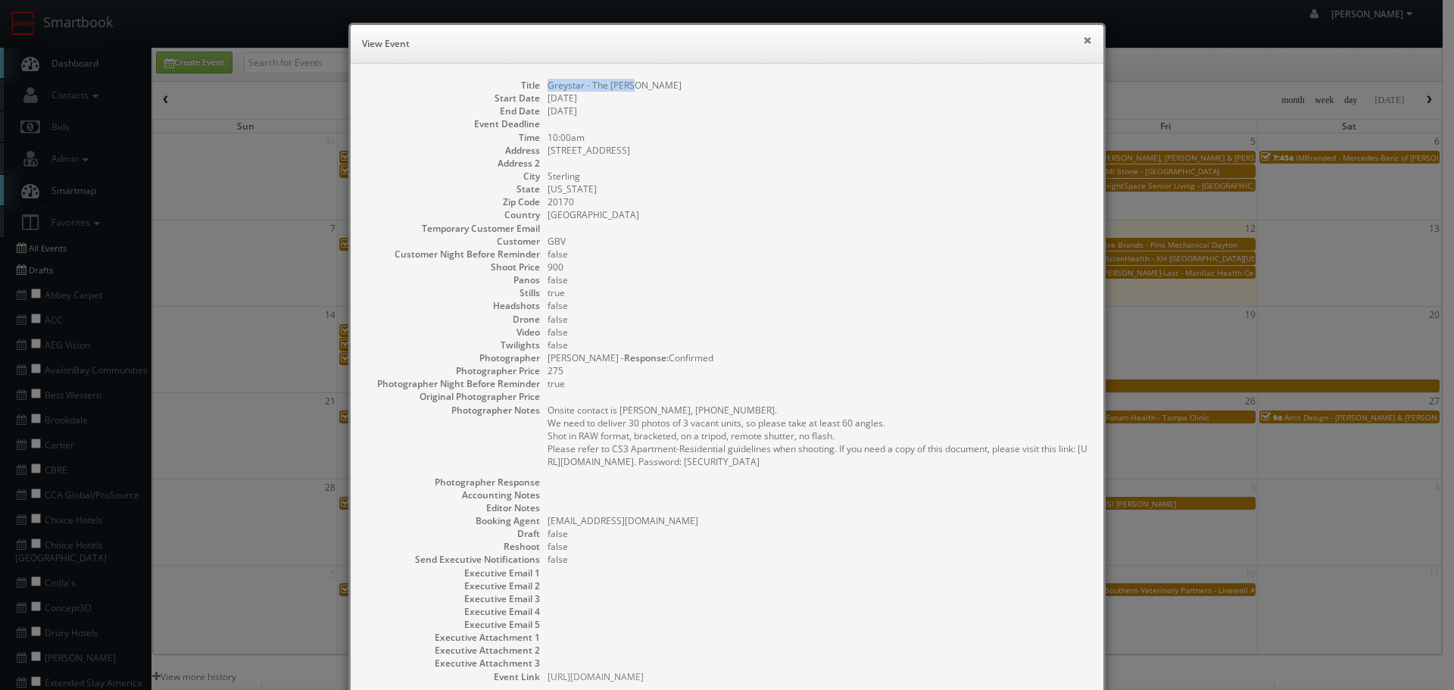
click at [1083, 36] on button "×" at bounding box center [1087, 40] width 9 height 11
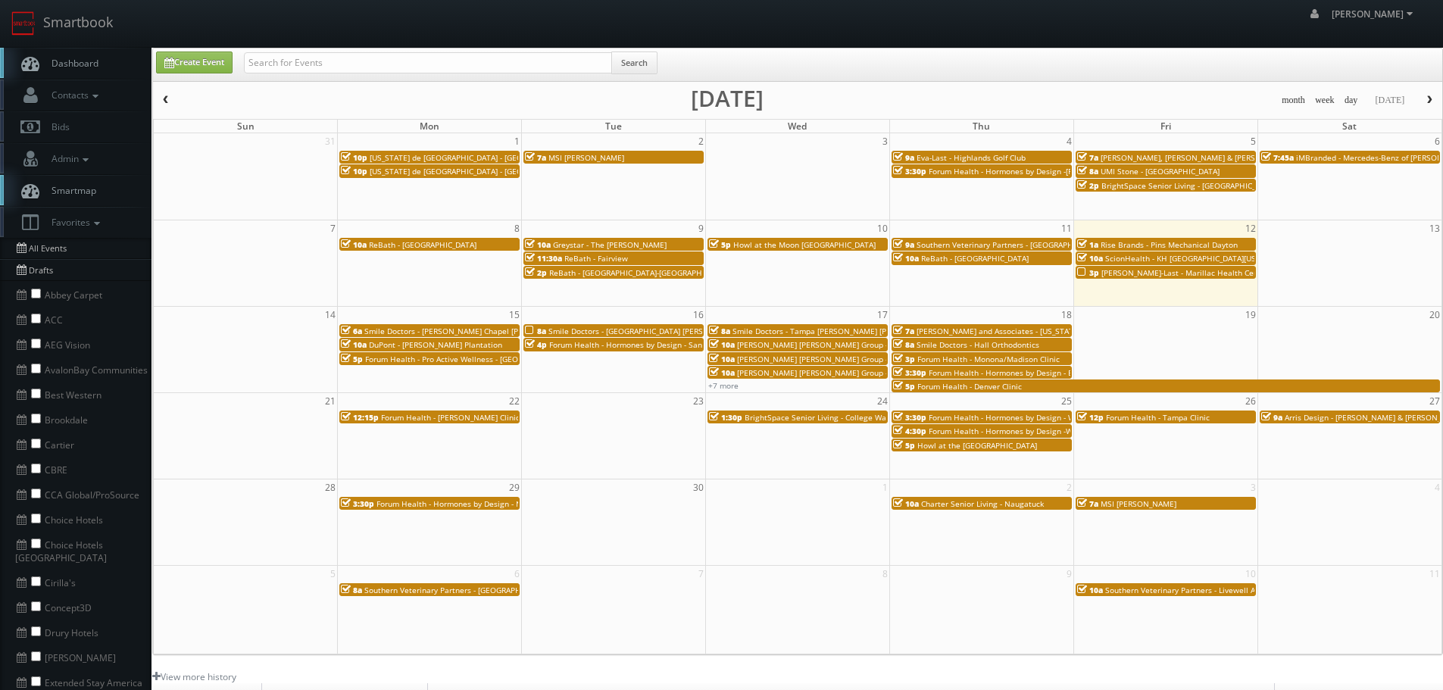
click at [774, 245] on span "Howl at the Moon [GEOGRAPHIC_DATA]" at bounding box center [804, 244] width 142 height 11
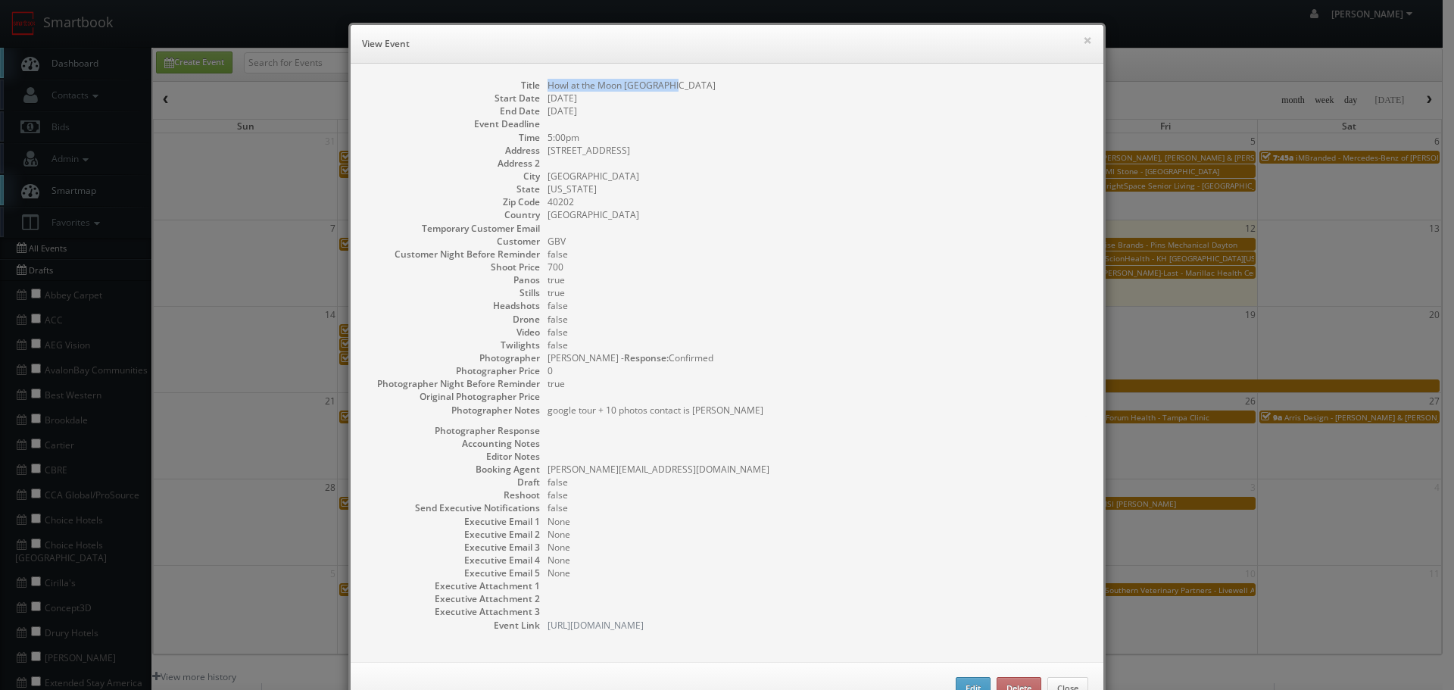
copy dd "Howl at the Moon [GEOGRAPHIC_DATA]"
drag, startPoint x: 678, startPoint y: 79, endPoint x: 539, endPoint y: 80, distance: 139.4
click at [539, 80] on dl "Title Howl at the Moon Louisville Start Date 09/10/2025 End Date 09/11/2025 Eve…" at bounding box center [727, 355] width 723 height 553
click at [1083, 43] on button "×" at bounding box center [1087, 40] width 9 height 11
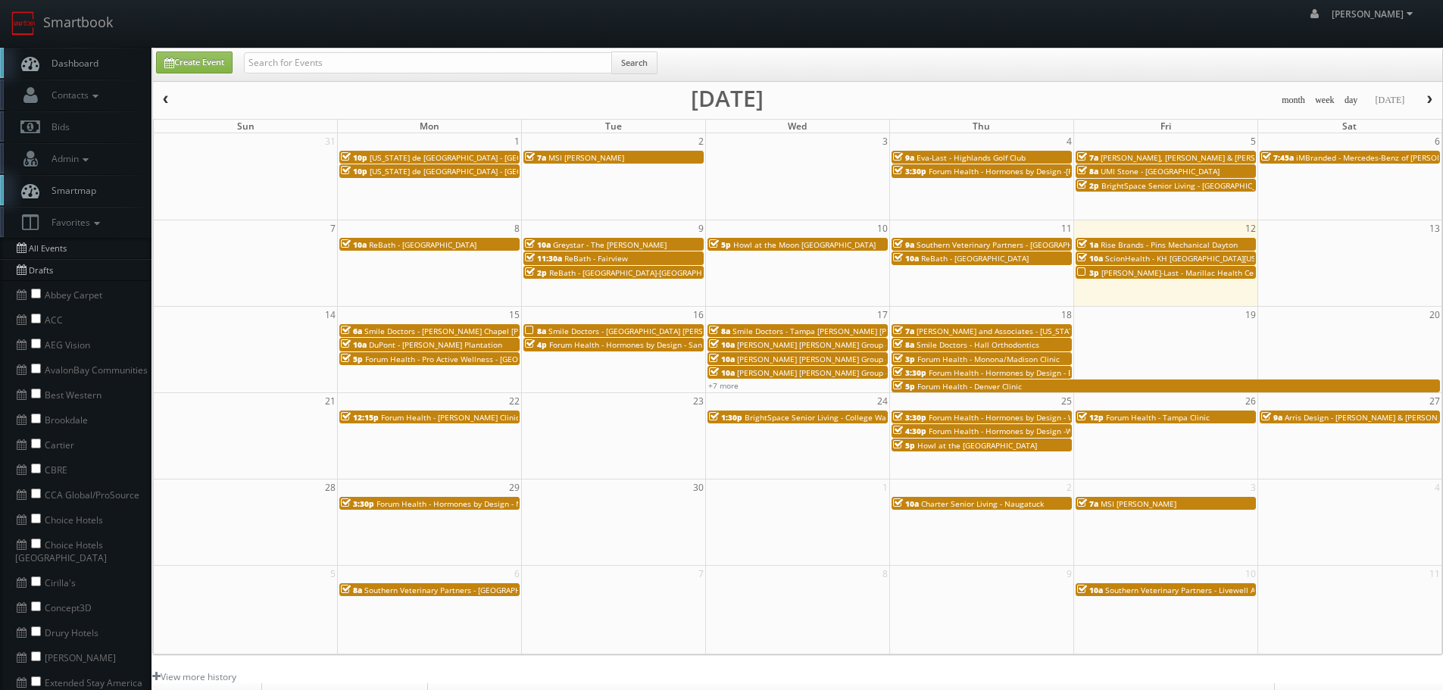
click at [996, 244] on span "Southern Veterinary Partners - [GEOGRAPHIC_DATA][PERSON_NAME]" at bounding box center [1040, 244] width 248 height 11
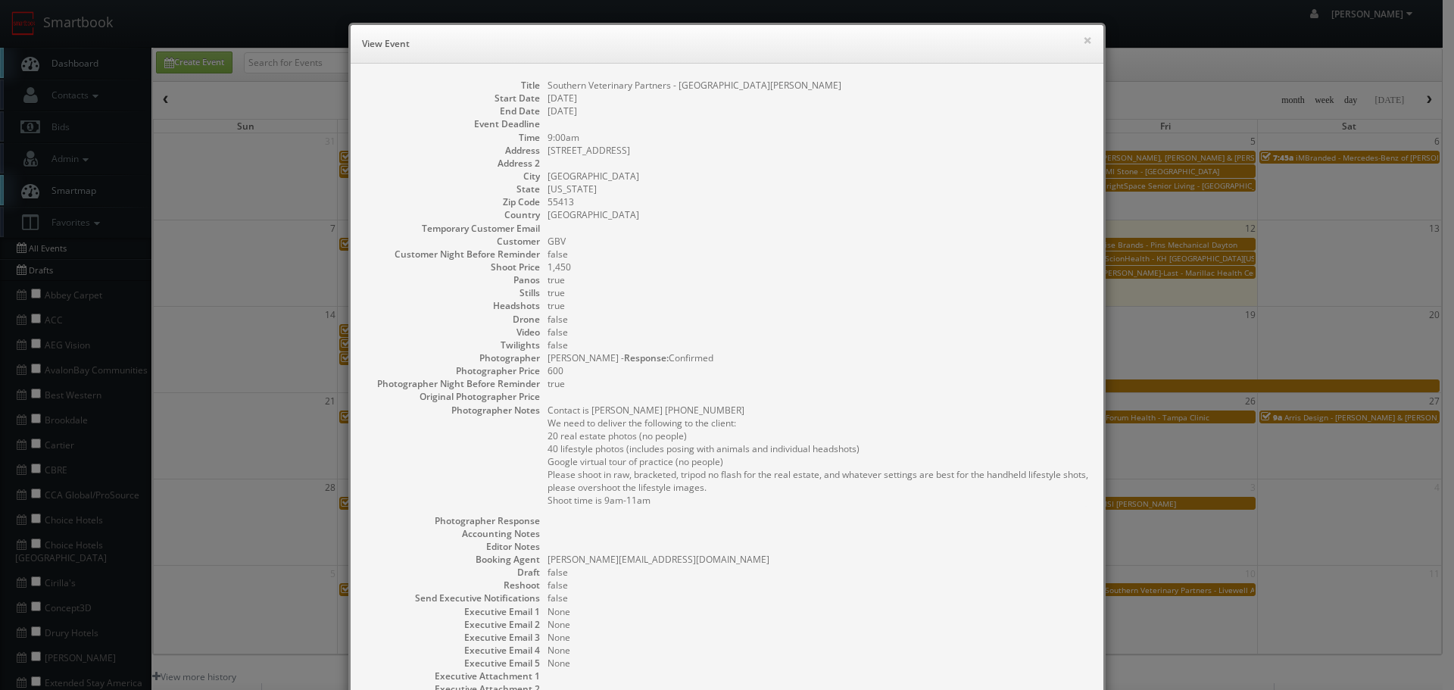
copy dd "Southern Veterinary Partners - [GEOGRAPHIC_DATA][PERSON_NAME]"
drag, startPoint x: 852, startPoint y: 77, endPoint x: 542, endPoint y: 76, distance: 310.5
click at [542, 76] on div "Title Southern Veterinary Partners - Livewell Animal Hospital of St. Anthony St…" at bounding box center [727, 408] width 753 height 688
copy dd "307 1st Avenue NE"
drag, startPoint x: 604, startPoint y: 154, endPoint x: 539, endPoint y: 150, distance: 65.2
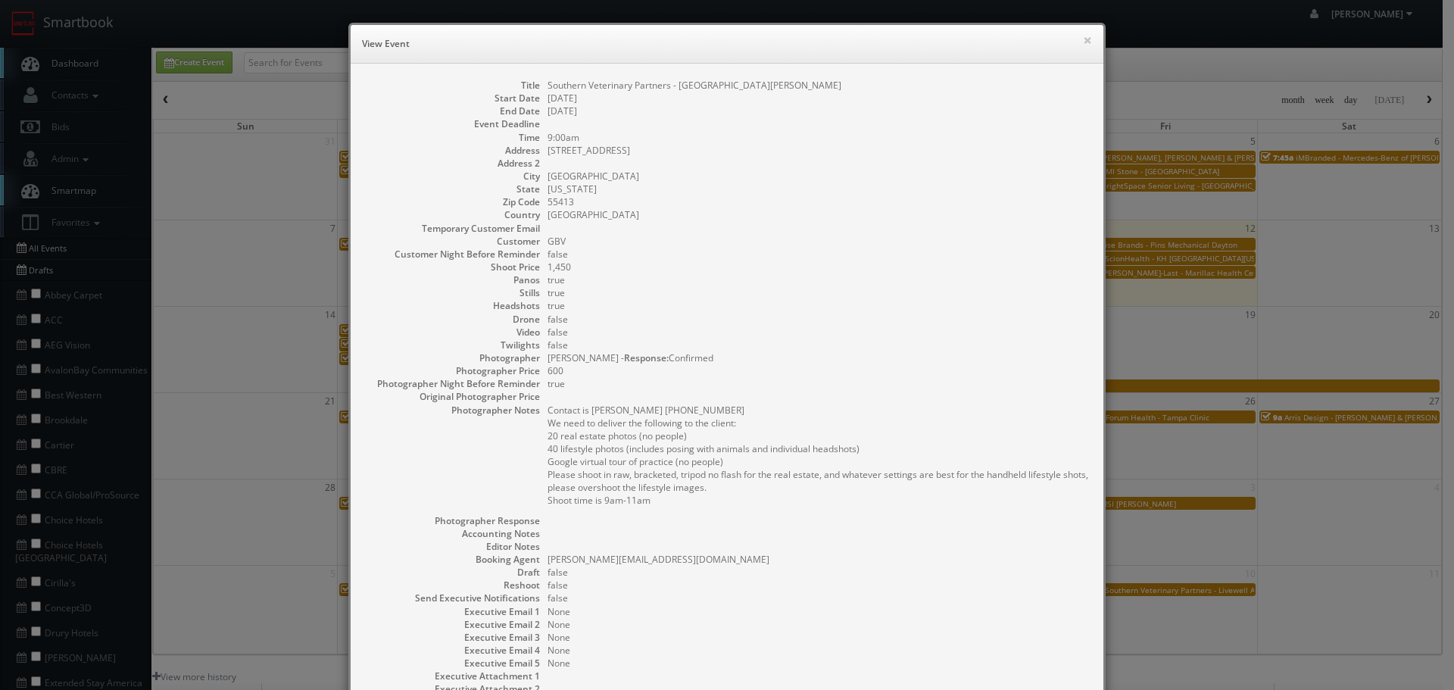
click at [539, 150] on dl "Title Southern Veterinary Partners - Livewell Animal Hospital of St. Anthony St…" at bounding box center [727, 400] width 723 height 643
copy dd "Minneapolis"
drag, startPoint x: 595, startPoint y: 174, endPoint x: 542, endPoint y: 178, distance: 53.9
click at [548, 178] on dd "Minneapolis" at bounding box center [818, 176] width 541 height 13
drag, startPoint x: 663, startPoint y: 81, endPoint x: 542, endPoint y: 81, distance: 121.2
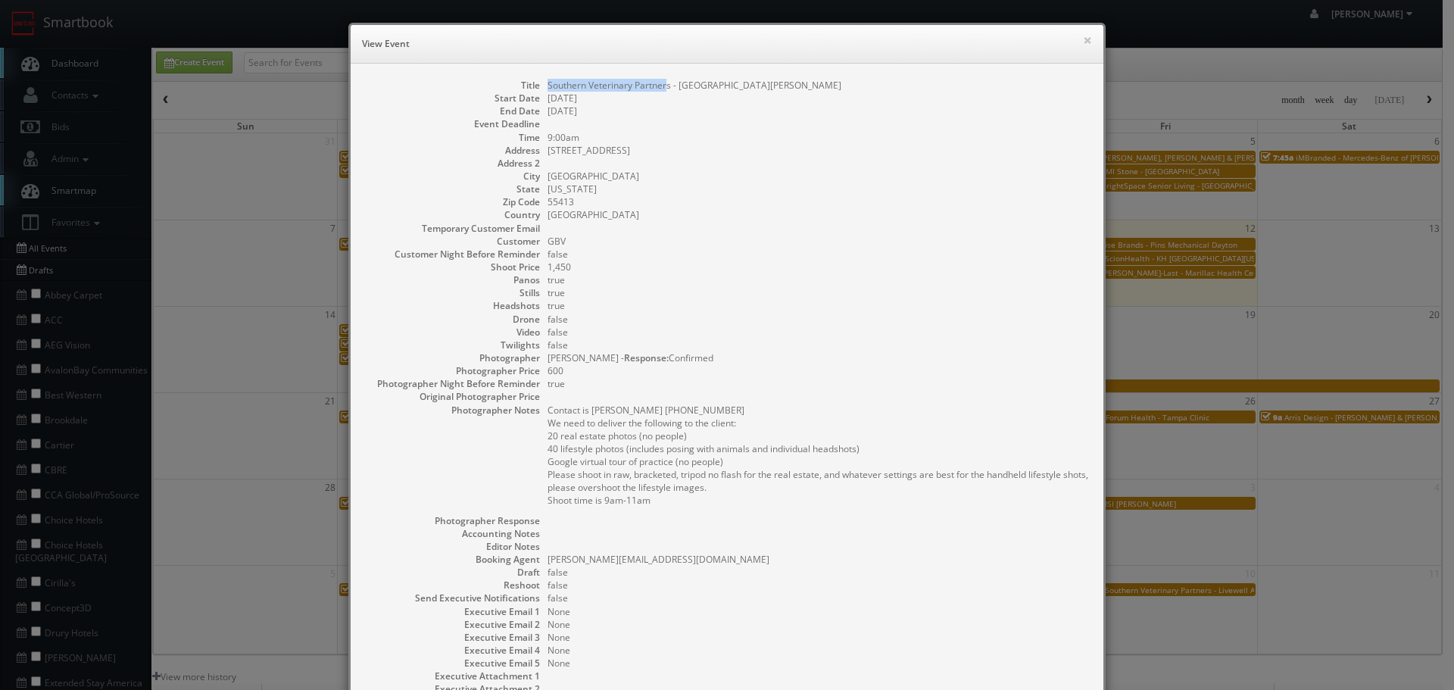
click at [548, 81] on dd "Southern Veterinary Partners - [GEOGRAPHIC_DATA][PERSON_NAME]" at bounding box center [818, 85] width 541 height 13
copy dd "Southern Veterinary Partner"
click at [1084, 35] on button "×" at bounding box center [1087, 40] width 9 height 11
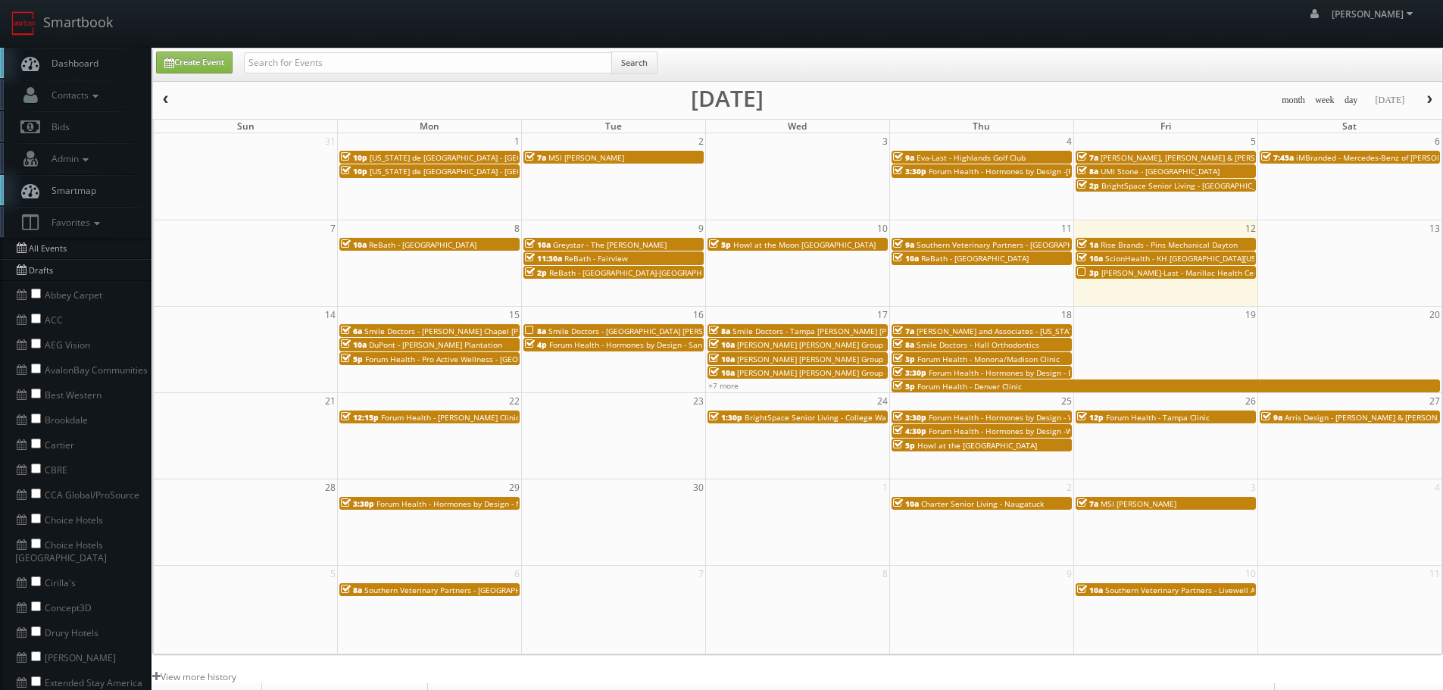
click at [795, 245] on span "Howl at the Moon [GEOGRAPHIC_DATA]" at bounding box center [804, 244] width 142 height 11
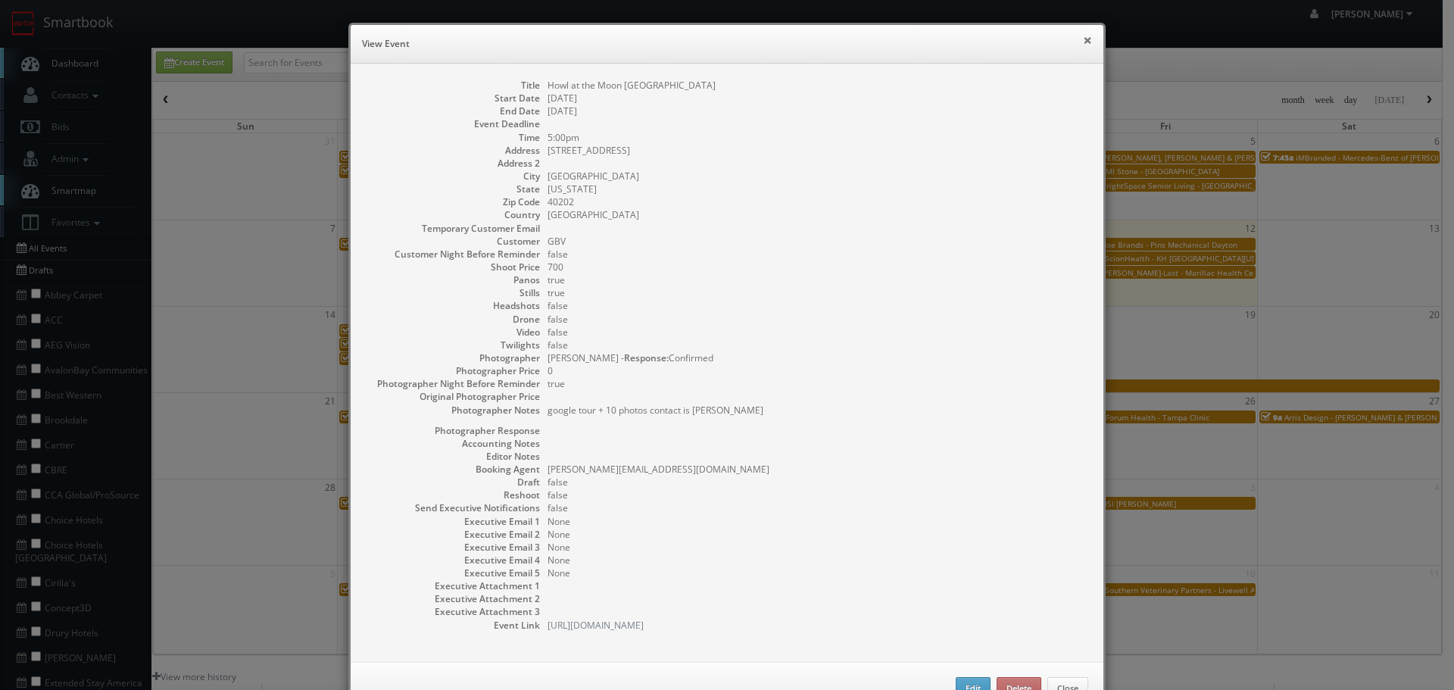
drag, startPoint x: 1082, startPoint y: 42, endPoint x: 976, endPoint y: 64, distance: 108.3
click at [1083, 42] on button "×" at bounding box center [1087, 40] width 9 height 11
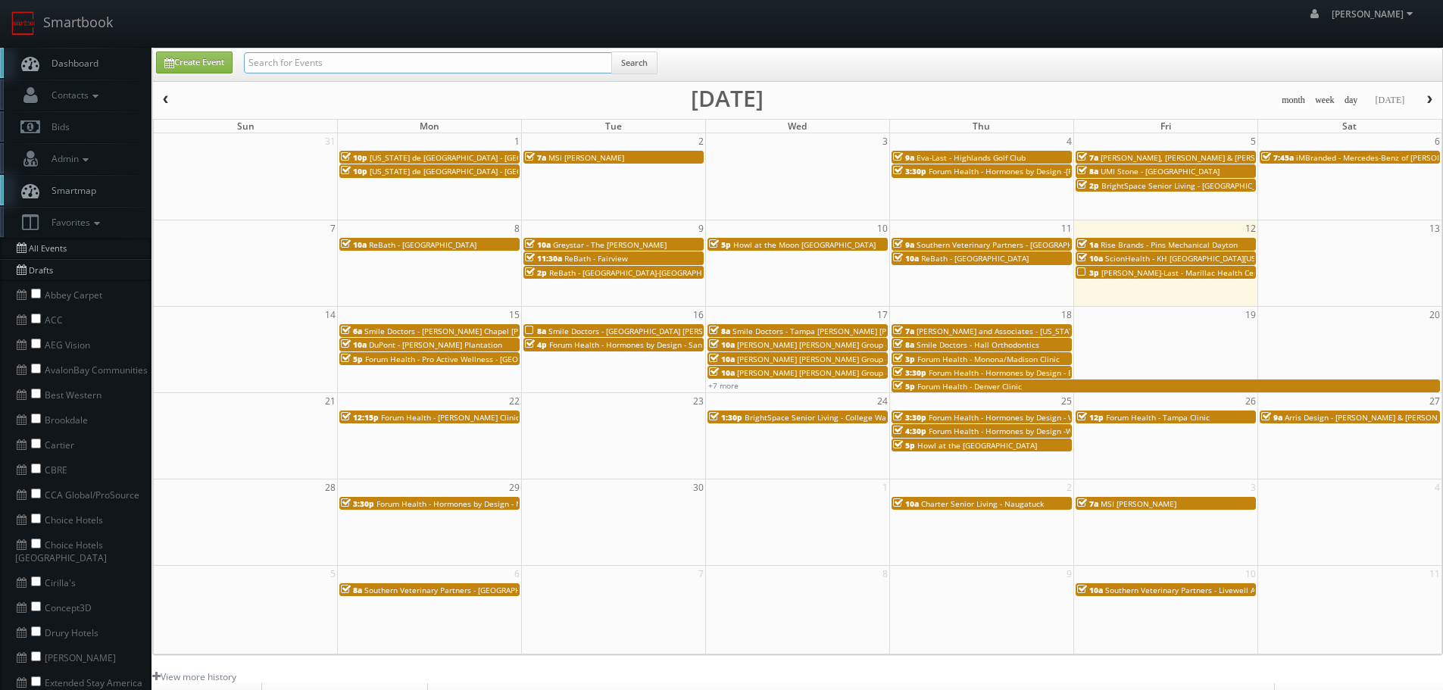
click at [441, 67] on input "text" at bounding box center [428, 62] width 368 height 21
type input "trumbull"
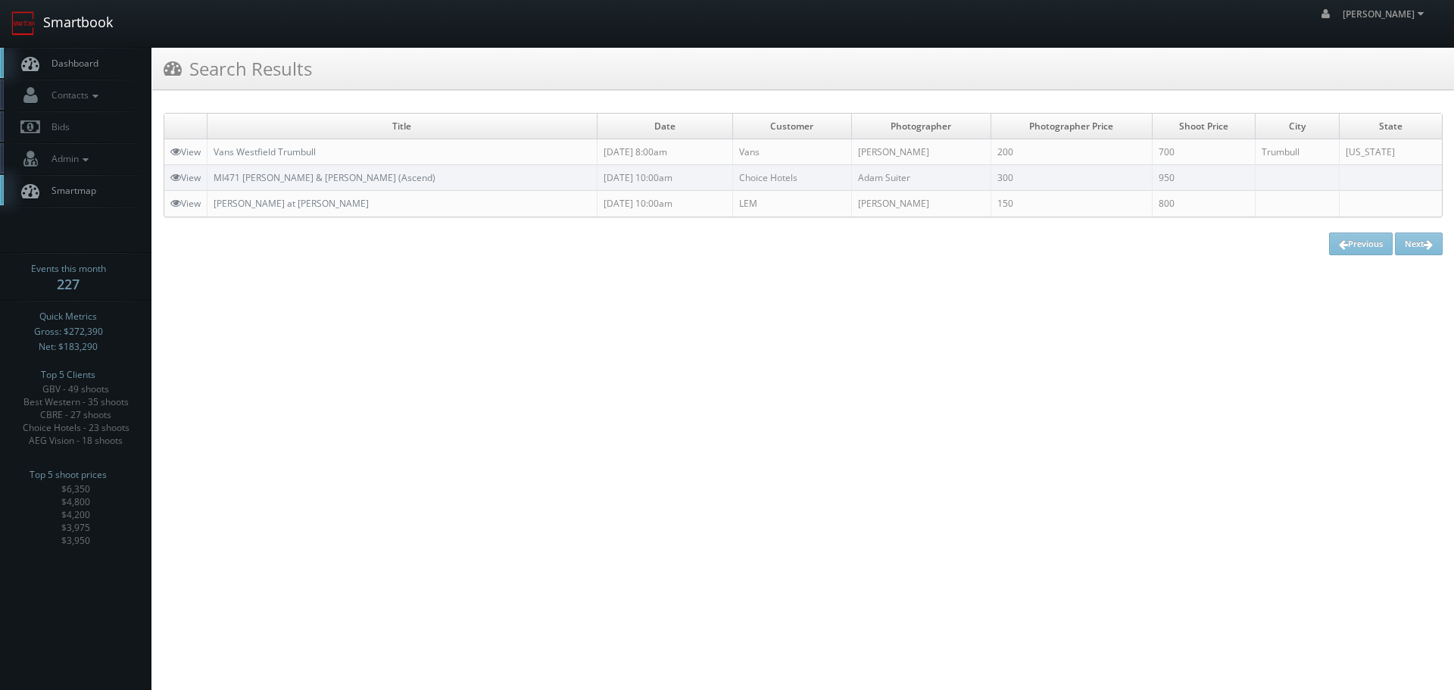
click at [91, 39] on link "Smartbook" at bounding box center [62, 23] width 124 height 47
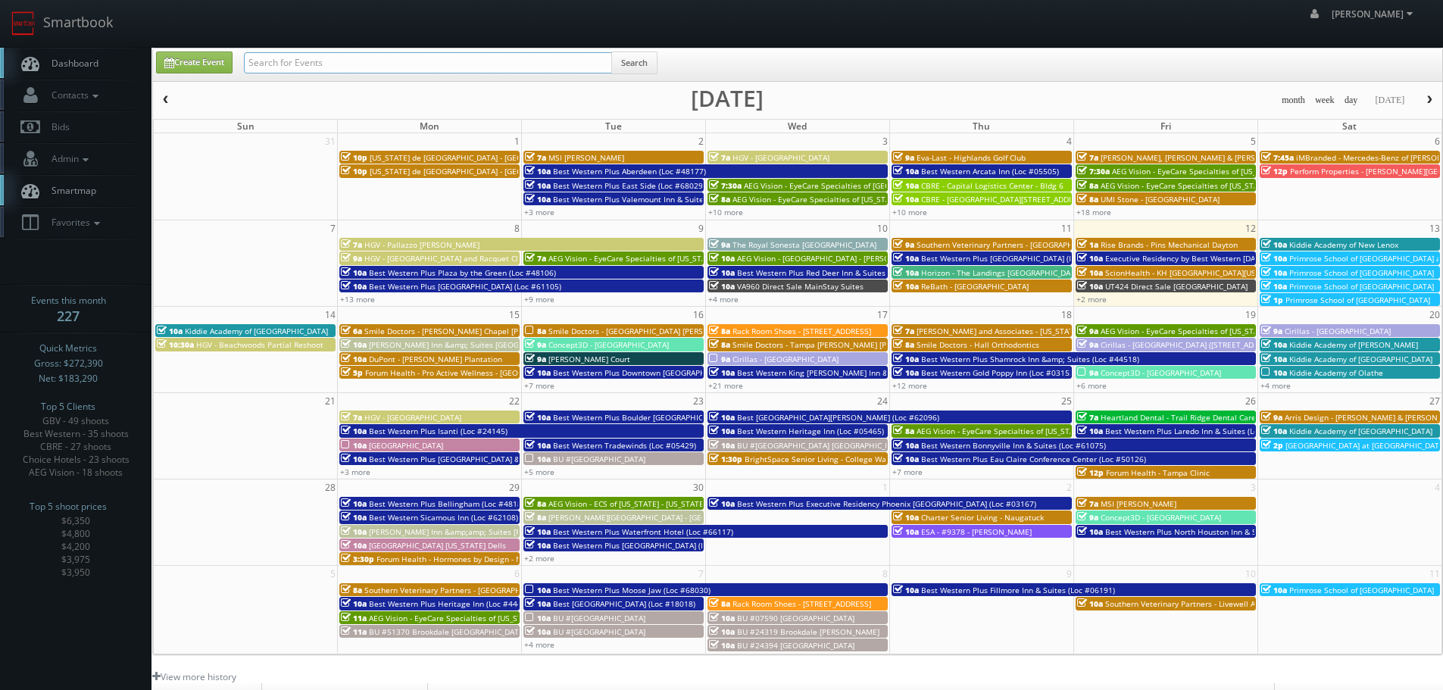
click at [292, 61] on input "text" at bounding box center [428, 62] width 368 height 21
type input "[PERSON_NAME]"
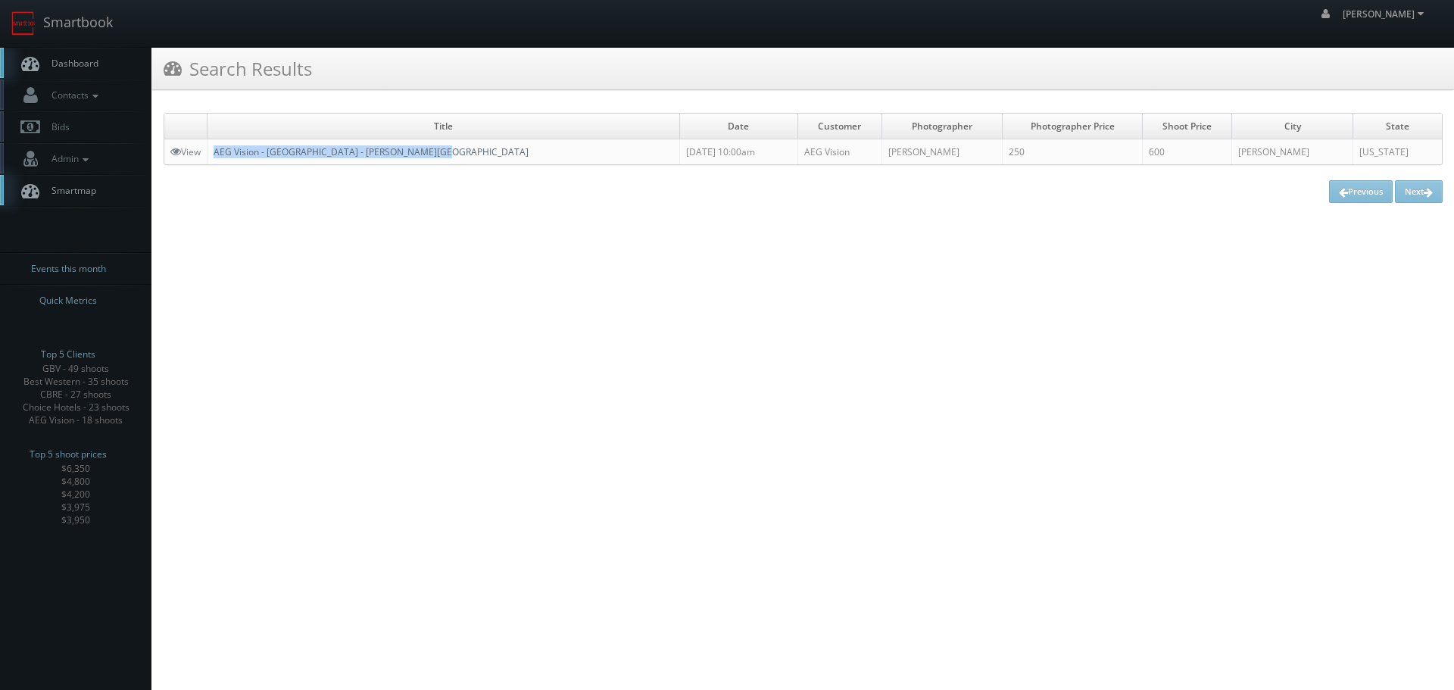
copy link "AEG Vision - [GEOGRAPHIC_DATA] - [PERSON_NAME][GEOGRAPHIC_DATA]"
drag, startPoint x: 484, startPoint y: 153, endPoint x: 216, endPoint y: 154, distance: 268.1
click at [216, 154] on td "AEG Vision - [GEOGRAPHIC_DATA] - [PERSON_NAME][GEOGRAPHIC_DATA]" at bounding box center [444, 152] width 473 height 26
click at [105, 20] on link "Smartbook" at bounding box center [62, 23] width 124 height 47
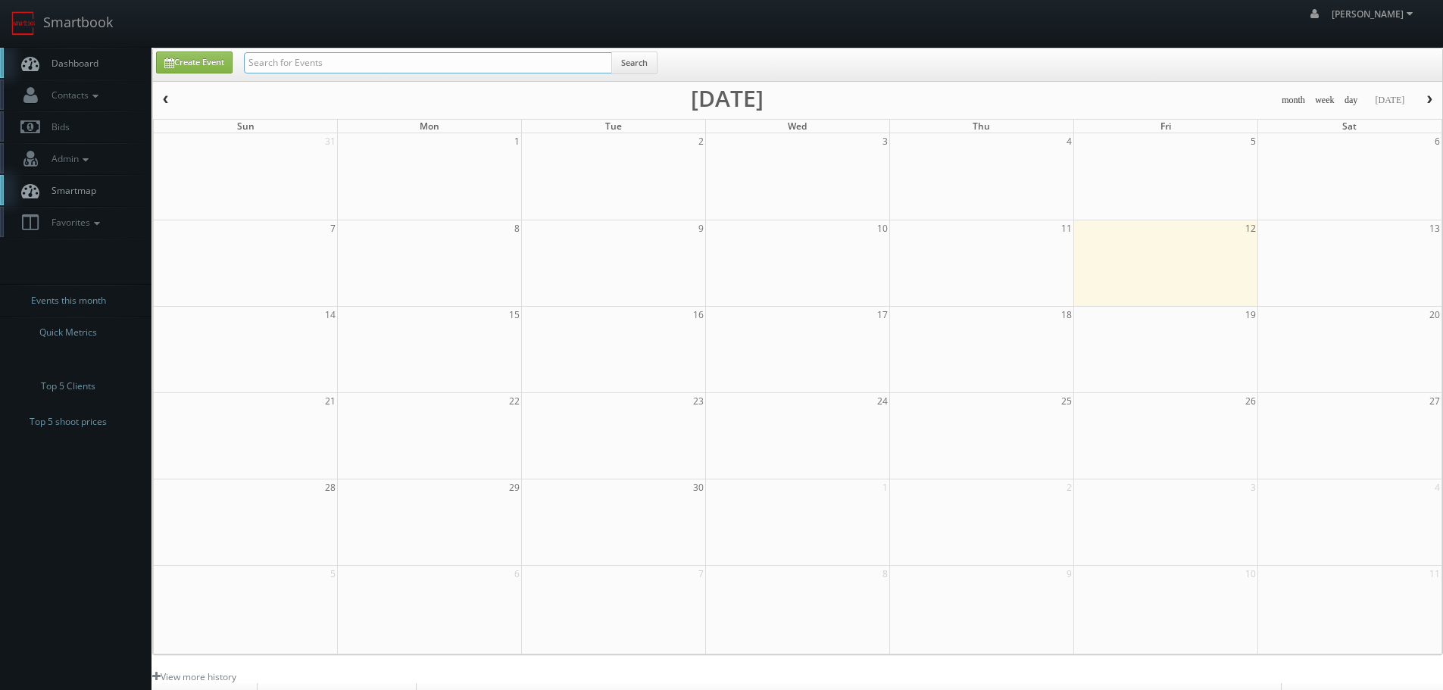
drag, startPoint x: 0, startPoint y: 0, endPoint x: 423, endPoint y: 53, distance: 425.9
click at [423, 53] on input "text" at bounding box center [428, 62] width 368 height 21
type input "48106"
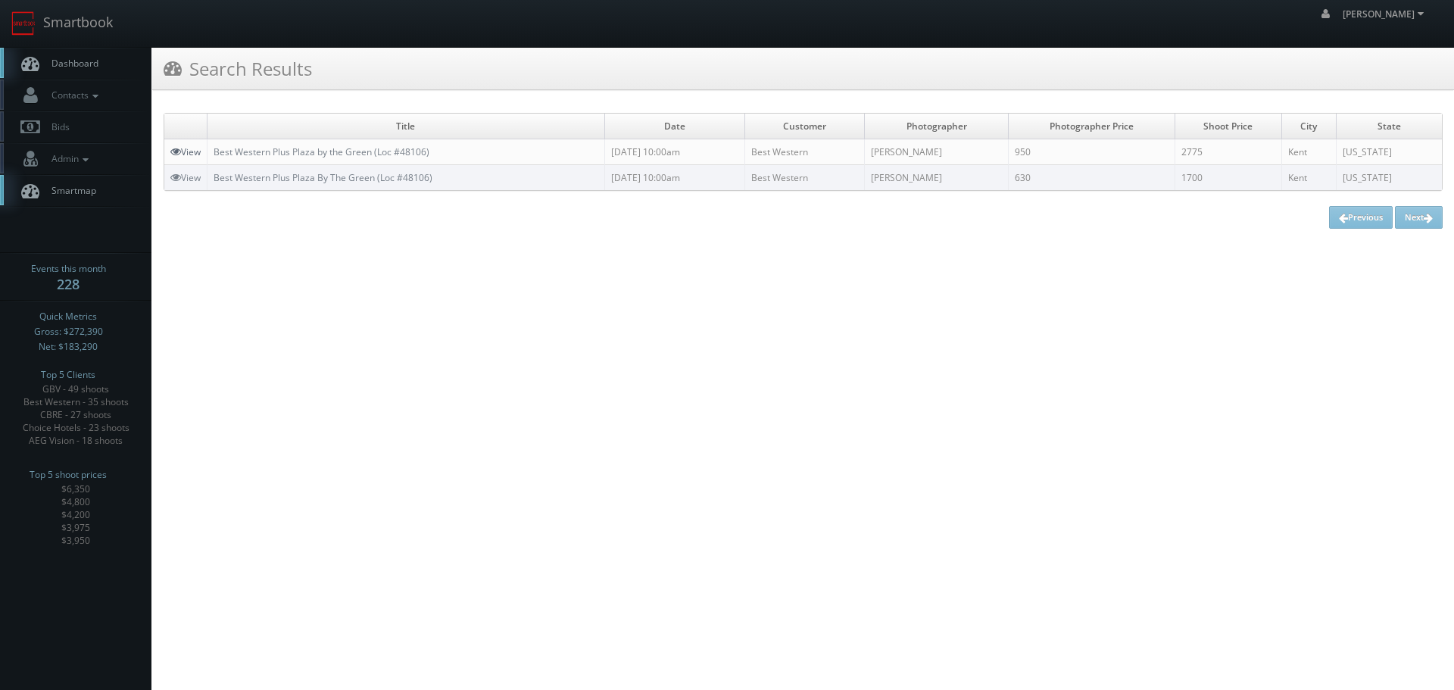
click at [189, 151] on link "View" at bounding box center [185, 151] width 30 height 13
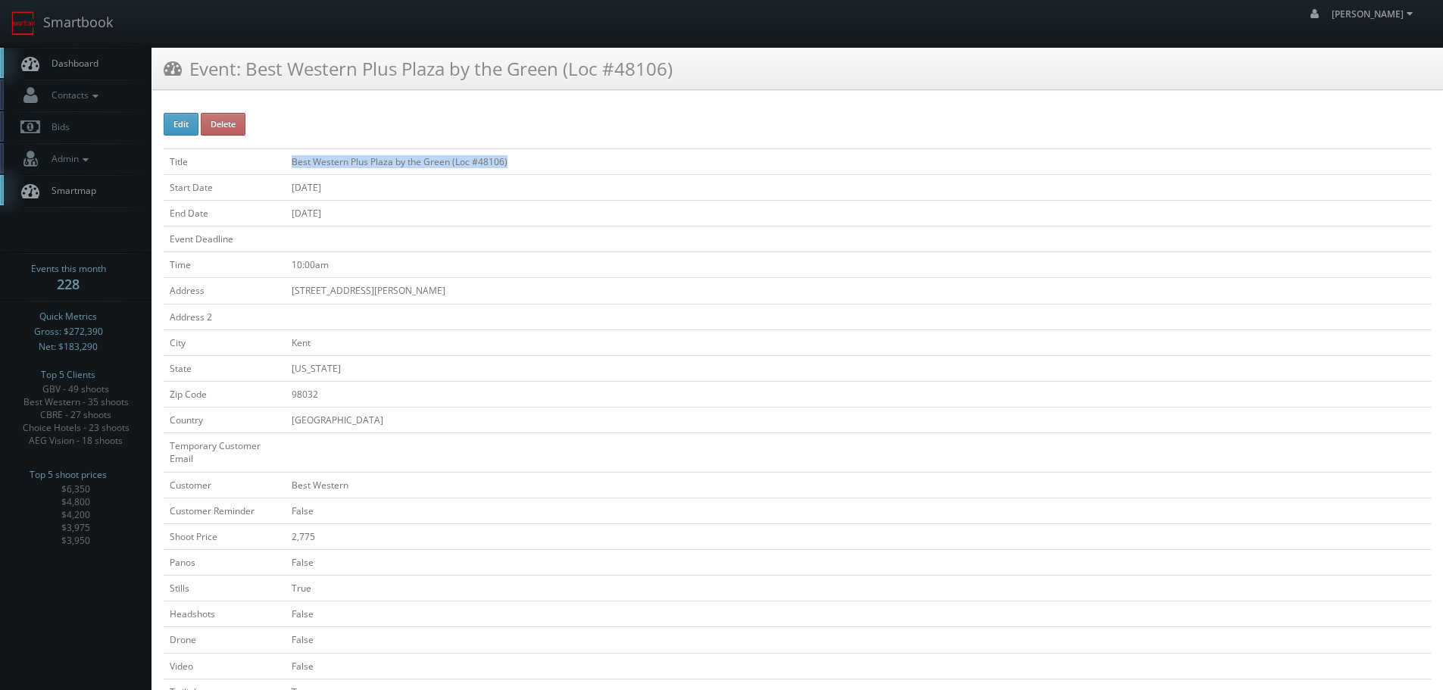
copy td "Best Western Plus Plaza by the Green (Loc #48106)"
drag, startPoint x: 561, startPoint y: 151, endPoint x: 290, endPoint y: 165, distance: 271.5
click at [290, 165] on td "Best Western Plus Plaza by the Green (Loc #48106)" at bounding box center [859, 161] width 1146 height 26
drag, startPoint x: 33, startPoint y: 20, endPoint x: 48, endPoint y: 20, distance: 15.9
click at [33, 20] on img at bounding box center [23, 23] width 24 height 24
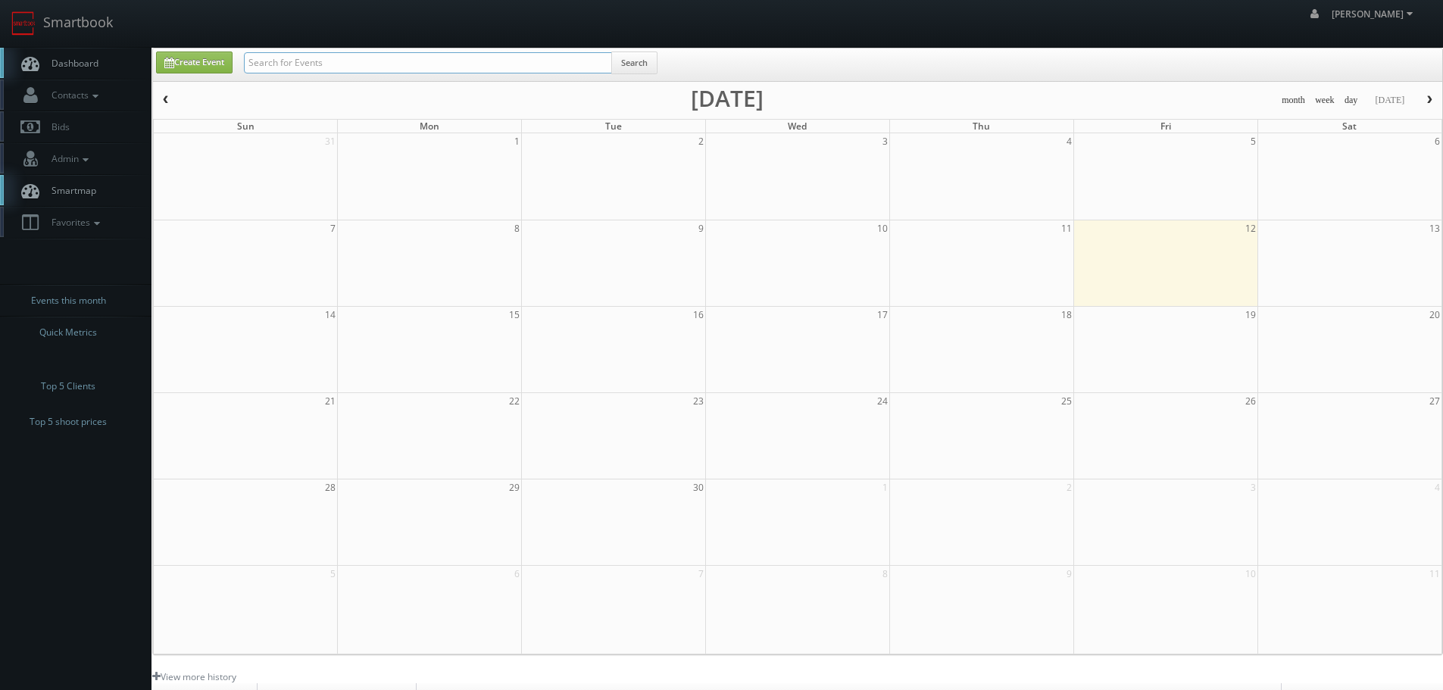
click at [397, 67] on input "text" at bounding box center [428, 62] width 368 height 21
type input "61062"
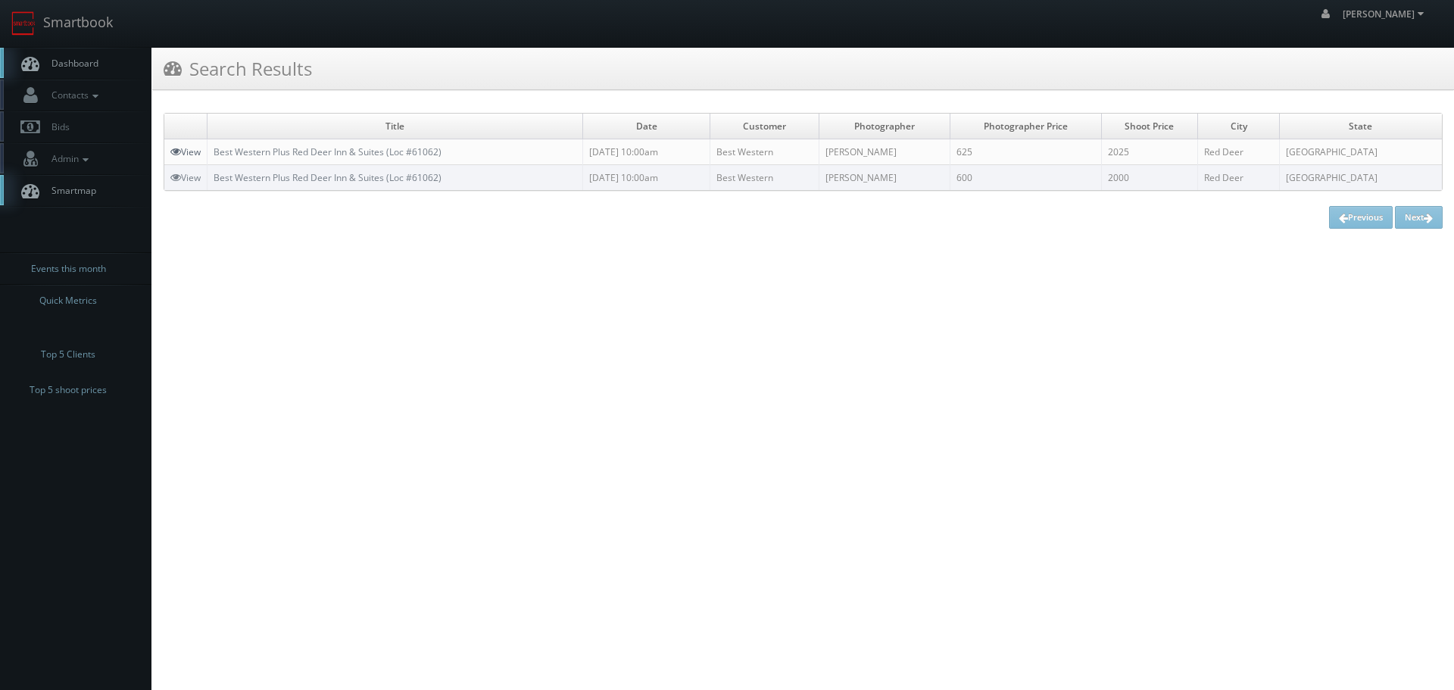
click at [186, 149] on link "View" at bounding box center [185, 151] width 30 height 13
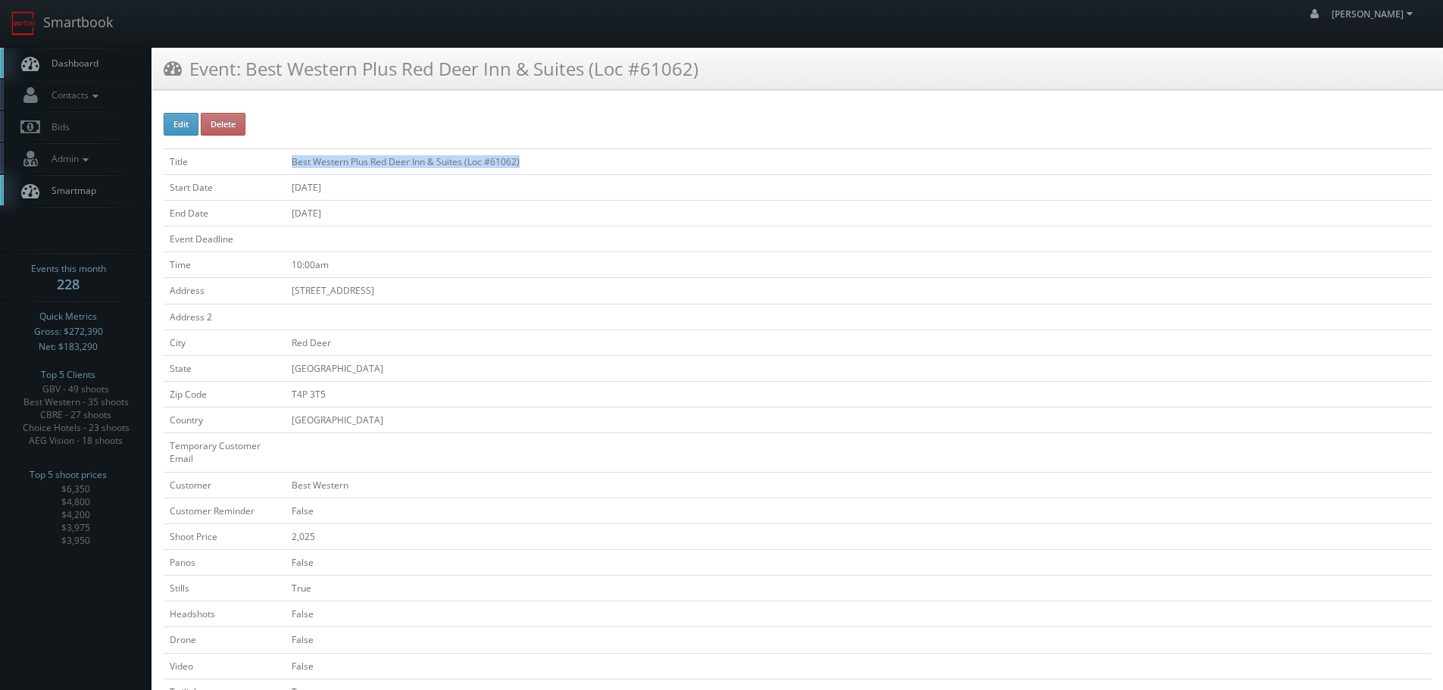
copy td "Best Western Plus Red Deer Inn & Suites (Loc #61062)"
drag, startPoint x: 385, startPoint y: 164, endPoint x: 292, endPoint y: 163, distance: 93.2
click at [292, 163] on td "Best Western Plus Red Deer Inn & Suites (Loc #61062)" at bounding box center [859, 161] width 1146 height 26
click at [96, 26] on link "Smartbook" at bounding box center [62, 23] width 124 height 47
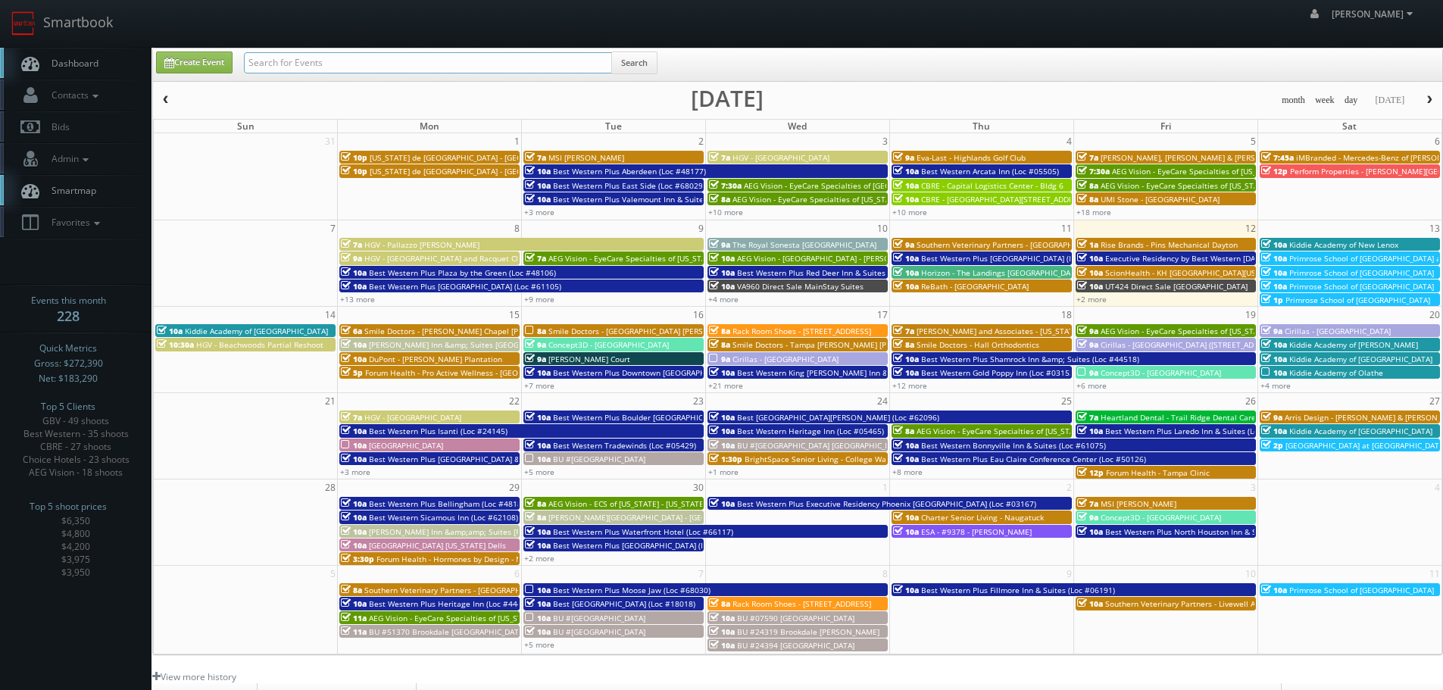
click at [318, 61] on input "text" at bounding box center [428, 62] width 368 height 21
type input "wyatt"
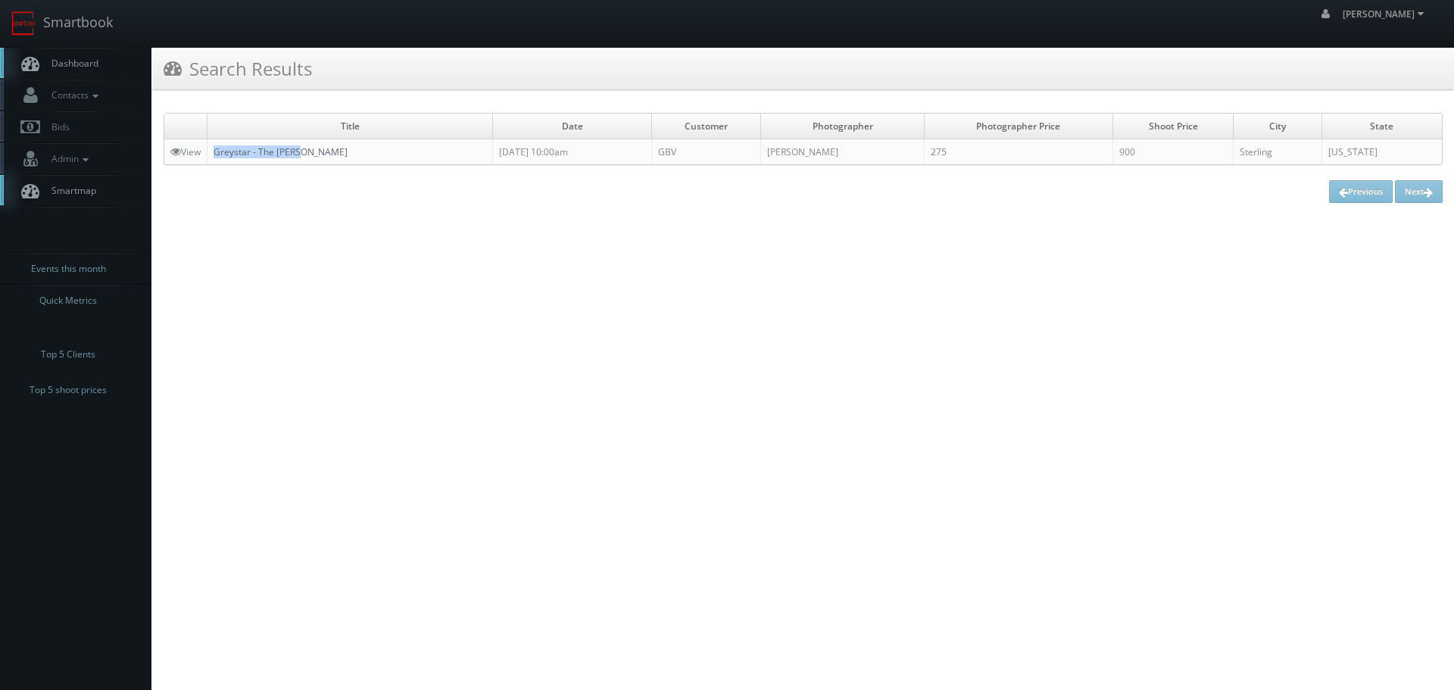
copy link "Greystar - The [PERSON_NAME]"
drag, startPoint x: 339, startPoint y: 156, endPoint x: 217, endPoint y: 155, distance: 122.0
click at [217, 155] on td "Greystar - The [PERSON_NAME]" at bounding box center [351, 152] width 286 height 26
click at [61, 32] on link "Smartbook" at bounding box center [62, 23] width 124 height 47
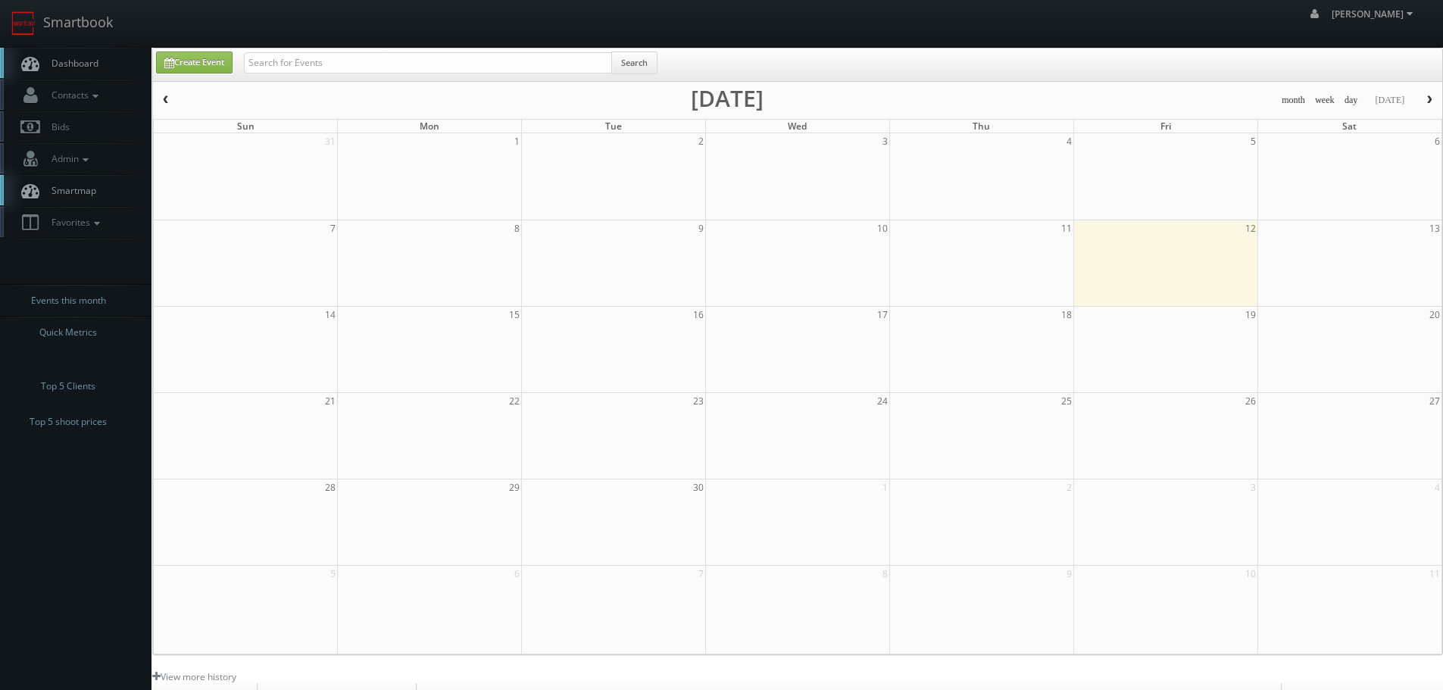
click at [357, 73] on div "Search" at bounding box center [451, 67] width 414 height 30
click at [357, 67] on input "text" at bounding box center [428, 62] width 368 height 21
type input "tahoe"
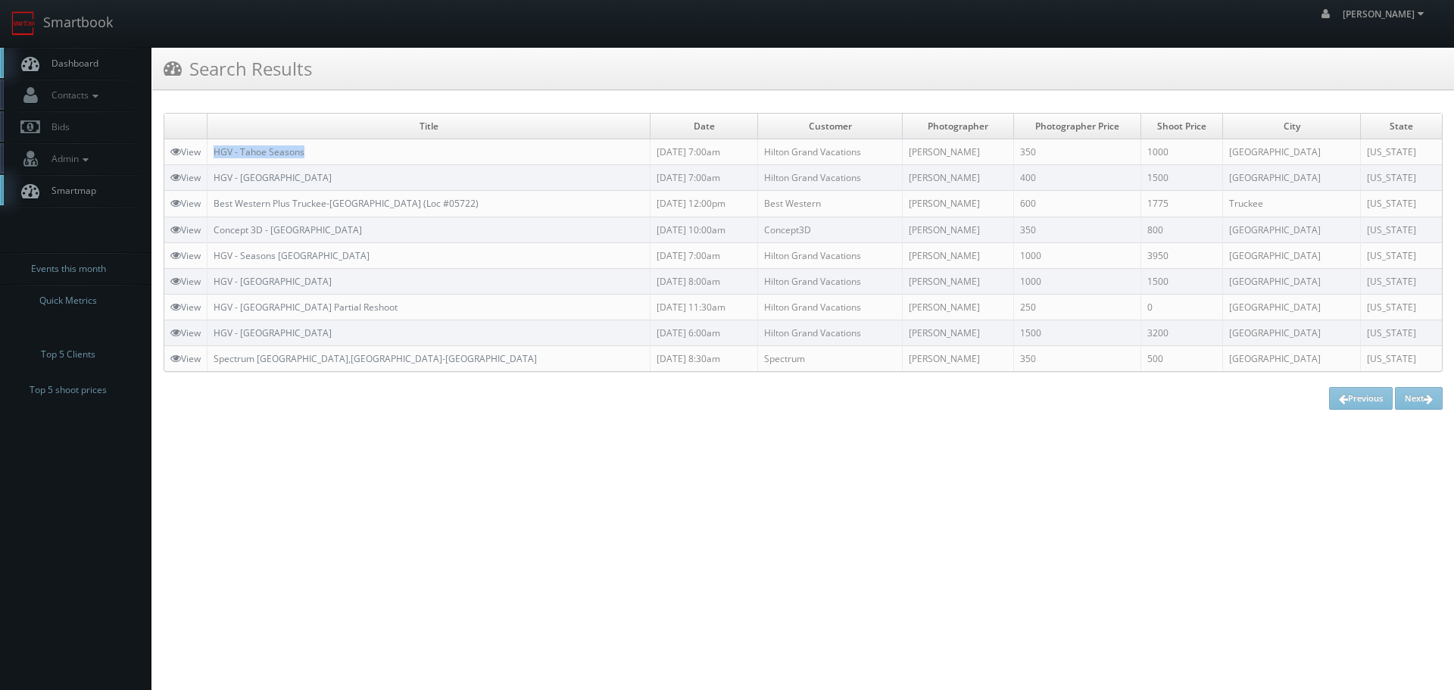
copy link "HGV - Tahoe Seasons"
drag, startPoint x: 336, startPoint y: 155, endPoint x: 213, endPoint y: 155, distance: 123.5
click at [213, 155] on td "HGV - Tahoe Seasons" at bounding box center [429, 152] width 443 height 26
click at [65, 42] on link "Smartbook" at bounding box center [62, 23] width 124 height 47
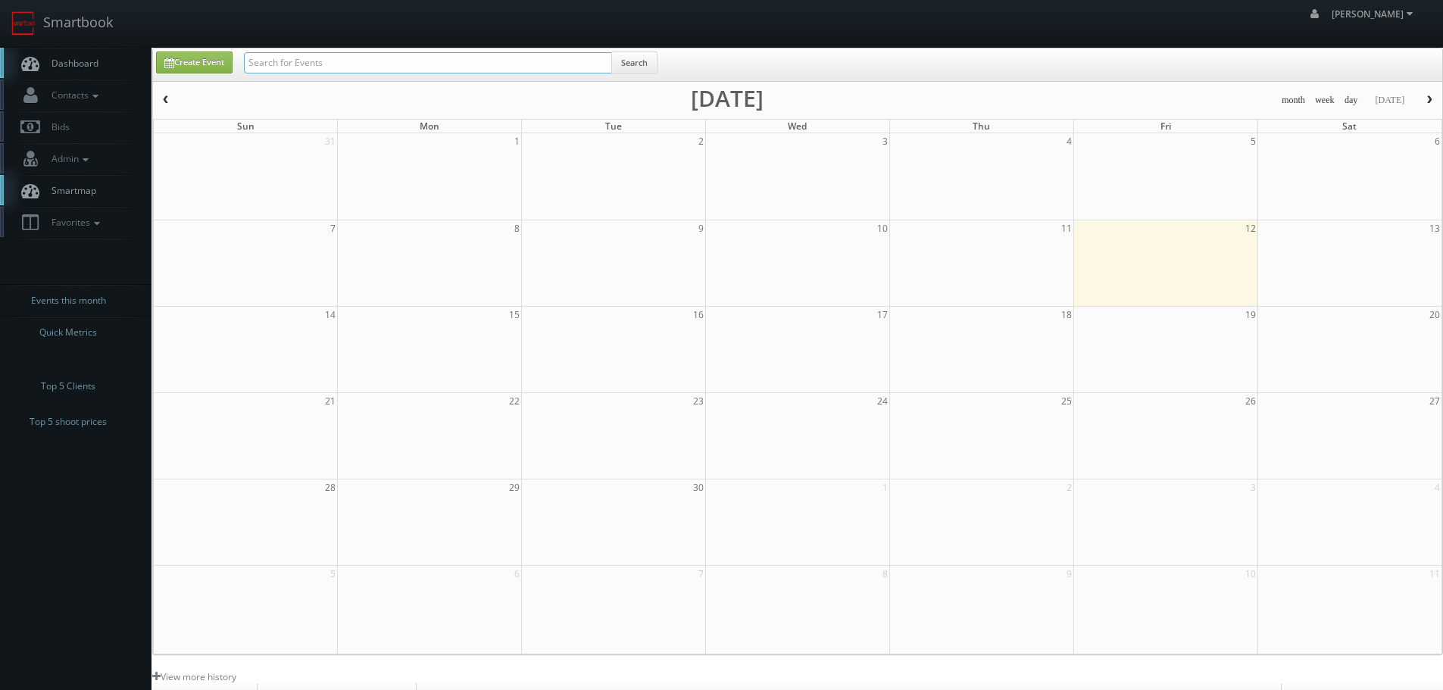
click at [373, 70] on input "text" at bounding box center [428, 62] width 368 height 21
type input "[PERSON_NAME]"
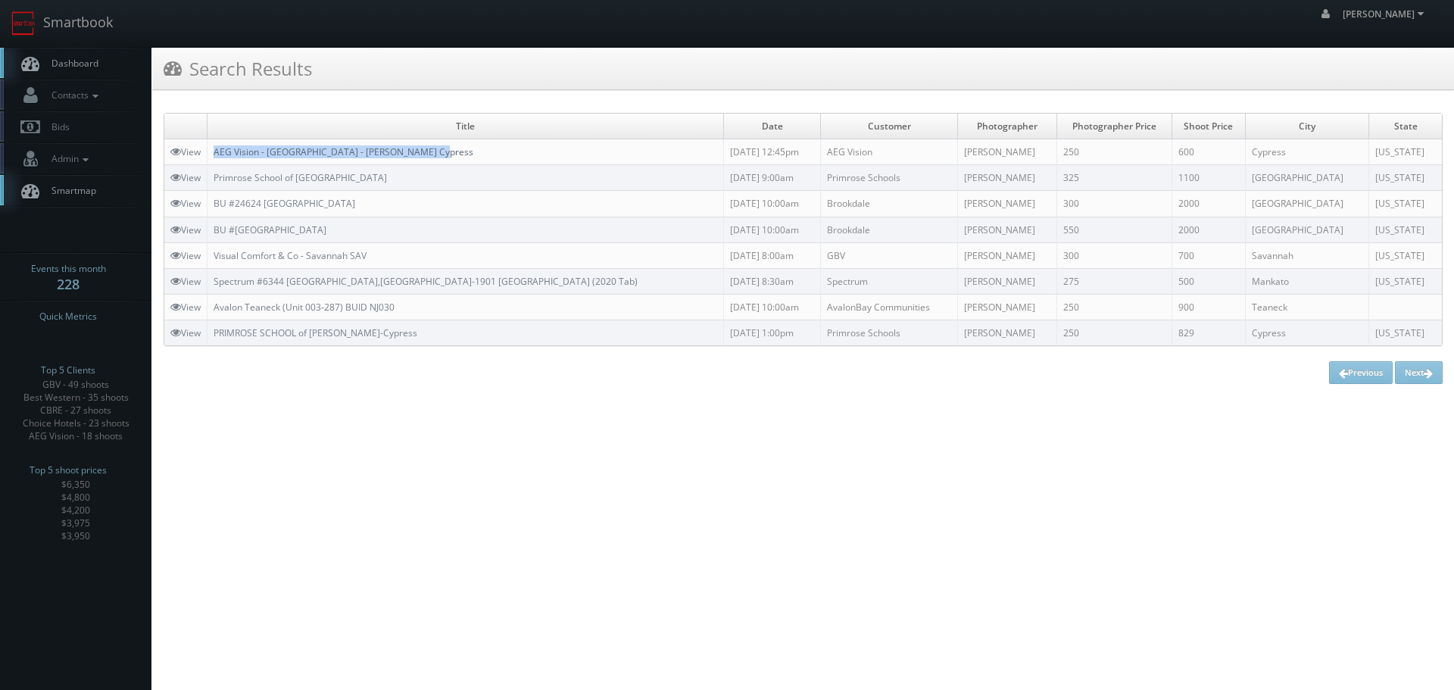
copy link "AEG Vision - [GEOGRAPHIC_DATA] - [PERSON_NAME] Cypress"
drag, startPoint x: 478, startPoint y: 155, endPoint x: 217, endPoint y: 155, distance: 260.5
click at [217, 155] on td "AEG Vision - [GEOGRAPHIC_DATA] - [PERSON_NAME] Cypress" at bounding box center [466, 152] width 517 height 26
click at [76, 31] on link "Smartbook" at bounding box center [62, 23] width 124 height 47
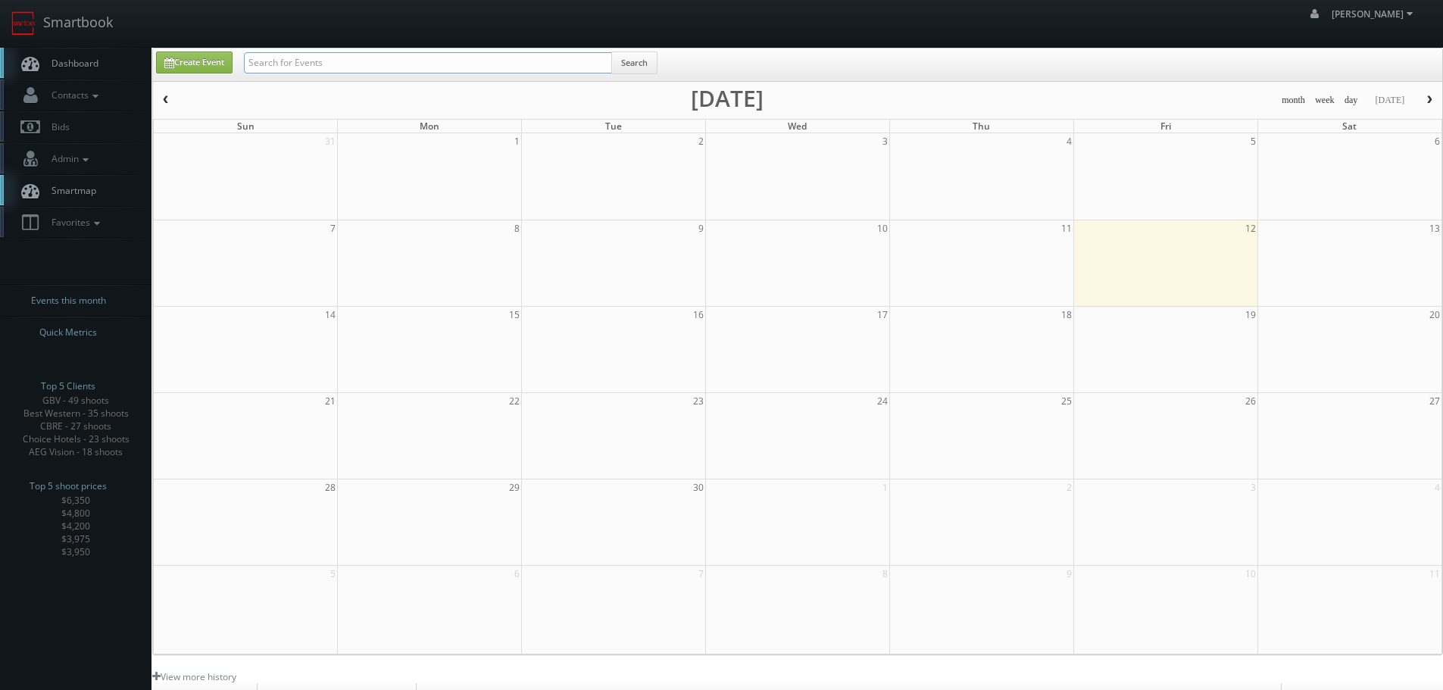
click at [351, 64] on input "text" at bounding box center [428, 62] width 368 height 21
type input "05338"
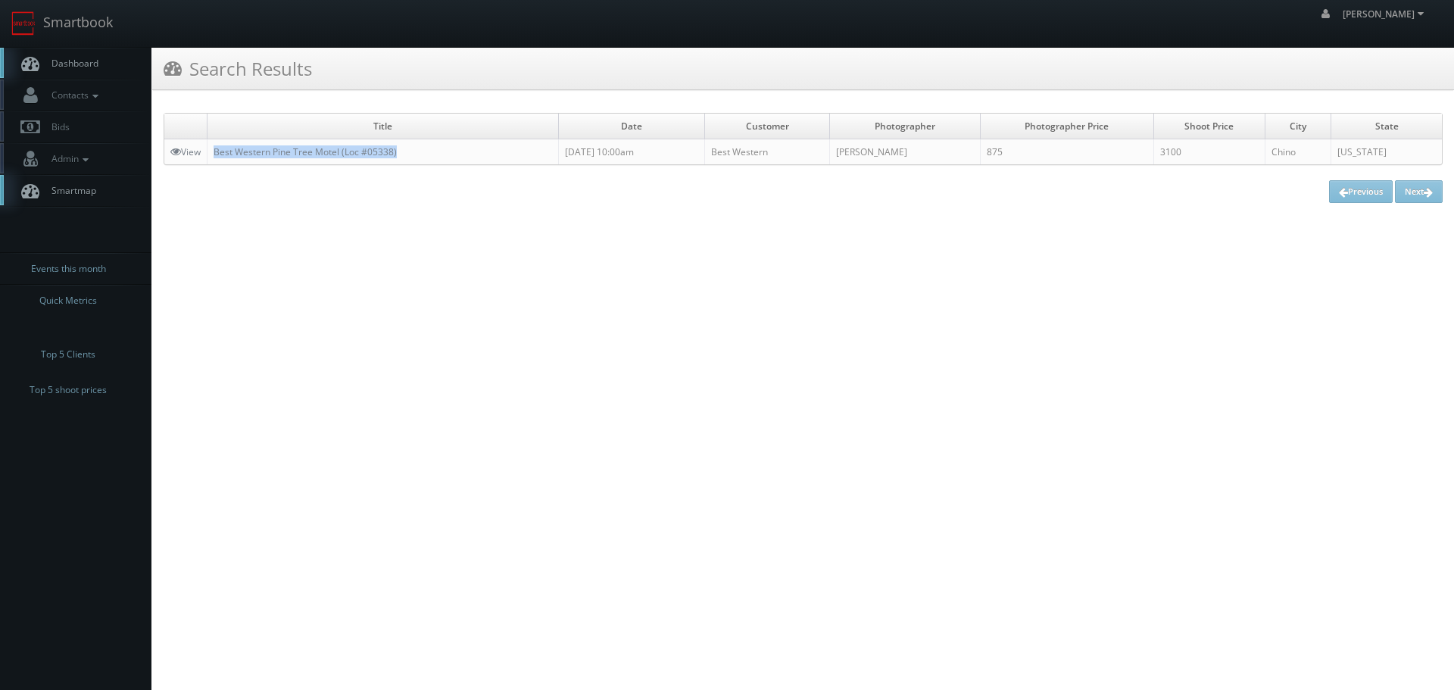
copy link "Best Western Pine Tree Motel (Loc #05338)"
drag, startPoint x: 423, startPoint y: 154, endPoint x: 211, endPoint y: 158, distance: 212.1
click at [211, 158] on td "Best Western Pine Tree Motel (Loc #05338)" at bounding box center [383, 152] width 351 height 26
click at [184, 155] on link "View" at bounding box center [185, 151] width 30 height 13
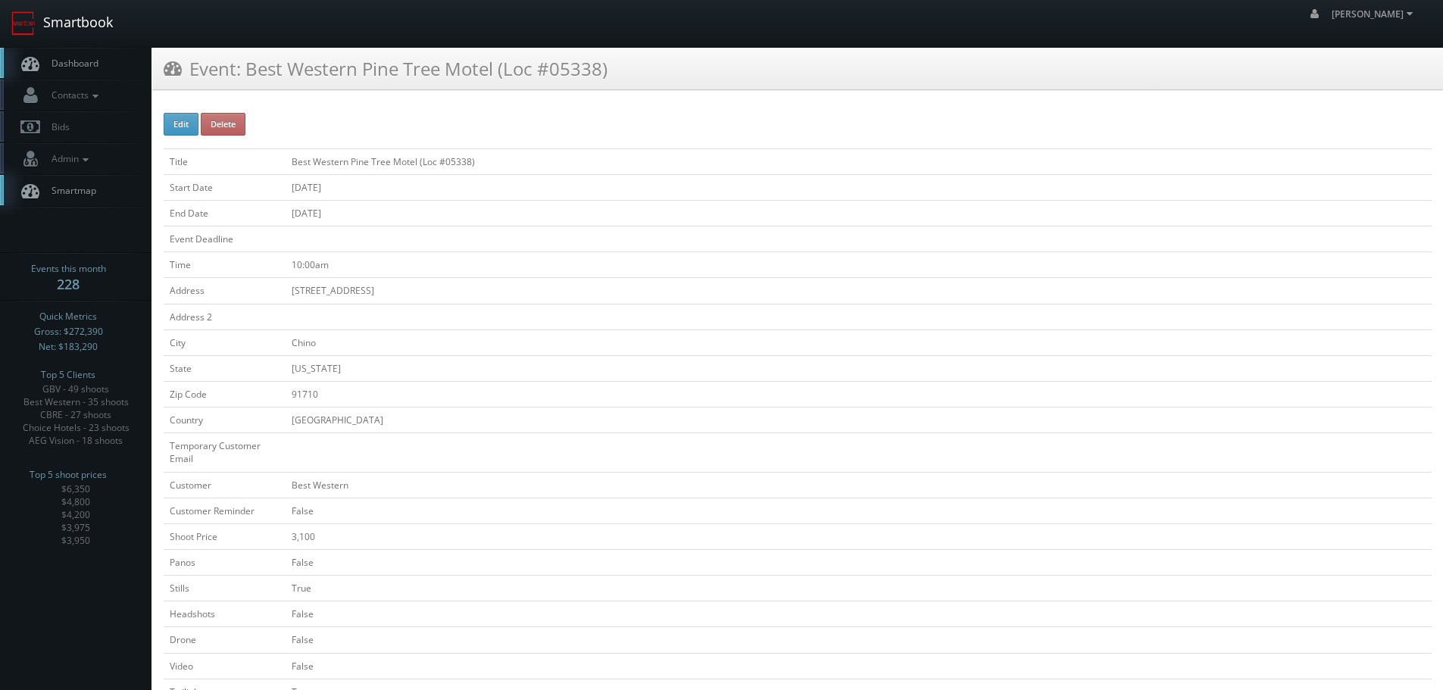
click at [80, 20] on link "Smartbook" at bounding box center [62, 23] width 124 height 47
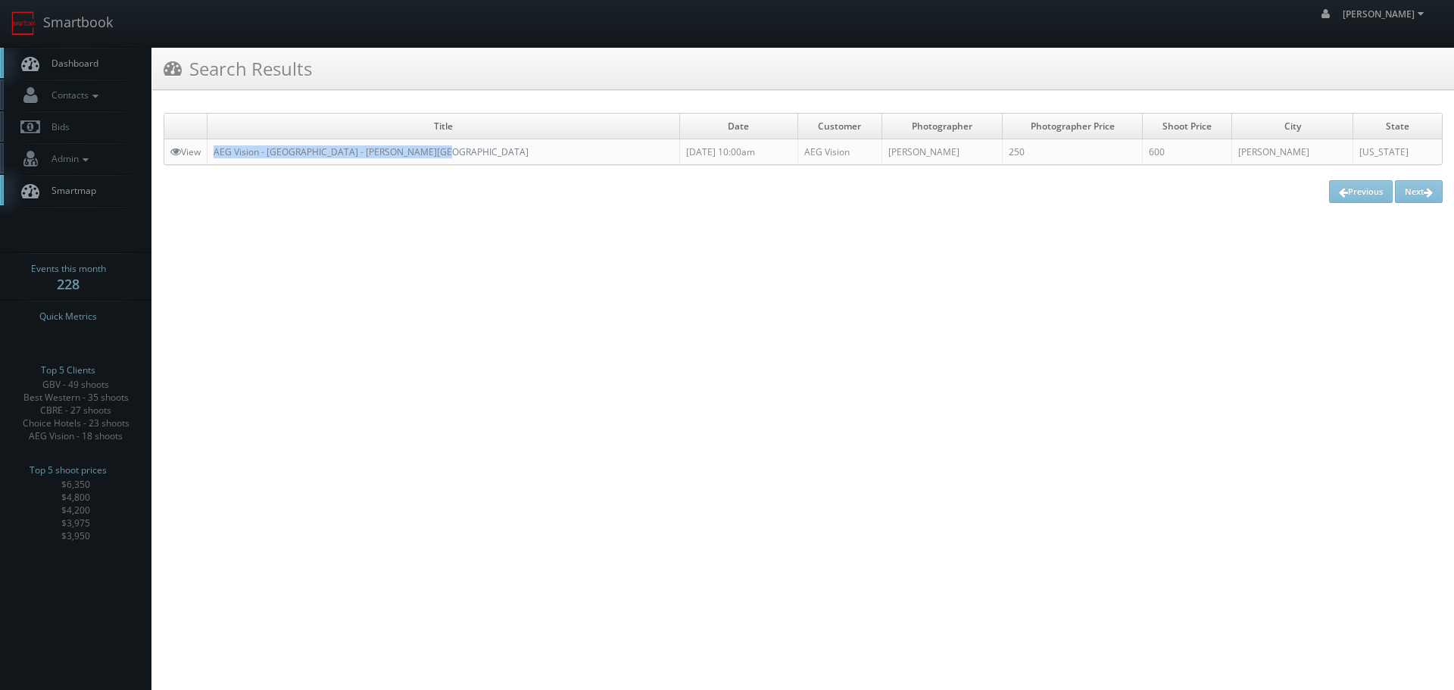
copy link "AEG Vision - [GEOGRAPHIC_DATA] - [PERSON_NAME][GEOGRAPHIC_DATA]"
drag, startPoint x: 444, startPoint y: 145, endPoint x: 211, endPoint y: 155, distance: 232.7
click at [211, 155] on td "AEG Vision - [GEOGRAPHIC_DATA] - [PERSON_NAME][GEOGRAPHIC_DATA]" at bounding box center [444, 152] width 473 height 26
click at [110, 26] on link "Smartbook" at bounding box center [62, 23] width 124 height 47
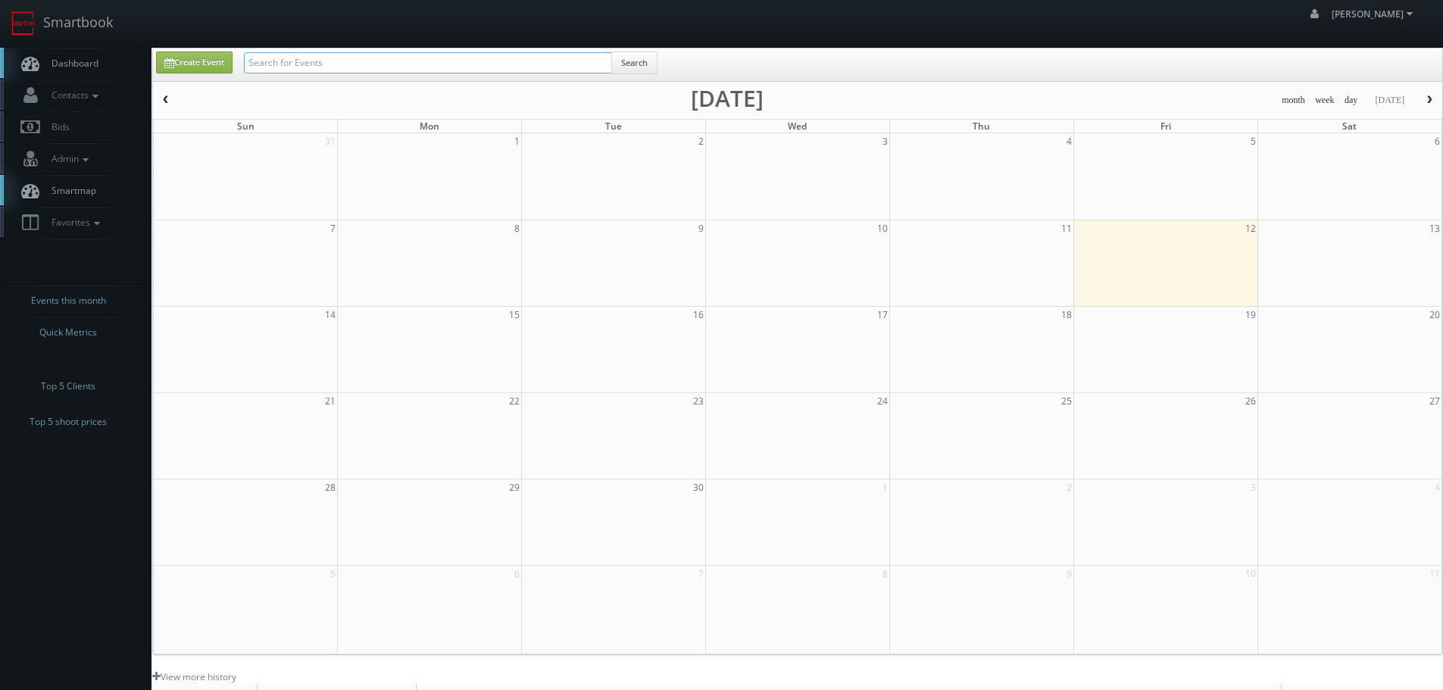
click at [295, 61] on input "text" at bounding box center [428, 62] width 368 height 21
type input "va960"
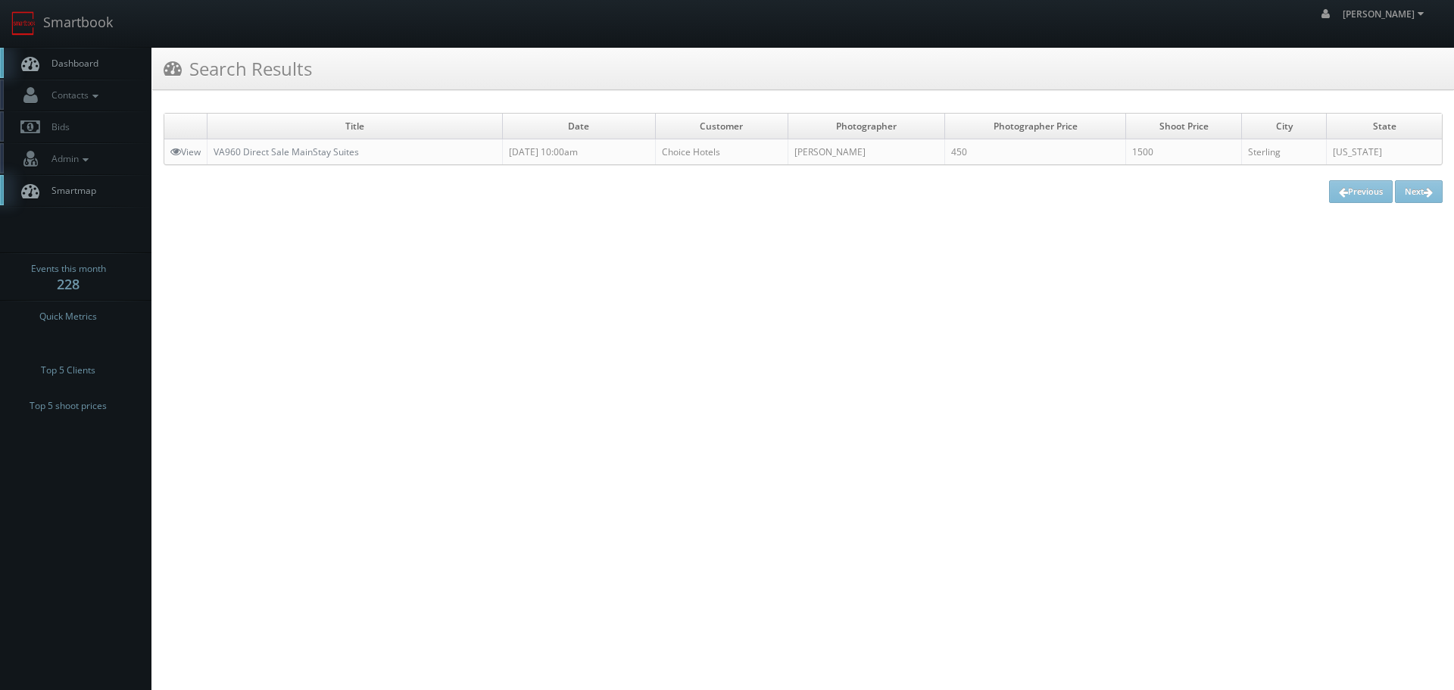
click at [200, 158] on td "View" at bounding box center [185, 152] width 43 height 26
click at [190, 148] on link "View" at bounding box center [185, 151] width 30 height 13
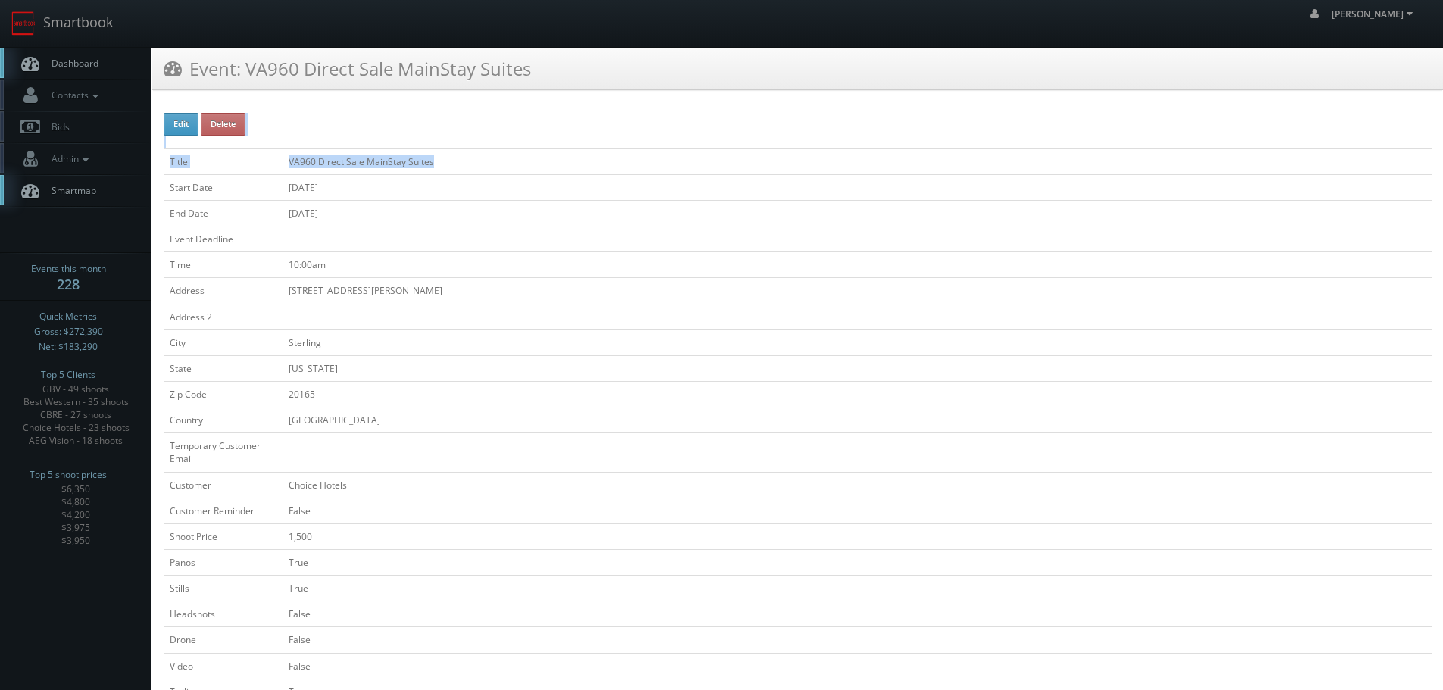
drag, startPoint x: 463, startPoint y: 146, endPoint x: 452, endPoint y: 157, distance: 15.0
click at [457, 158] on td "VA960 Direct Sale MainStay Suites" at bounding box center [857, 161] width 1149 height 26
drag, startPoint x: 390, startPoint y: 169, endPoint x: 293, endPoint y: 166, distance: 97.0
click at [293, 166] on td "VA960 Direct Sale MainStay Suites" at bounding box center [857, 161] width 1149 height 26
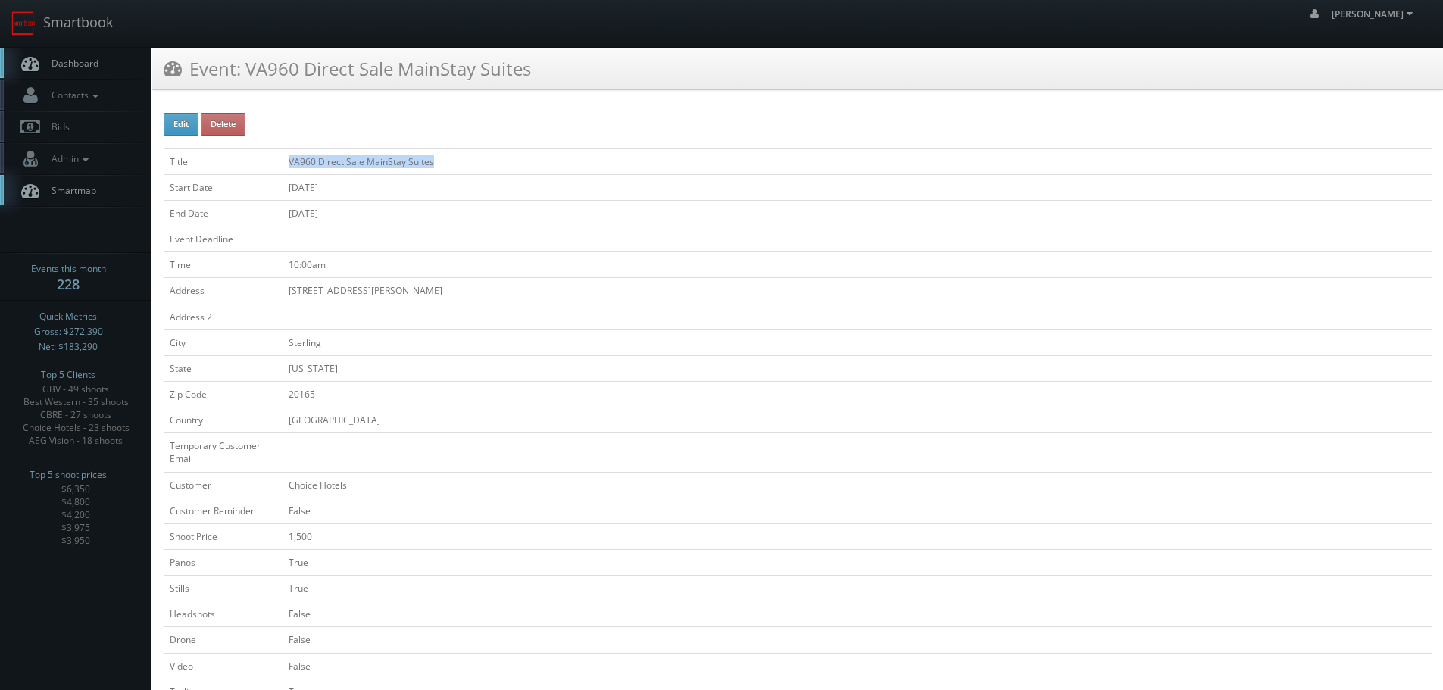
copy td "VA960 Direct Sale MainStay Suites"
click at [96, 24] on link "Smartbook" at bounding box center [62, 23] width 124 height 47
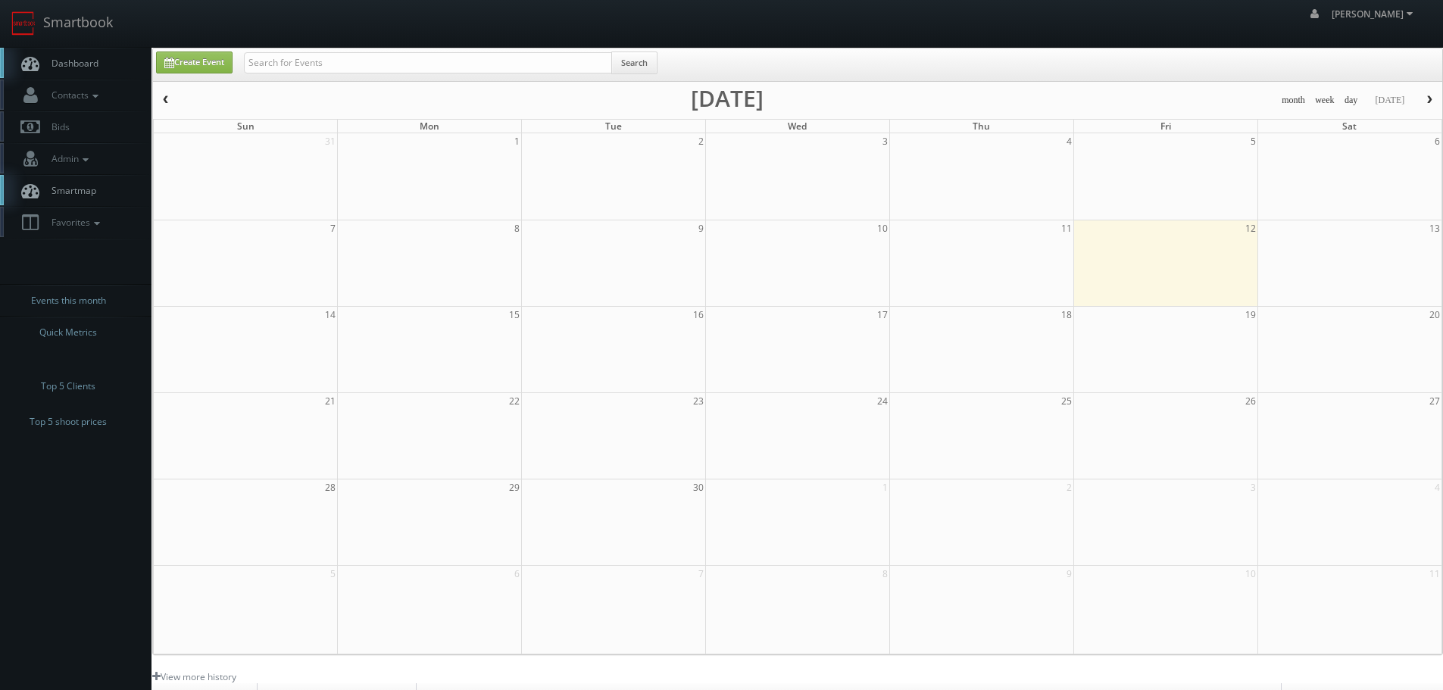
click at [308, 65] on input "text" at bounding box center [428, 62] width 368 height 21
type input "rebath"
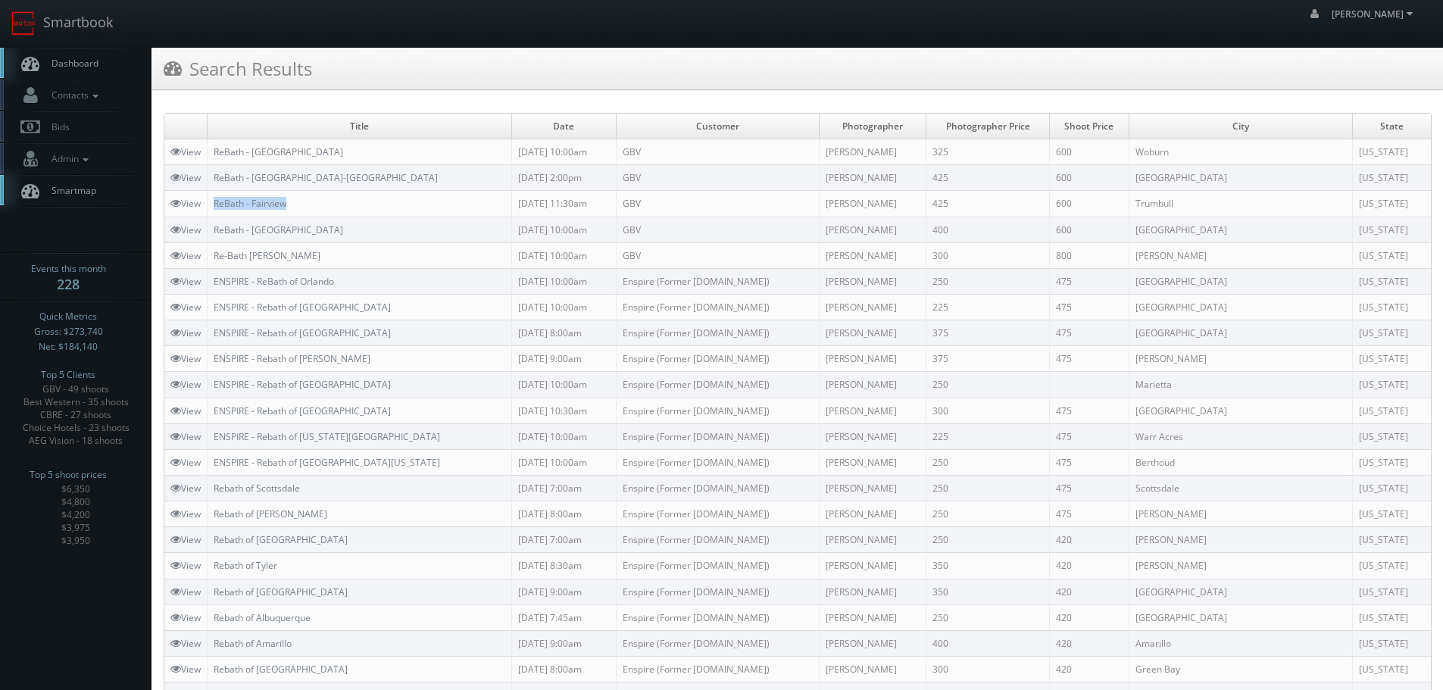
copy link "ReBath - Fairview"
drag, startPoint x: 328, startPoint y: 206, endPoint x: 210, endPoint y: 202, distance: 118.2
click at [210, 202] on td "ReBath - Fairview" at bounding box center [360, 204] width 304 height 26
copy link "ReBath - [GEOGRAPHIC_DATA]-[GEOGRAPHIC_DATA]"
drag, startPoint x: 360, startPoint y: 180, endPoint x: 215, endPoint y: 176, distance: 144.7
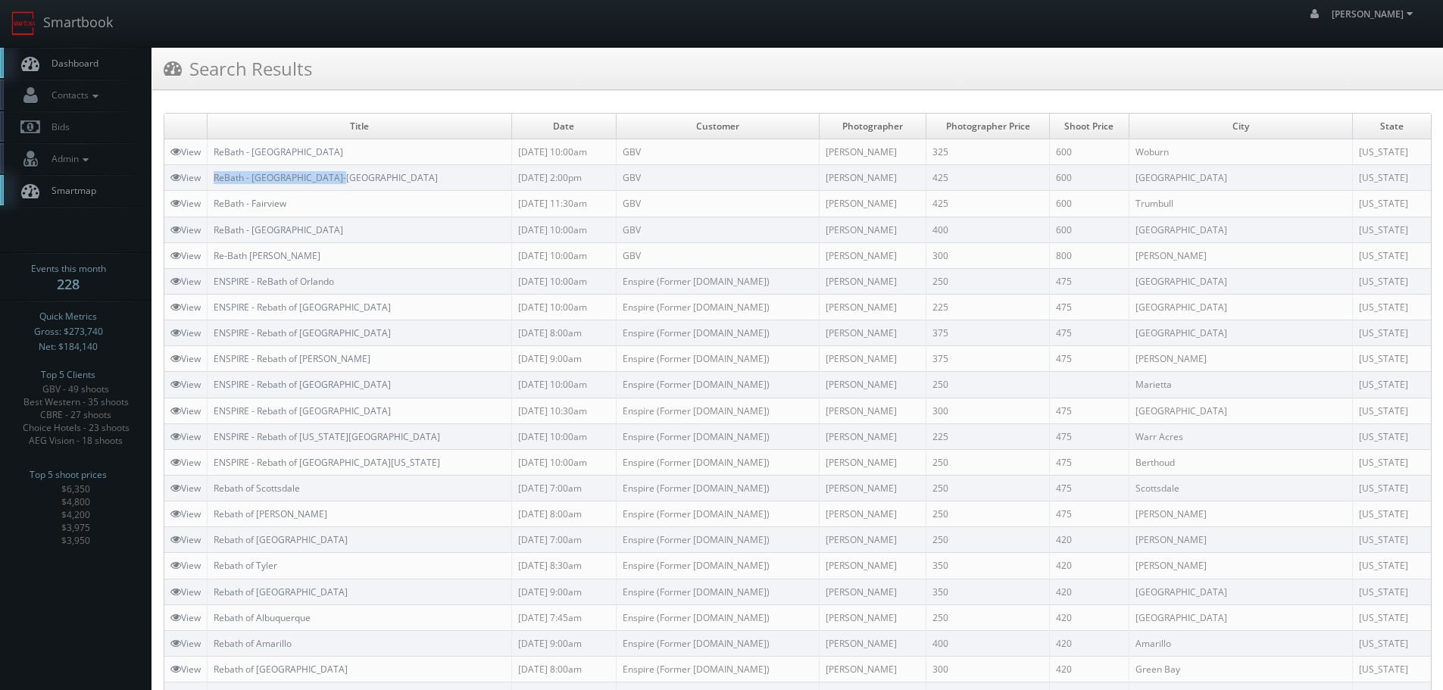
click at [215, 176] on td "ReBath - [GEOGRAPHIC_DATA]-[GEOGRAPHIC_DATA]" at bounding box center [360, 178] width 304 height 26
click at [179, 151] on icon at bounding box center [175, 151] width 11 height 11
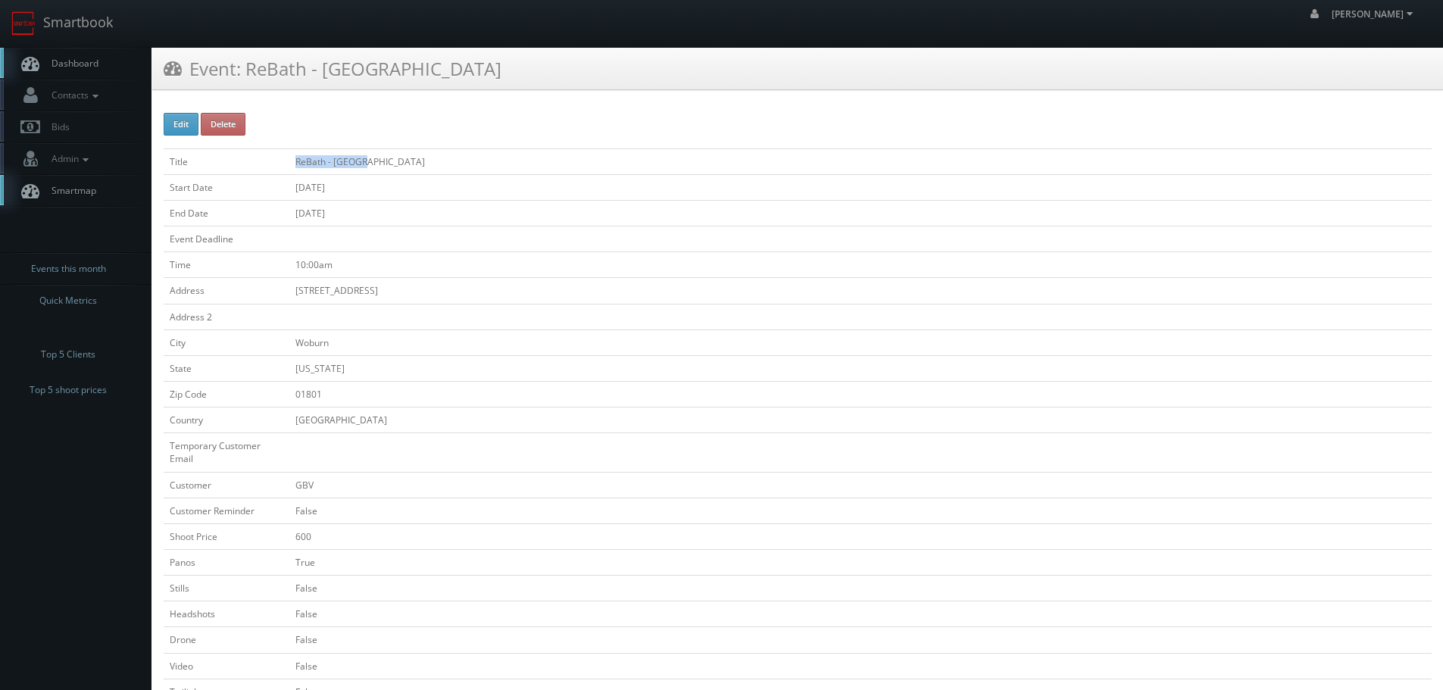
copy tr "ReBath - [GEOGRAPHIC_DATA]"
drag, startPoint x: 373, startPoint y: 155, endPoint x: 287, endPoint y: 158, distance: 86.4
click at [287, 158] on tr "Title ReBath - Boston" at bounding box center [798, 161] width 1268 height 26
click at [79, 26] on link "Smartbook" at bounding box center [62, 23] width 124 height 47
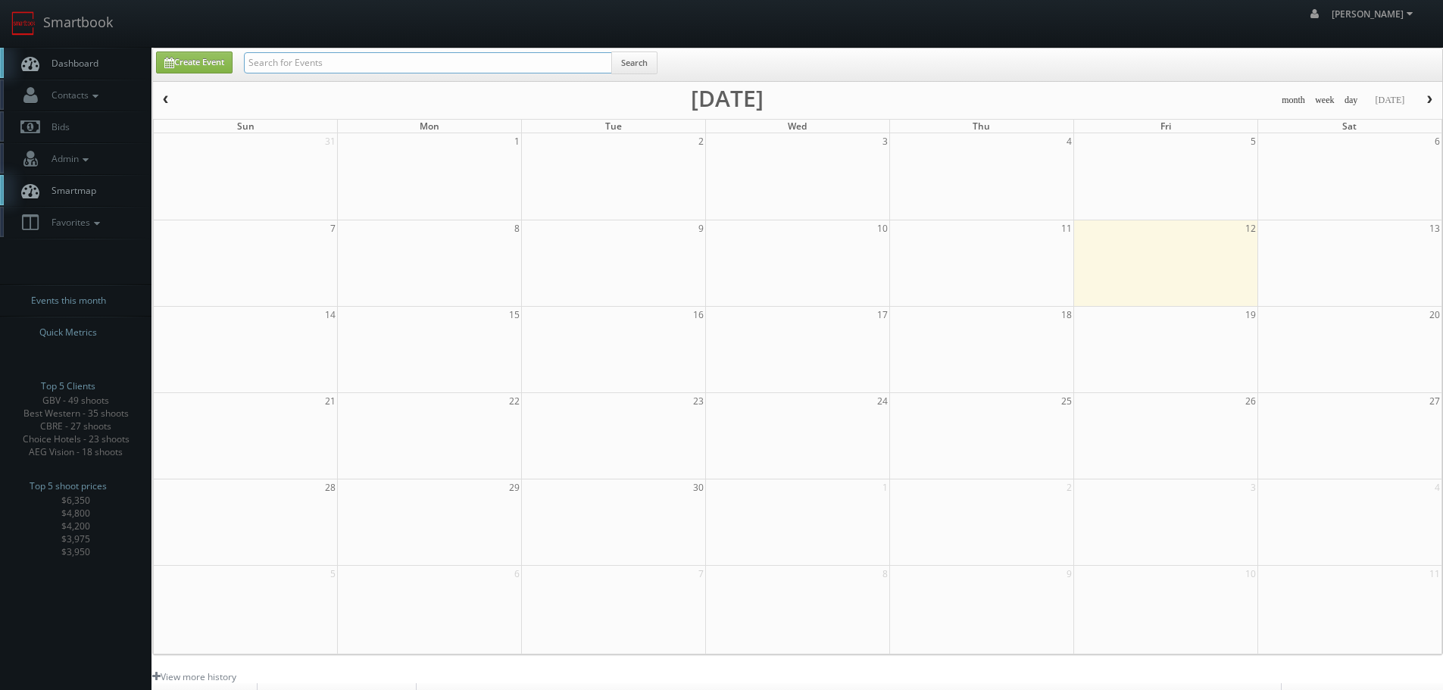
drag, startPoint x: 0, startPoint y: 0, endPoint x: 378, endPoint y: 67, distance: 383.8
click at [378, 67] on input "text" at bounding box center [428, 62] width 368 height 21
type input "cre"
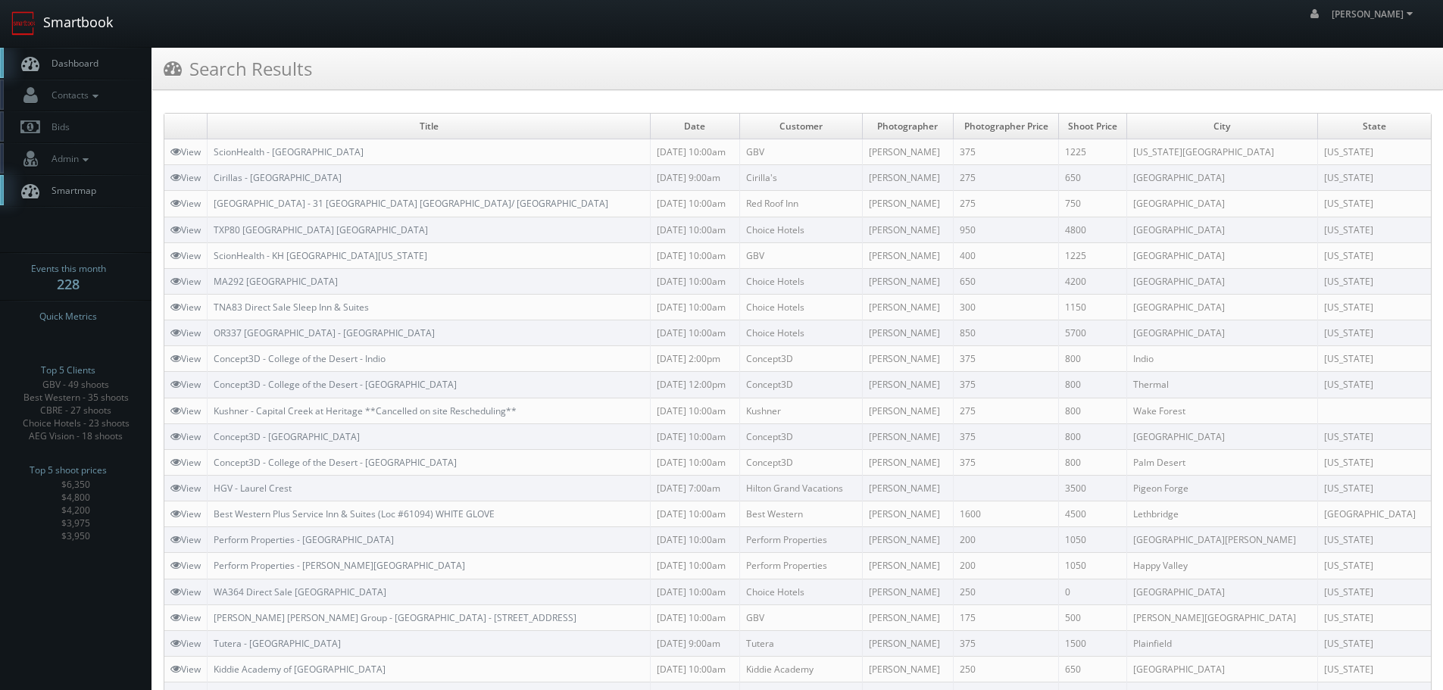
click at [94, 25] on link "Smartbook" at bounding box center [62, 23] width 124 height 47
click at [44, 23] on link "Smartbook" at bounding box center [62, 23] width 124 height 47
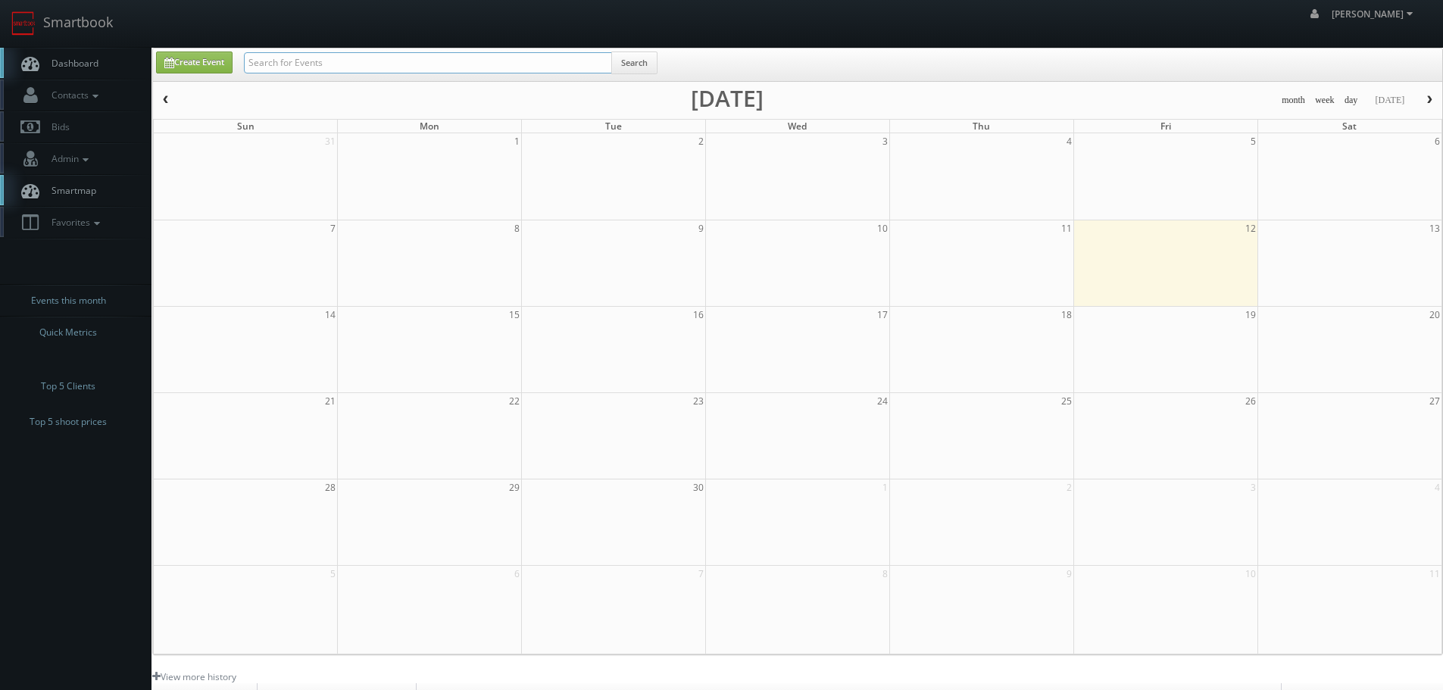
click at [314, 60] on input "text" at bounding box center [428, 62] width 368 height 21
type input "cbre"
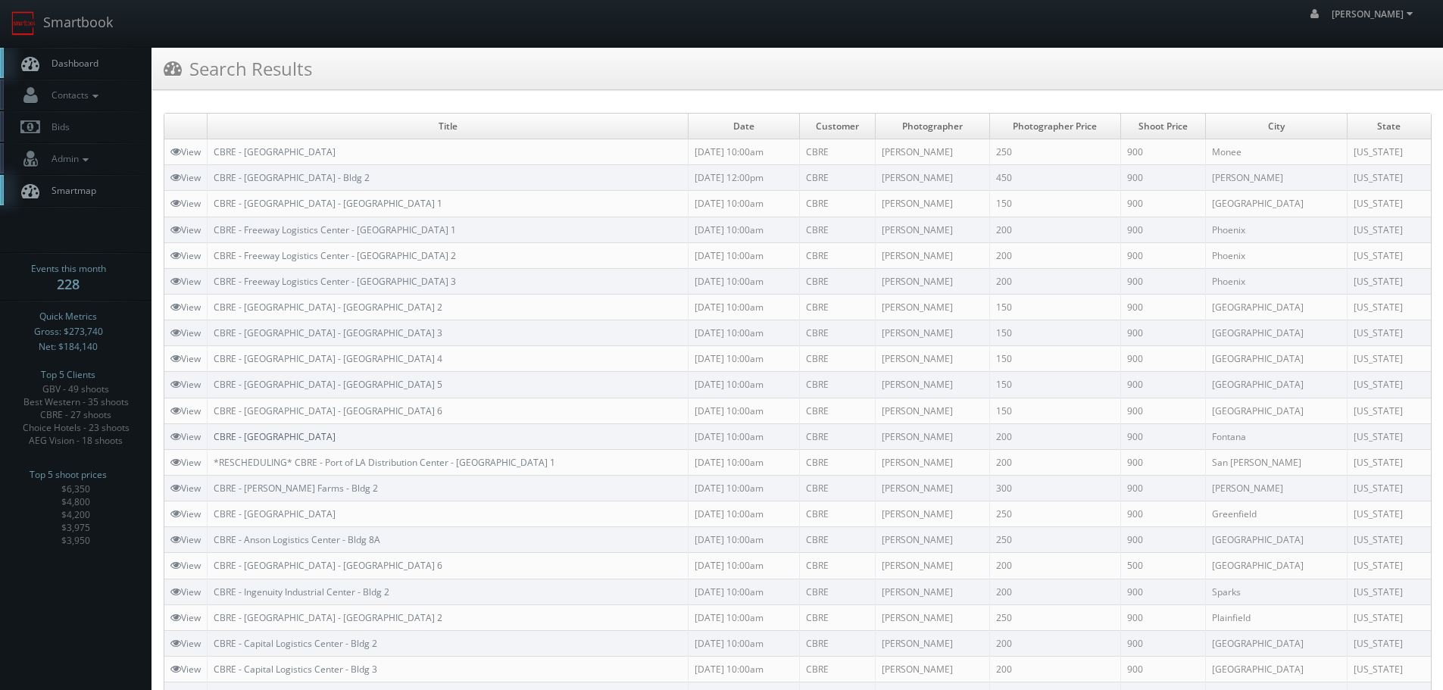
copy link "CBRE - [GEOGRAPHIC_DATA]"
drag, startPoint x: 388, startPoint y: 439, endPoint x: 218, endPoint y: 434, distance: 169.7
click at [218, 434] on td "CBRE - [GEOGRAPHIC_DATA]" at bounding box center [448, 436] width 481 height 26
